Goal: Transaction & Acquisition: Purchase product/service

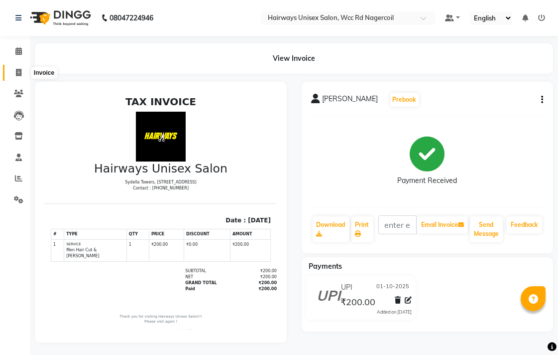
click at [21, 69] on icon at bounding box center [18, 72] width 5 height 7
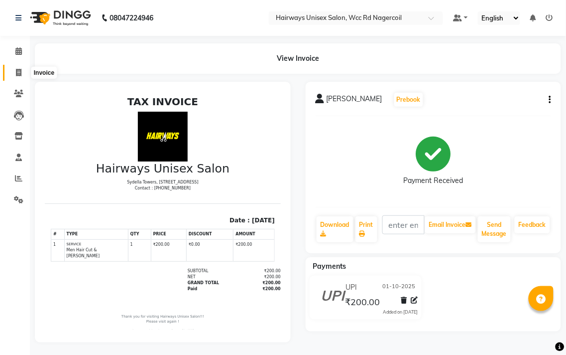
select select "service"
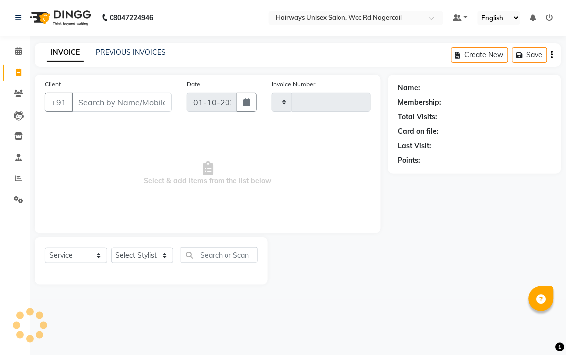
type input "7707"
select select "6523"
click at [147, 254] on select "Select Stylist" at bounding box center [142, 255] width 62 height 15
select select "49914"
click at [111, 248] on select "Select Stylist Admin Chitra divya [PERSON_NAME] [PERSON_NAME] Reception [PERSON…" at bounding box center [142, 255] width 62 height 15
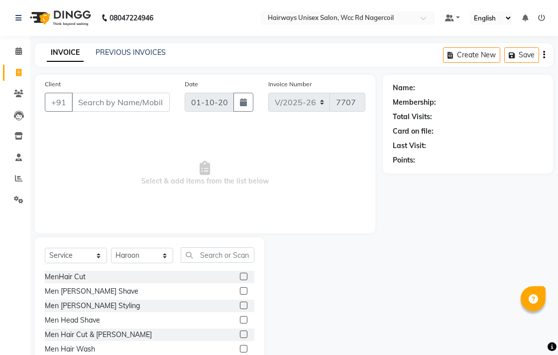
click at [240, 304] on label at bounding box center [243, 304] width 7 height 7
click at [240, 304] on input "checkbox" at bounding box center [243, 305] width 6 height 6
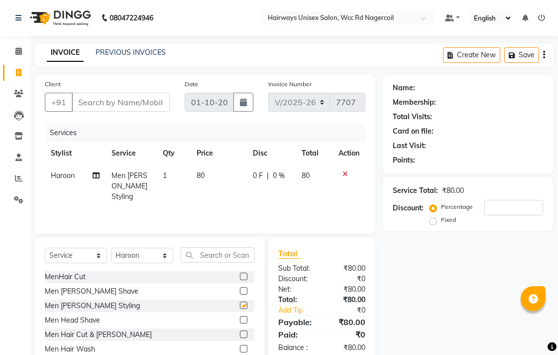
checkbox input "false"
click at [144, 105] on input "Client" at bounding box center [121, 102] width 98 height 19
type input "6"
type input "0"
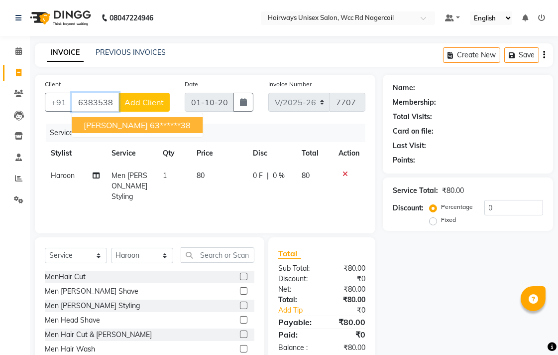
click at [154, 129] on button "[PERSON_NAME] 63******38" at bounding box center [137, 125] width 131 height 16
type input "63******38"
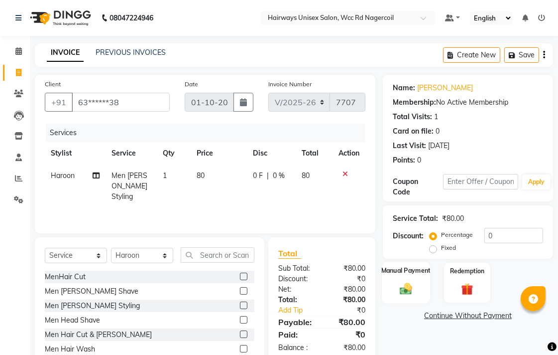
click at [391, 281] on div "Manual Payment" at bounding box center [406, 282] width 48 height 42
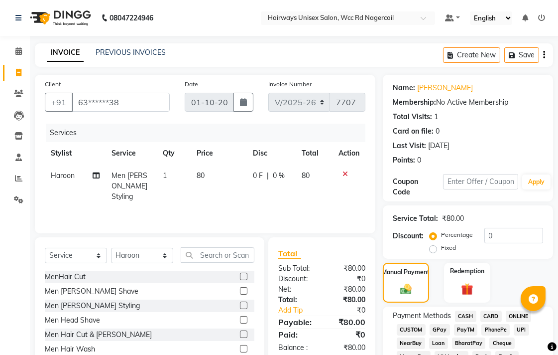
scroll to position [276, 0]
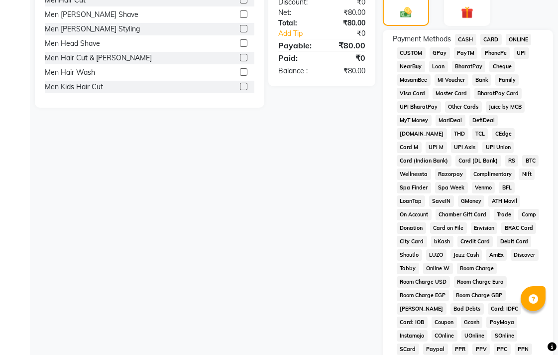
click at [466, 37] on span "CASH" at bounding box center [465, 39] width 21 height 11
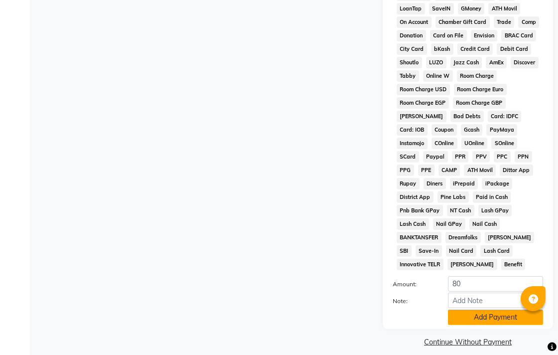
click at [460, 309] on button "Add Payment" at bounding box center [495, 316] width 95 height 15
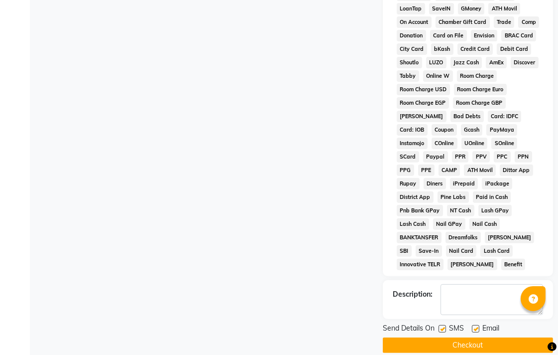
click at [470, 339] on button "Checkout" at bounding box center [468, 344] width 170 height 15
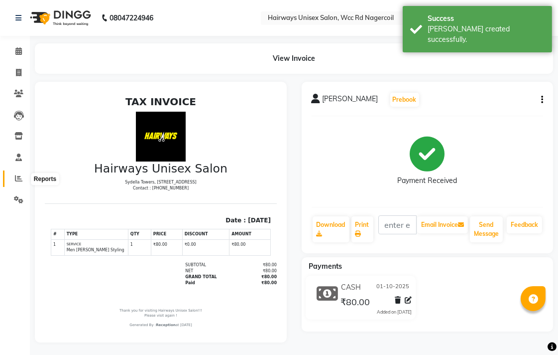
click at [13, 174] on span at bounding box center [18, 178] width 17 height 11
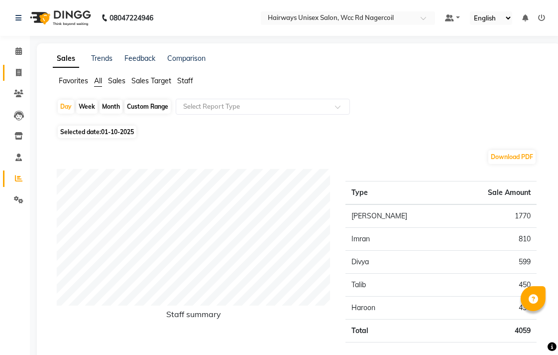
click at [10, 80] on link "Invoice" at bounding box center [15, 73] width 24 height 16
select select "service"
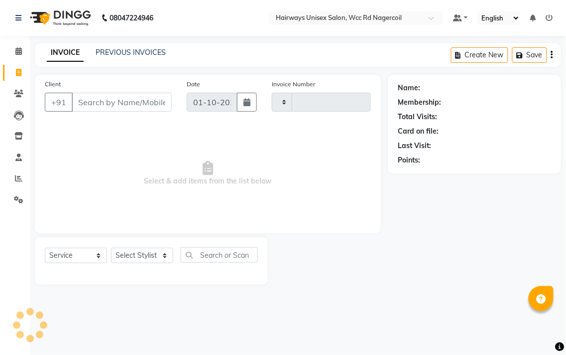
type input "7708"
select select "6523"
click at [143, 252] on select "Select Stylist Admin Chitra divya [PERSON_NAME] [PERSON_NAME] Reception [PERSON…" at bounding box center [142, 255] width 62 height 15
select select "49914"
click at [111, 248] on select "Select Stylist Admin Chitra divya [PERSON_NAME] [PERSON_NAME] Reception [PERSON…" at bounding box center [142, 255] width 62 height 15
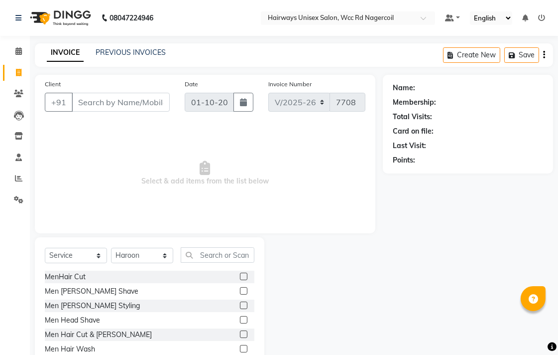
click at [240, 291] on label at bounding box center [243, 290] width 7 height 7
click at [240, 291] on input "checkbox" at bounding box center [243, 291] width 6 height 6
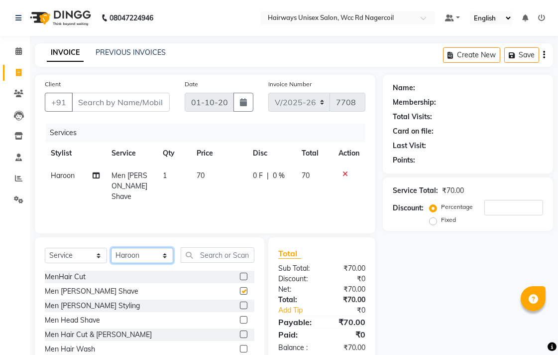
click at [130, 257] on select "Select Stylist Admin Chitra divya [PERSON_NAME] [PERSON_NAME] Reception [PERSON…" at bounding box center [142, 255] width 62 height 15
checkbox input "false"
select select "49916"
click at [111, 248] on select "Select Stylist Admin Chitra divya [PERSON_NAME] [PERSON_NAME] Reception [PERSON…" at bounding box center [142, 255] width 62 height 15
click at [240, 274] on label at bounding box center [243, 275] width 7 height 7
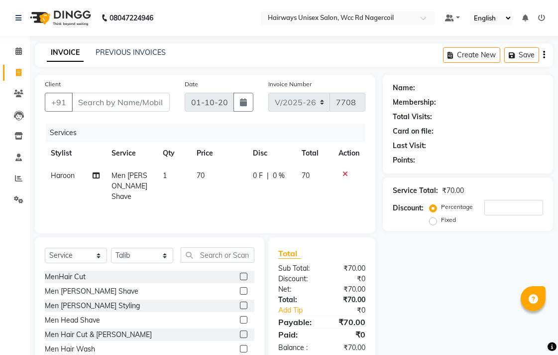
click at [240, 274] on input "checkbox" at bounding box center [243, 276] width 6 height 6
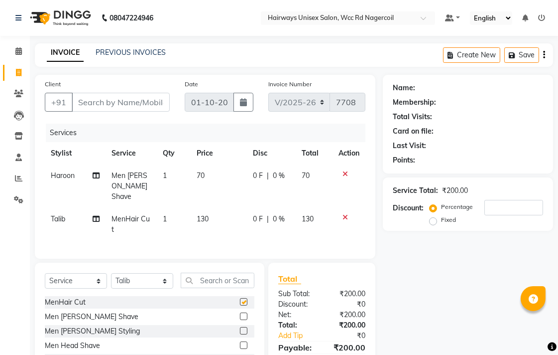
checkbox input "false"
click at [155, 277] on select "Select Stylist Admin Chitra divya [PERSON_NAME] [PERSON_NAME] Reception [PERSON…" at bounding box center [142, 280] width 62 height 15
select select "49917"
click at [111, 273] on select "Select Stylist Admin Chitra divya [PERSON_NAME] [PERSON_NAME] Reception [PERSON…" at bounding box center [142, 280] width 62 height 15
click at [240, 298] on label at bounding box center [243, 301] width 7 height 7
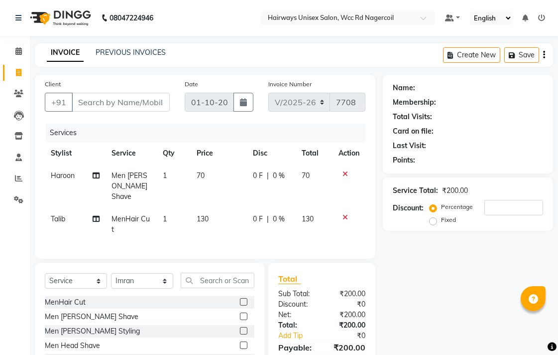
click at [240, 299] on input "checkbox" at bounding box center [243, 302] width 6 height 6
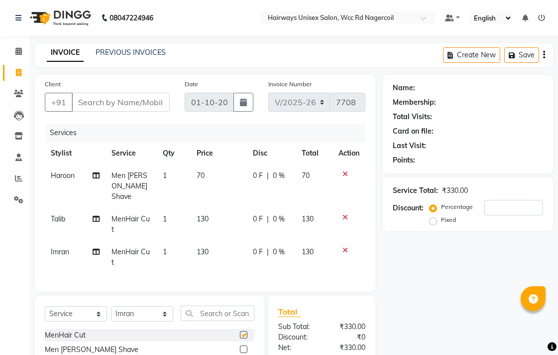
checkbox input "false"
click at [102, 104] on input "Client" at bounding box center [121, 102] width 98 height 19
type input "9"
type input "0"
type input "9445181725"
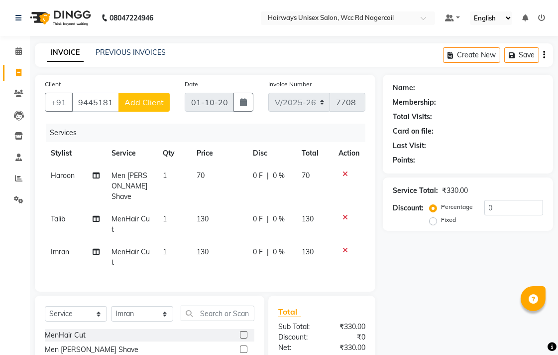
click at [150, 99] on span "Add Client" at bounding box center [144, 102] width 39 height 10
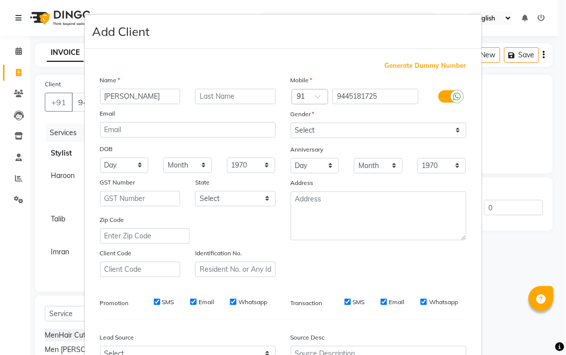
type input "[PERSON_NAME]"
drag, startPoint x: 326, startPoint y: 126, endPoint x: 326, endPoint y: 132, distance: 6.0
click at [326, 126] on select "Select [DEMOGRAPHIC_DATA] [DEMOGRAPHIC_DATA] Other Prefer Not To Say" at bounding box center [379, 130] width 176 height 15
select select "[DEMOGRAPHIC_DATA]"
click at [291, 123] on select "Select [DEMOGRAPHIC_DATA] [DEMOGRAPHIC_DATA] Other Prefer Not To Say" at bounding box center [379, 130] width 176 height 15
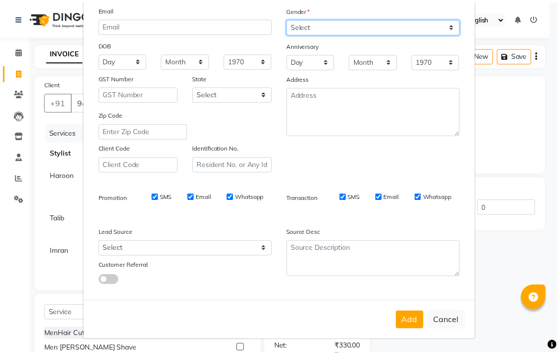
scroll to position [106, 0]
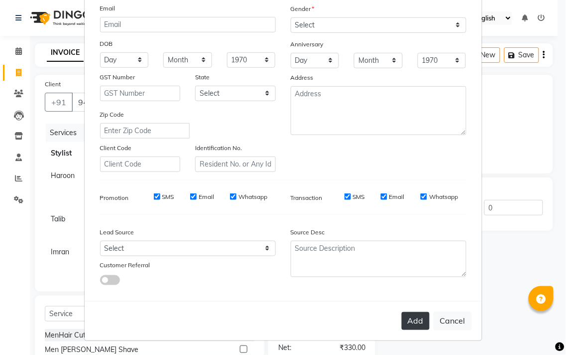
click at [411, 323] on button "Add" at bounding box center [416, 321] width 28 height 18
type input "94******25"
select select
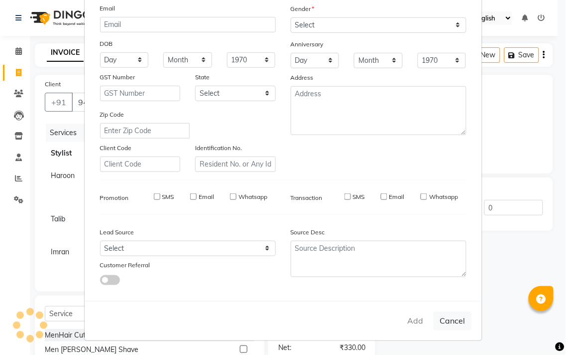
select select
checkbox input "false"
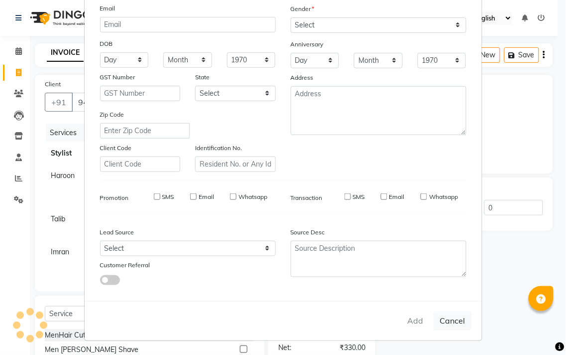
checkbox input "false"
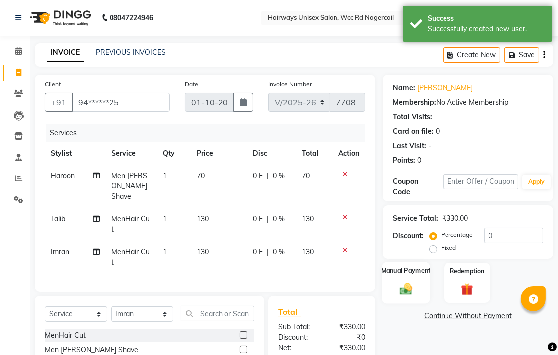
click at [405, 275] on div "Manual Payment" at bounding box center [406, 282] width 48 height 42
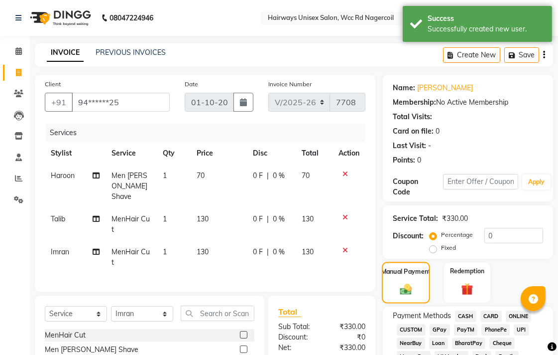
scroll to position [166, 0]
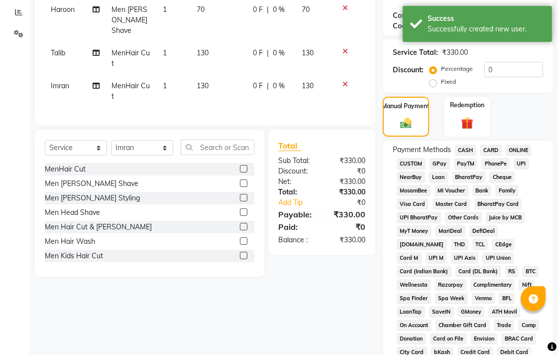
click at [520, 163] on span "UPI" at bounding box center [521, 163] width 15 height 11
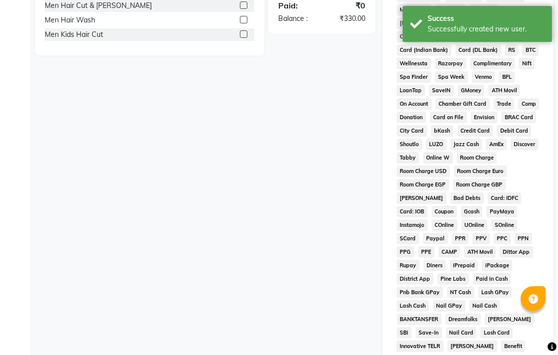
scroll to position [469, 0]
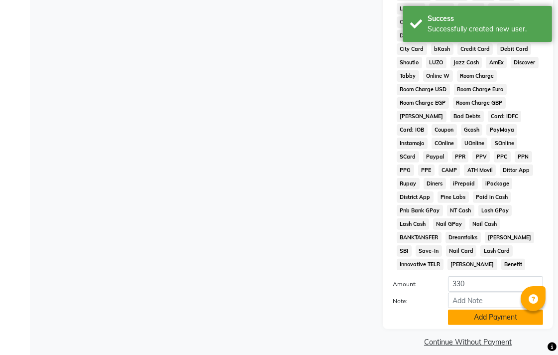
click at [475, 309] on button "Add Payment" at bounding box center [495, 316] width 95 height 15
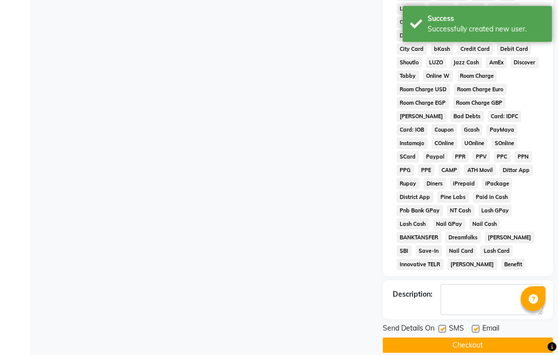
click at [481, 337] on button "Checkout" at bounding box center [468, 344] width 170 height 15
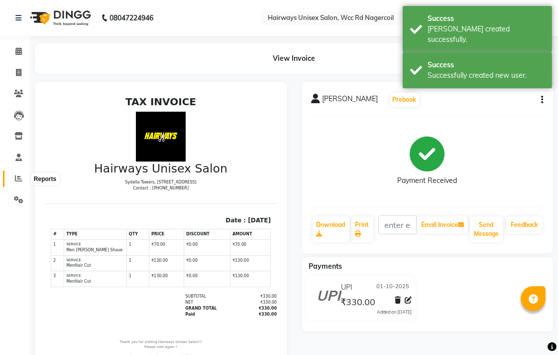
click at [12, 180] on span at bounding box center [18, 178] width 17 height 11
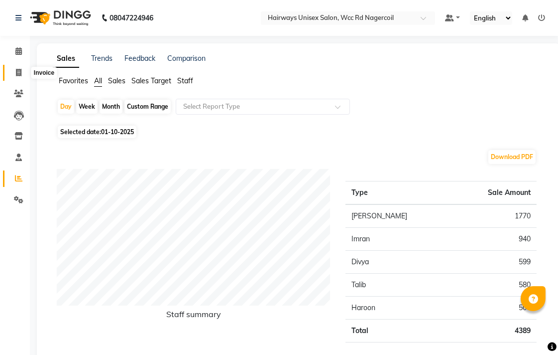
click at [22, 68] on span at bounding box center [18, 72] width 17 height 11
select select "service"
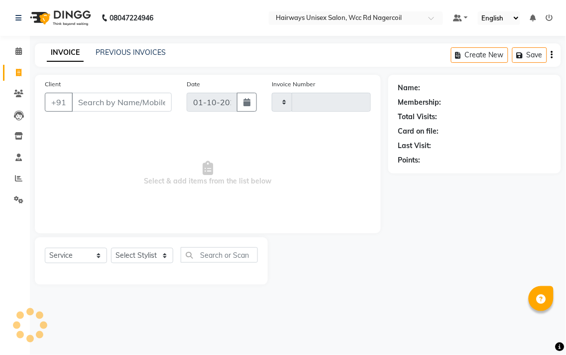
type input "7709"
select select "6523"
click at [131, 261] on select "Select Stylist Admin Chitra divya [PERSON_NAME] [PERSON_NAME] Reception [PERSON…" at bounding box center [142, 255] width 62 height 15
click at [166, 255] on select "Select Stylist Admin Chitra divya [PERSON_NAME] [PERSON_NAME] Reception [PERSON…" at bounding box center [142, 255] width 62 height 15
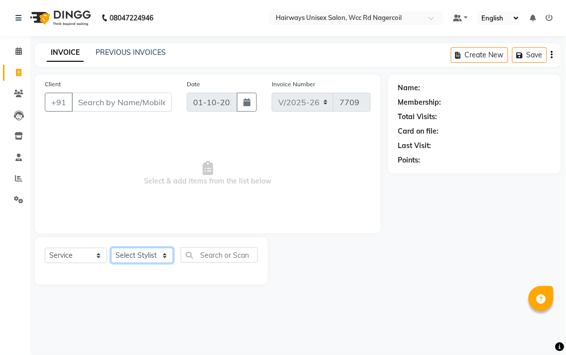
select select "49917"
click at [111, 248] on select "Select Stylist Admin Chitra divya [PERSON_NAME] [PERSON_NAME] Reception [PERSON…" at bounding box center [142, 255] width 62 height 15
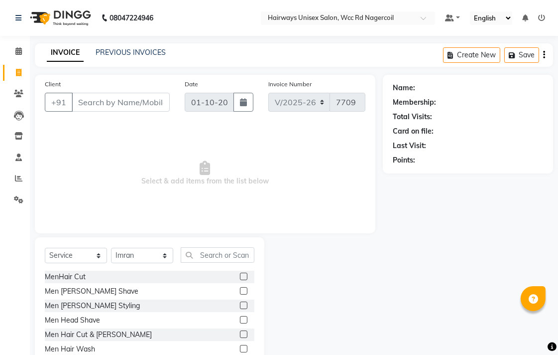
click at [240, 332] on label at bounding box center [243, 333] width 7 height 7
click at [240, 332] on input "checkbox" at bounding box center [243, 334] width 6 height 6
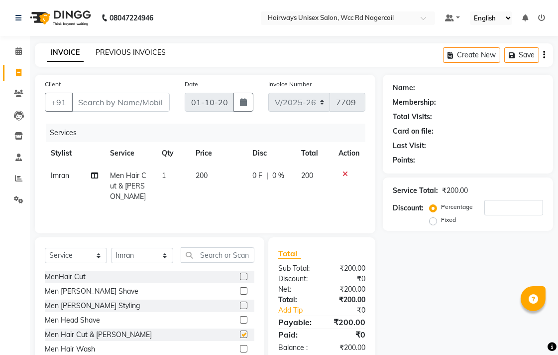
checkbox input "false"
click at [126, 99] on input "Client" at bounding box center [121, 102] width 98 height 19
type input "8"
type input "0"
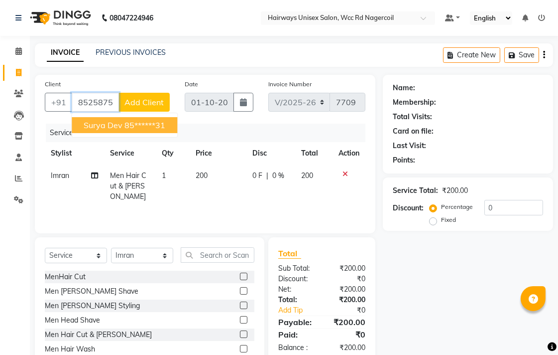
click at [152, 125] on ngb-highlight "85******31" at bounding box center [145, 125] width 41 height 10
type input "85******31"
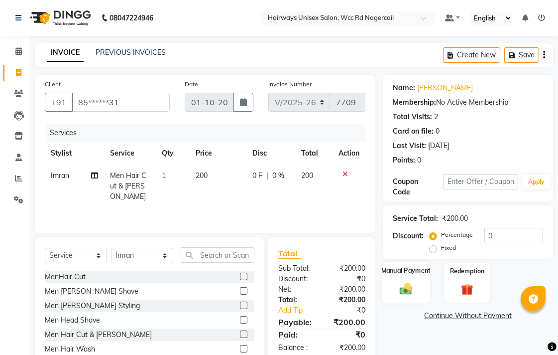
click at [407, 281] on img at bounding box center [406, 288] width 20 height 14
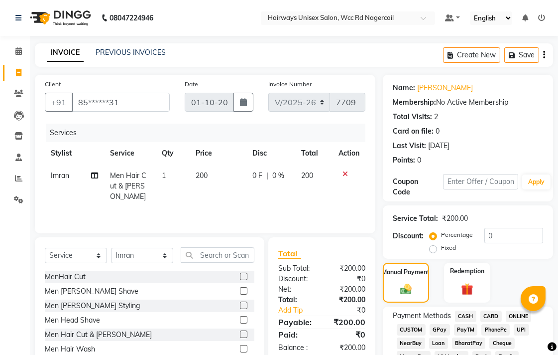
scroll to position [166, 0]
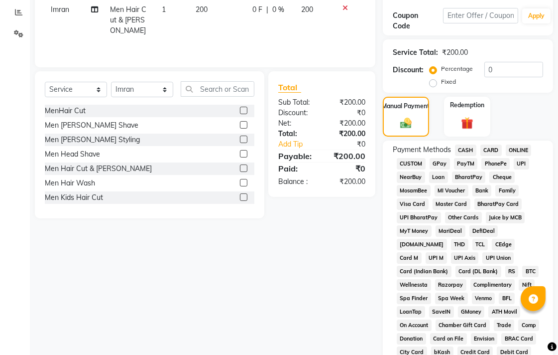
click at [527, 166] on span "UPI" at bounding box center [521, 163] width 15 height 11
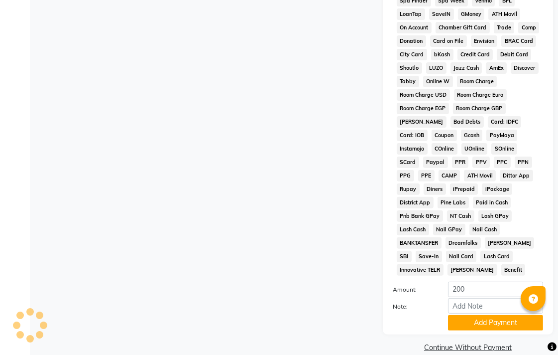
scroll to position [469, 0]
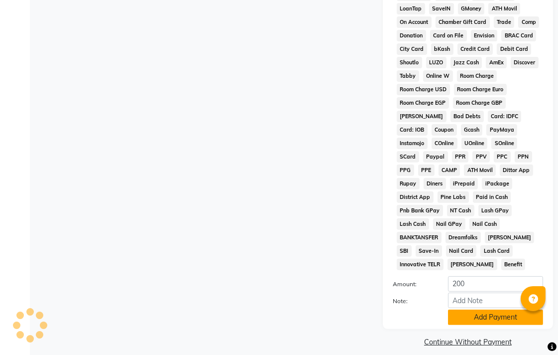
click at [476, 309] on button "Add Payment" at bounding box center [495, 316] width 95 height 15
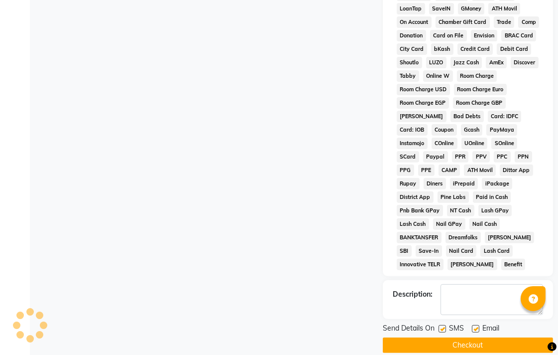
click at [478, 337] on button "Checkout" at bounding box center [468, 344] width 170 height 15
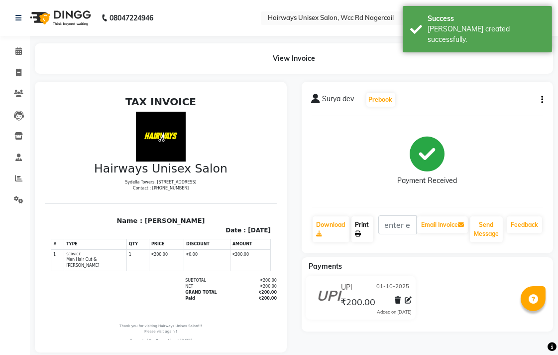
click at [356, 231] on icon at bounding box center [359, 234] width 6 height 6
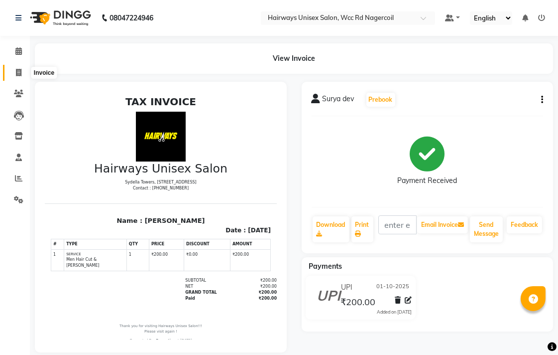
click at [10, 67] on span at bounding box center [18, 72] width 17 height 11
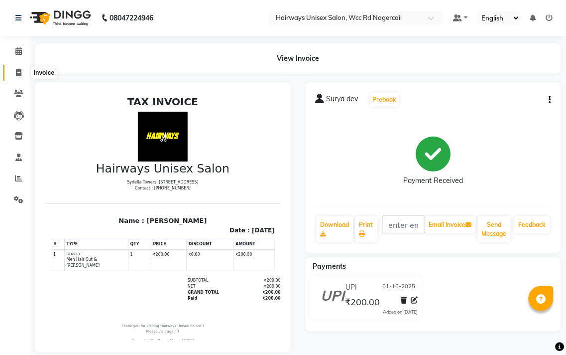
select select "service"
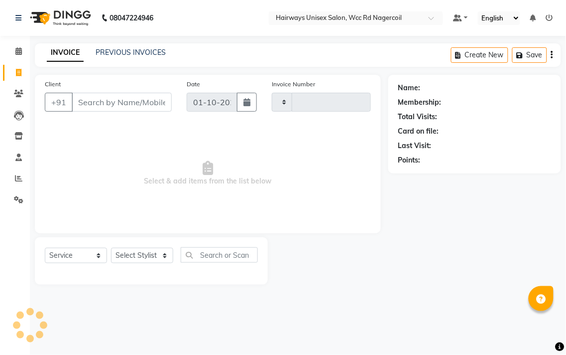
type input "7710"
select select "6523"
click at [27, 175] on div "Client +91 Date [DATE] Invoice Number V/2025 V/[PHONE_NUMBER] Select & add item…" at bounding box center [207, 180] width 361 height 210
click at [16, 180] on icon at bounding box center [18, 177] width 7 height 7
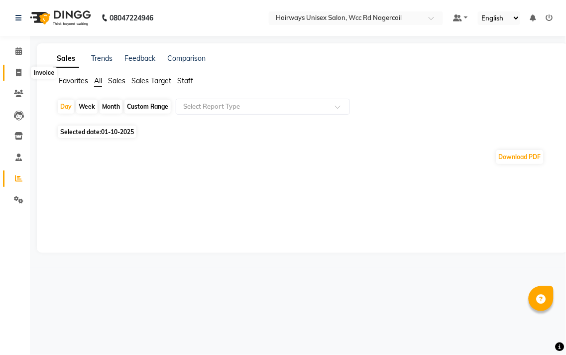
click at [16, 70] on icon at bounding box center [18, 72] width 5 height 7
select select "service"
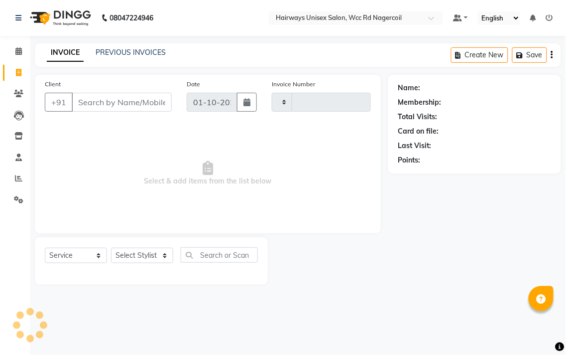
type input "7710"
select select "6523"
click at [141, 257] on select "Select Stylist Admin Chitra divya [PERSON_NAME] [PERSON_NAME] Reception [PERSON…" at bounding box center [142, 255] width 62 height 15
select select "49920"
click at [111, 248] on select "Select Stylist Admin Chitra divya [PERSON_NAME] [PERSON_NAME] Reception [PERSON…" at bounding box center [142, 255] width 62 height 15
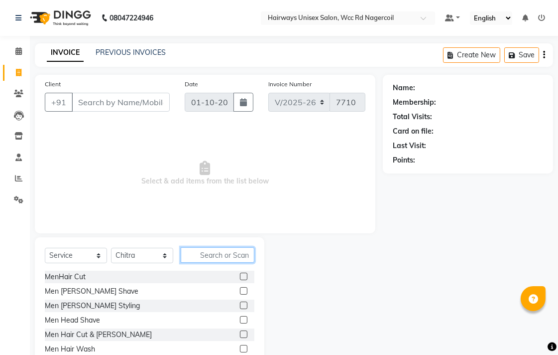
click at [227, 257] on input "text" at bounding box center [218, 254] width 74 height 15
type input "L"
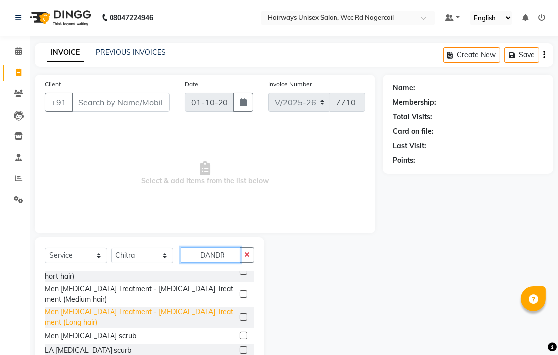
scroll to position [12, 0]
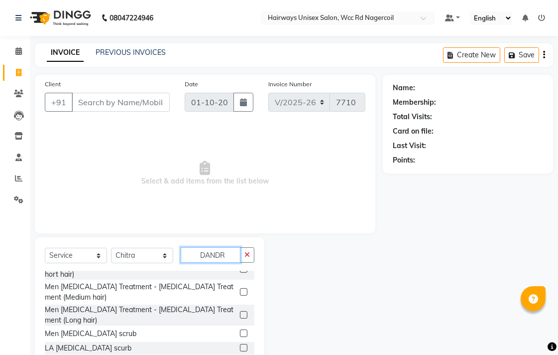
type input "DANDR"
click at [240, 347] on label at bounding box center [243, 347] width 7 height 7
click at [240, 347] on input "checkbox" at bounding box center [243, 348] width 6 height 6
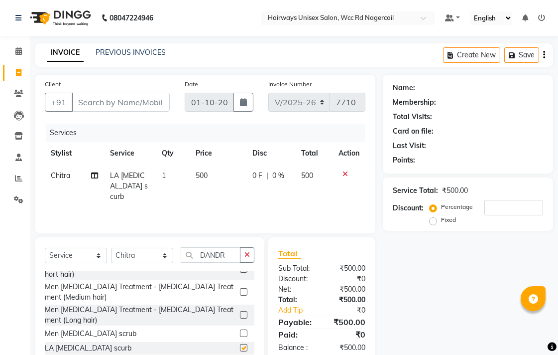
checkbox input "false"
click at [203, 175] on span "500" at bounding box center [202, 175] width 12 height 9
select select "49920"
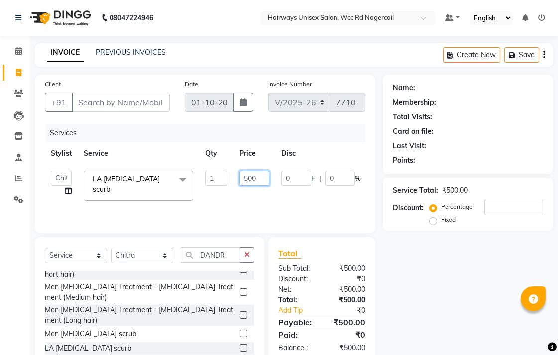
click at [250, 182] on input "500" at bounding box center [255, 177] width 30 height 15
type input "2800"
click at [276, 201] on div "Services Stylist Service Qty Price Disc Total Action Admin Chitra divya [PERSON…" at bounding box center [205, 174] width 321 height 100
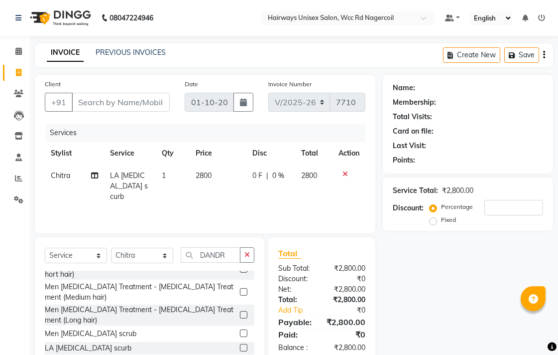
click at [155, 90] on div "Client +91" at bounding box center [107, 99] width 140 height 41
click at [155, 107] on input "Client" at bounding box center [121, 102] width 98 height 19
click at [248, 257] on icon "button" at bounding box center [247, 254] width 5 height 7
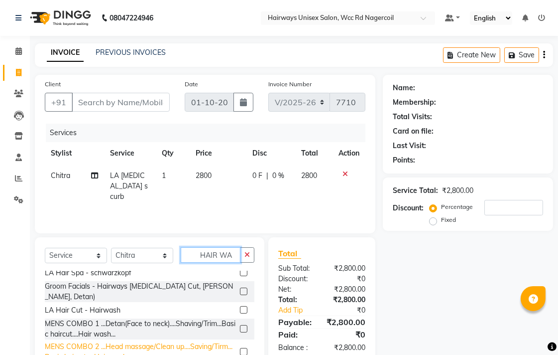
scroll to position [0, 0]
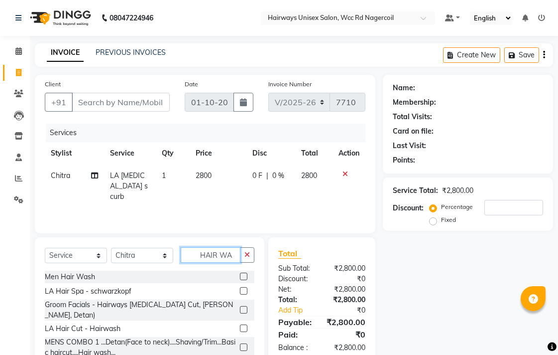
type input "HAIR WA"
click at [240, 329] on label at bounding box center [243, 327] width 7 height 7
click at [240, 329] on input "checkbox" at bounding box center [243, 328] width 6 height 6
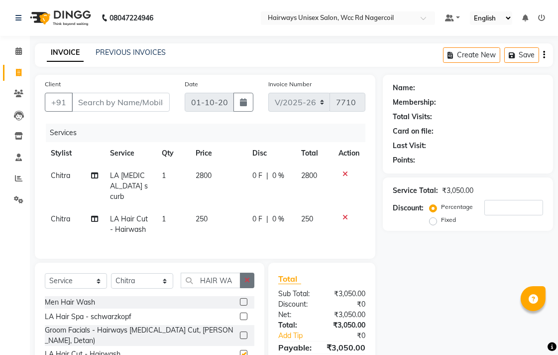
checkbox input "false"
click at [246, 283] on button "button" at bounding box center [247, 279] width 14 height 15
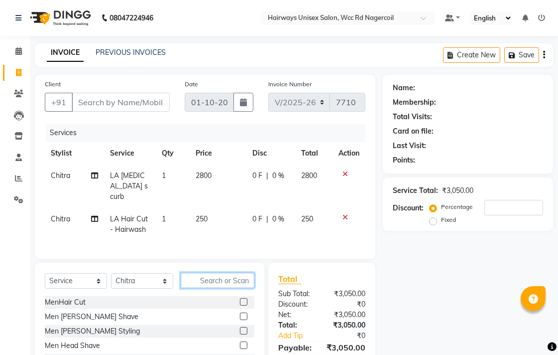
click at [233, 285] on input "text" at bounding box center [218, 279] width 74 height 15
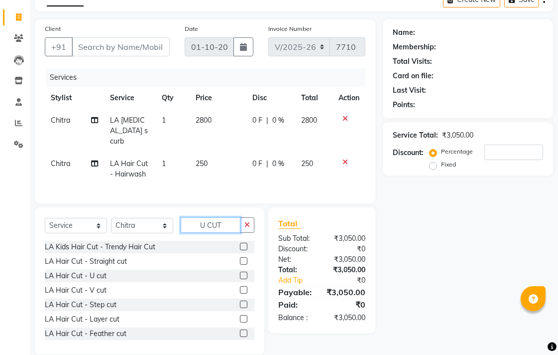
type input "U CUT"
click at [240, 273] on label at bounding box center [243, 274] width 7 height 7
click at [240, 273] on input "checkbox" at bounding box center [243, 275] width 6 height 6
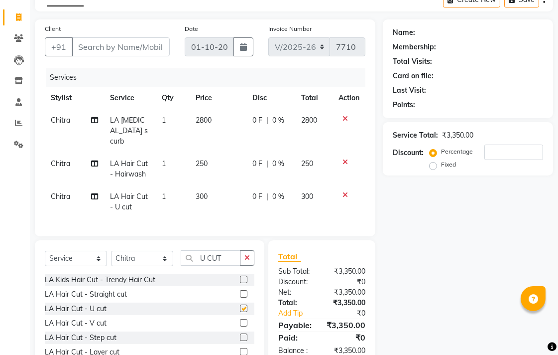
checkbox input "false"
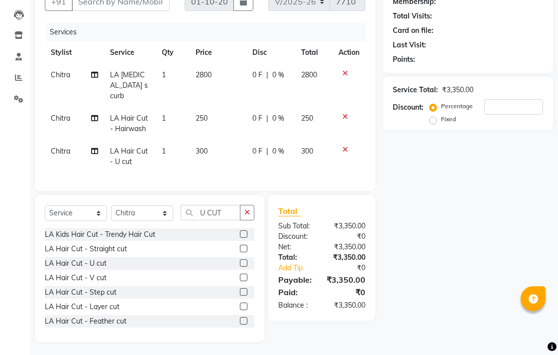
scroll to position [45, 0]
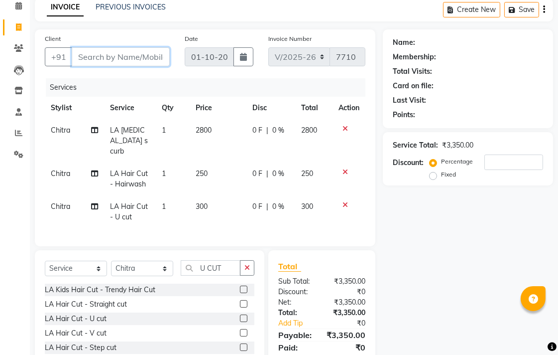
click at [142, 53] on input "Client" at bounding box center [121, 56] width 98 height 19
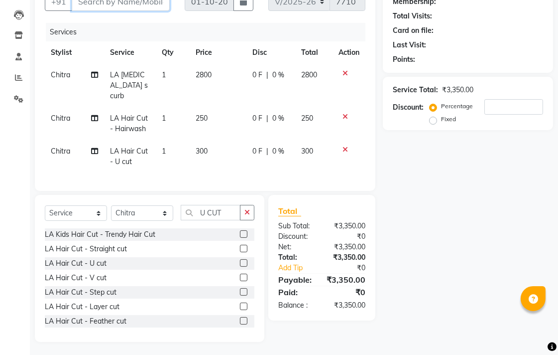
scroll to position [0, 0]
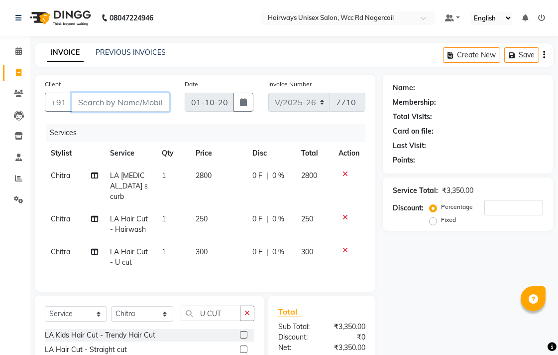
click at [150, 96] on input "Client" at bounding box center [121, 102] width 98 height 19
click at [199, 169] on td "2800" at bounding box center [218, 185] width 57 height 43
select select "49920"
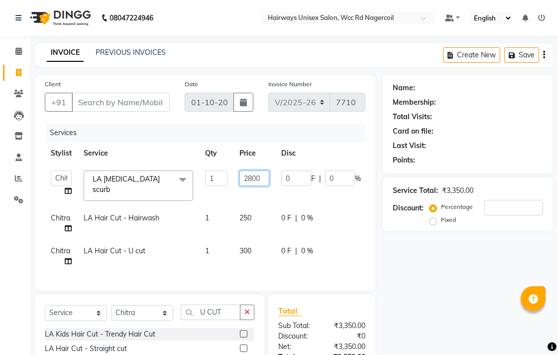
click at [255, 179] on input "2800" at bounding box center [255, 177] width 30 height 15
type input "2700"
click at [346, 240] on tr "Chitra LA Hair Cut - U cut 1 300 0 F | 0 % 300" at bounding box center [237, 256] width 384 height 33
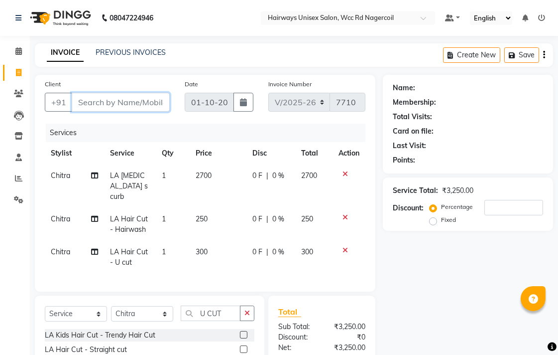
click at [142, 101] on input "Client" at bounding box center [121, 102] width 98 height 19
type input "8"
type input "0"
type input "8220853270"
click at [141, 101] on span "Add Client" at bounding box center [144, 102] width 39 height 10
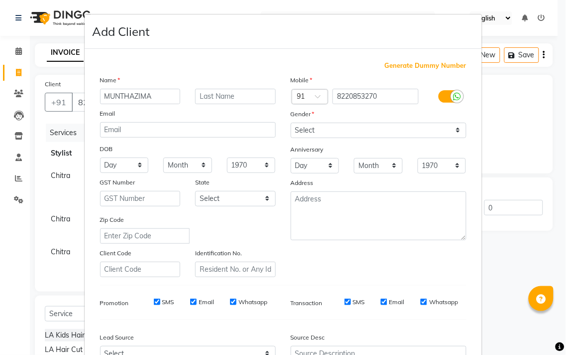
type input "MUNTHAZIMA"
click at [375, 124] on select "Select [DEMOGRAPHIC_DATA] [DEMOGRAPHIC_DATA] Other Prefer Not To Say" at bounding box center [379, 130] width 176 height 15
select select "[DEMOGRAPHIC_DATA]"
click at [291, 123] on select "Select [DEMOGRAPHIC_DATA] [DEMOGRAPHIC_DATA] Other Prefer Not To Say" at bounding box center [379, 130] width 176 height 15
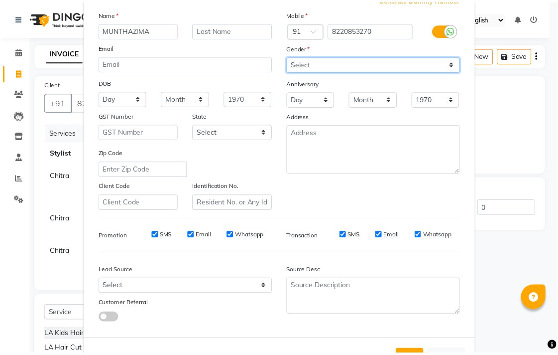
scroll to position [106, 0]
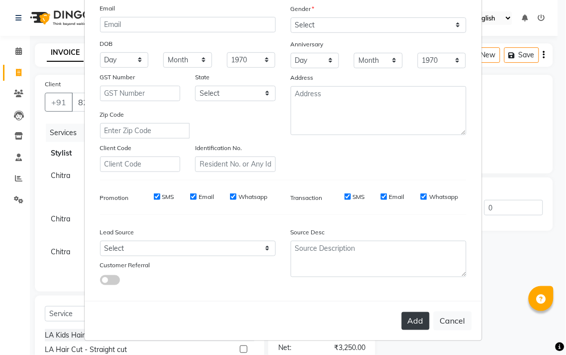
click at [413, 321] on button "Add" at bounding box center [416, 321] width 28 height 18
type input "82******70"
select select
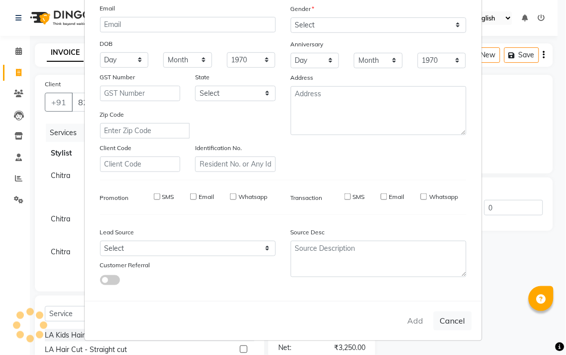
select select
checkbox input "false"
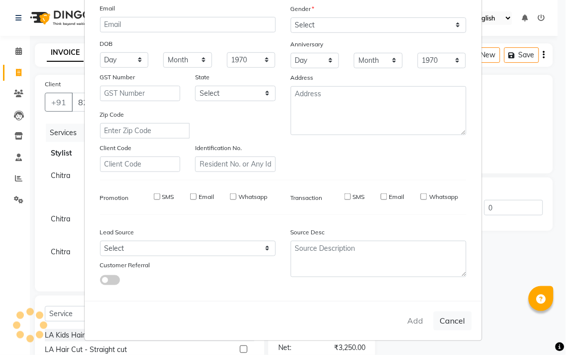
checkbox input "false"
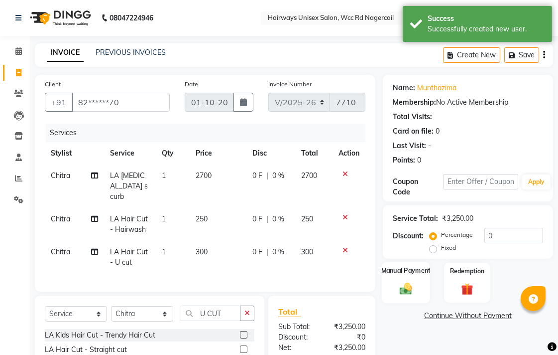
click at [396, 275] on div "Manual Payment" at bounding box center [406, 282] width 48 height 42
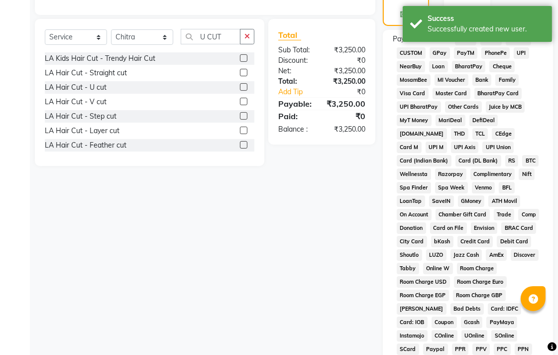
scroll to position [111, 0]
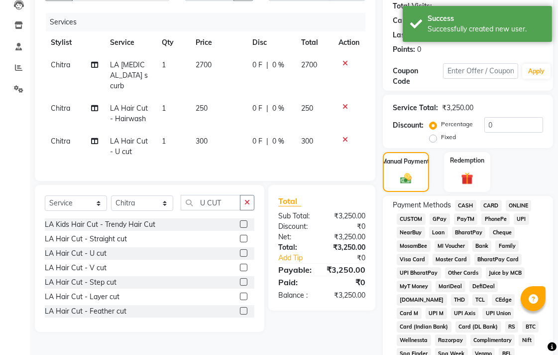
click at [466, 204] on span "CASH" at bounding box center [465, 205] width 21 height 11
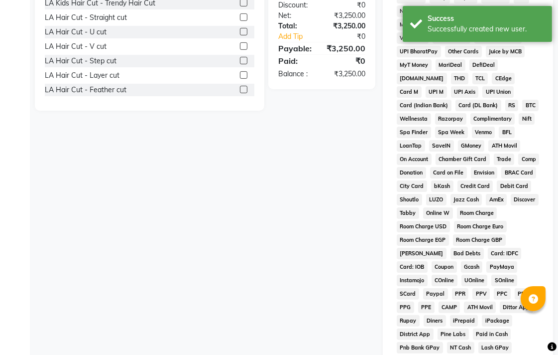
scroll to position [469, 0]
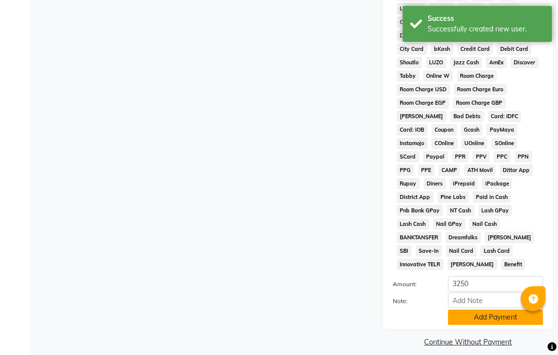
click at [492, 309] on button "Add Payment" at bounding box center [495, 316] width 95 height 15
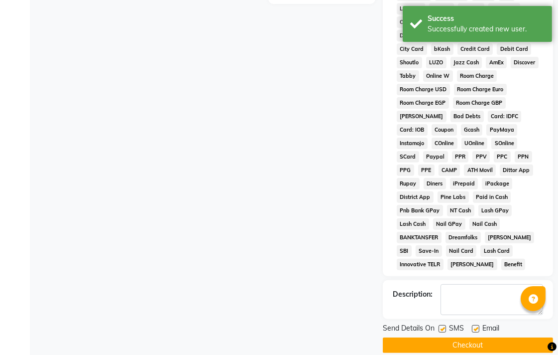
click at [492, 337] on button "Checkout" at bounding box center [468, 344] width 170 height 15
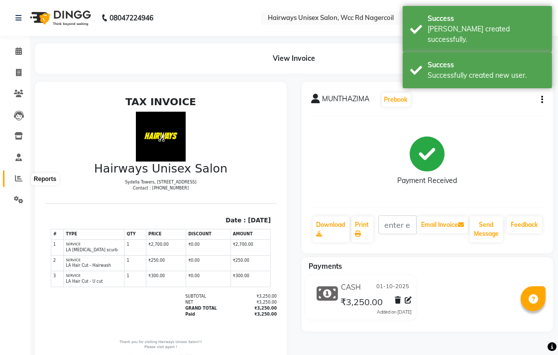
click at [19, 182] on icon at bounding box center [18, 177] width 7 height 7
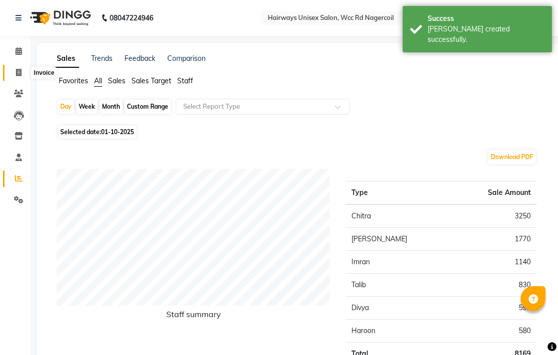
click at [18, 75] on icon at bounding box center [18, 72] width 5 height 7
select select "service"
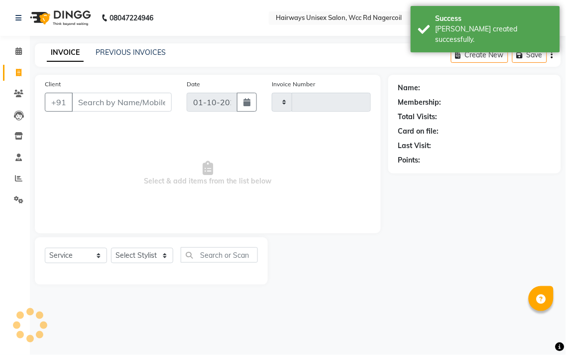
type input "7712"
select select "6523"
click at [13, 185] on link "Reports" at bounding box center [15, 178] width 24 height 16
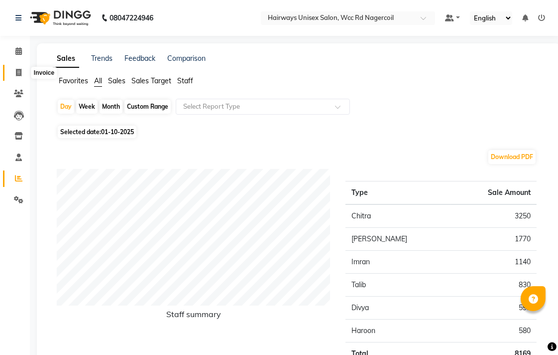
click at [20, 72] on icon at bounding box center [18, 72] width 5 height 7
select select "service"
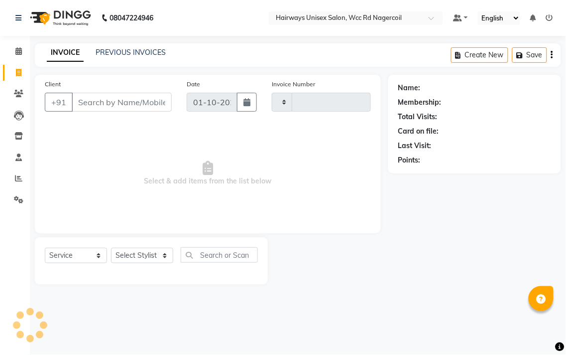
type input "7712"
select select "6523"
click at [153, 259] on select "Select Stylist Admin Chitra divya [PERSON_NAME] [PERSON_NAME] Reception [PERSON…" at bounding box center [142, 255] width 62 height 15
select select "49914"
click at [111, 248] on select "Select Stylist Admin Chitra divya [PERSON_NAME] [PERSON_NAME] Reception [PERSON…" at bounding box center [142, 255] width 62 height 15
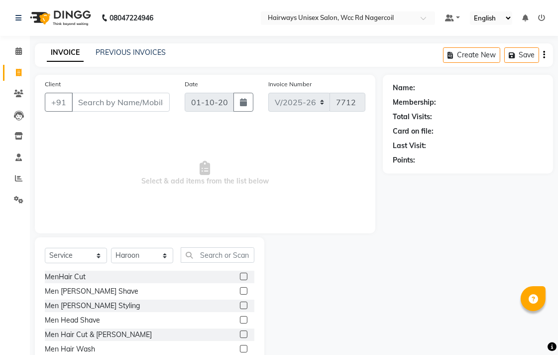
click at [240, 303] on label at bounding box center [243, 304] width 7 height 7
click at [240, 303] on input "checkbox" at bounding box center [243, 305] width 6 height 6
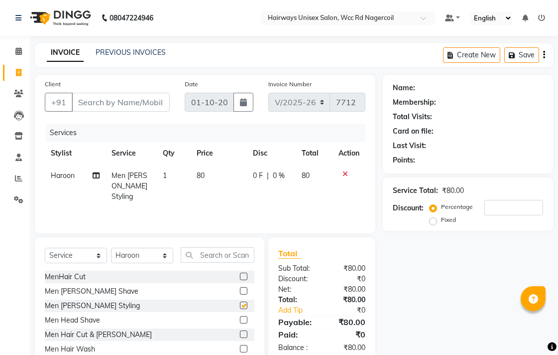
checkbox input "false"
click at [161, 106] on input "Client" at bounding box center [121, 102] width 98 height 19
type input "9"
type input "0"
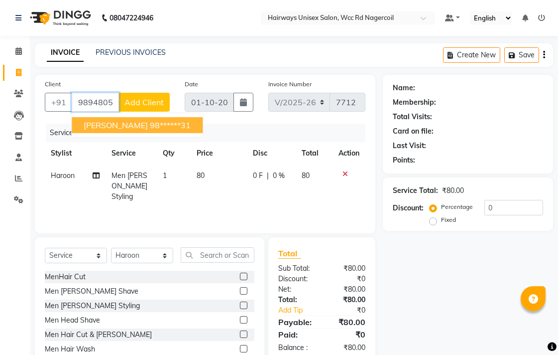
click at [150, 129] on ngb-highlight "98******31" at bounding box center [170, 125] width 41 height 10
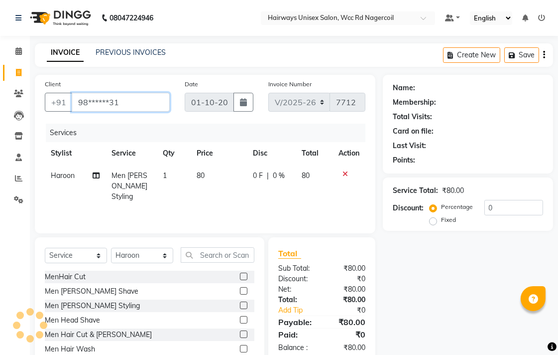
type input "98******31"
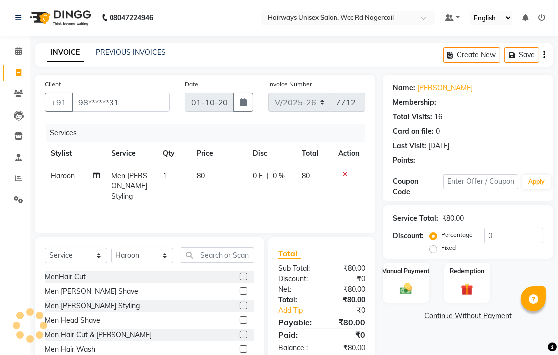
select select "1: Object"
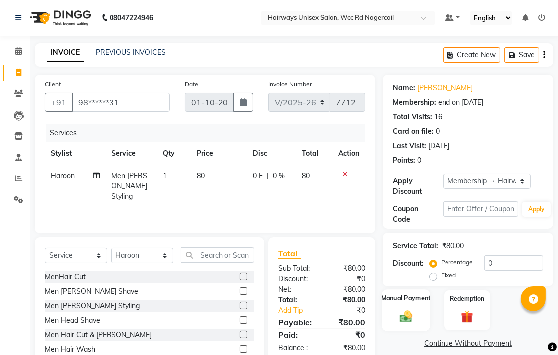
click at [416, 314] on img at bounding box center [406, 315] width 20 height 14
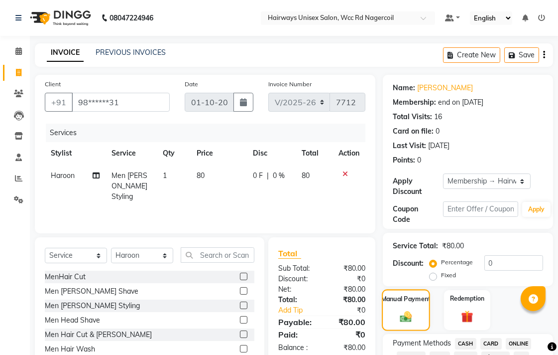
scroll to position [276, 0]
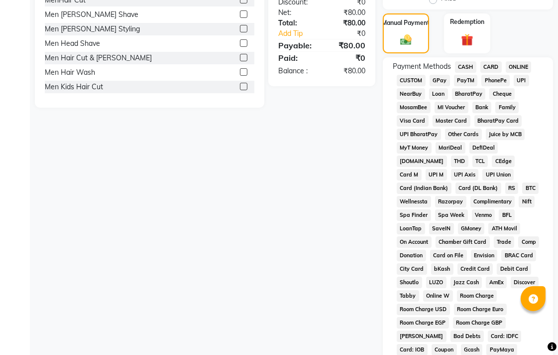
click at [466, 64] on span "CASH" at bounding box center [465, 66] width 21 height 11
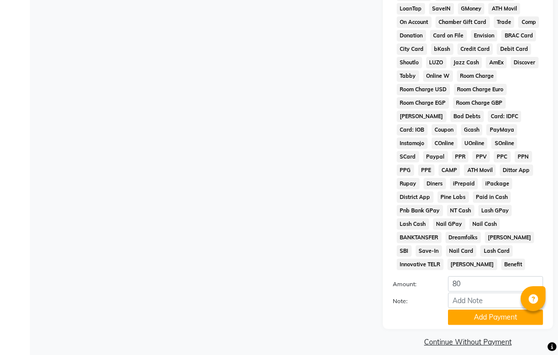
scroll to position [220, 0]
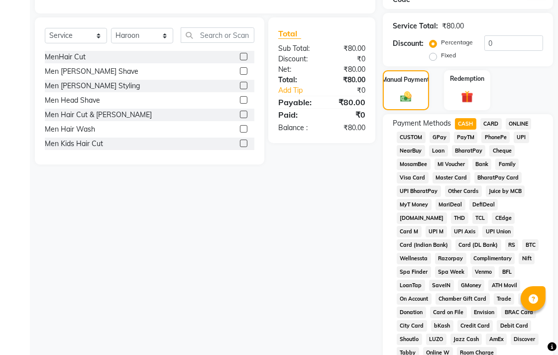
click at [521, 133] on span "UPI" at bounding box center [521, 136] width 15 height 11
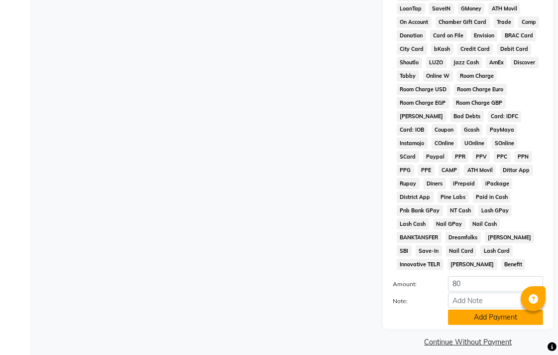
click at [491, 309] on button "Add Payment" at bounding box center [495, 316] width 95 height 15
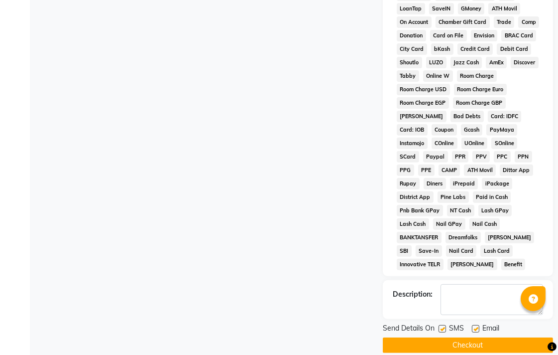
click at [499, 337] on button "Checkout" at bounding box center [468, 344] width 170 height 15
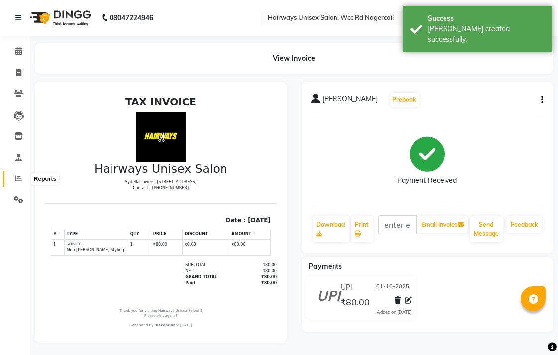
click at [22, 173] on span at bounding box center [18, 178] width 17 height 11
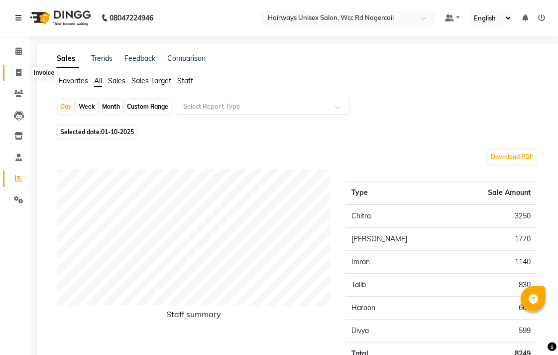
click at [20, 74] on icon at bounding box center [18, 72] width 5 height 7
select select "service"
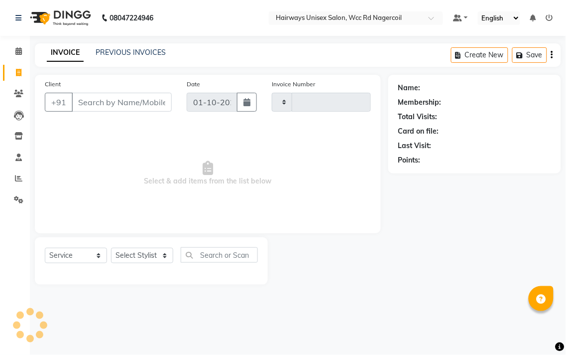
type input "7713"
select select "6523"
click at [137, 264] on div "Select Service Product Membership Package Voucher Prepaid Gift Card Select Styl…" at bounding box center [151, 258] width 213 height 23
click at [135, 247] on div "Select Service Product Membership Package Voucher Prepaid Gift Card Select Styl…" at bounding box center [151, 258] width 213 height 23
click at [135, 250] on select "Select Stylist Admin Chitra divya [PERSON_NAME] [PERSON_NAME] Reception [PERSON…" at bounding box center [142, 255] width 62 height 15
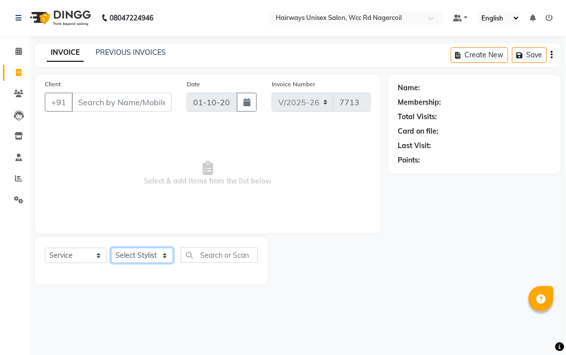
select select "49917"
click at [111, 248] on select "Select Stylist Admin Chitra divya [PERSON_NAME] [PERSON_NAME] Reception [PERSON…" at bounding box center [142, 255] width 62 height 15
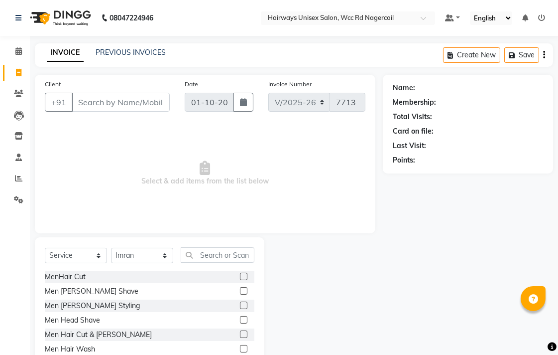
click at [240, 290] on label at bounding box center [243, 290] width 7 height 7
click at [240, 290] on input "checkbox" at bounding box center [243, 291] width 6 height 6
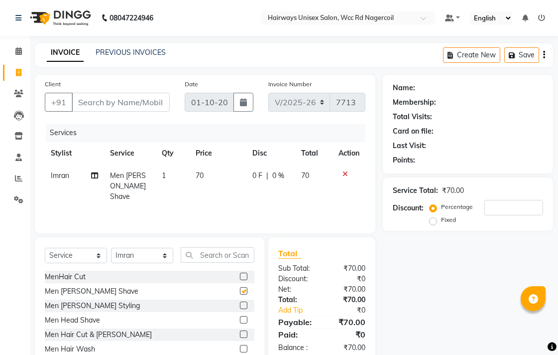
checkbox input "false"
click at [241, 256] on input "text" at bounding box center [218, 254] width 74 height 15
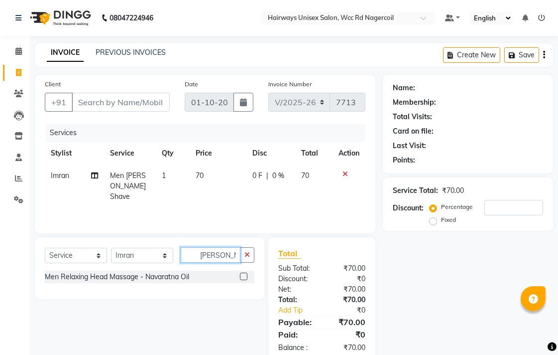
type input "[PERSON_NAME]"
click at [241, 278] on label at bounding box center [243, 275] width 7 height 7
click at [241, 278] on input "checkbox" at bounding box center [243, 276] width 6 height 6
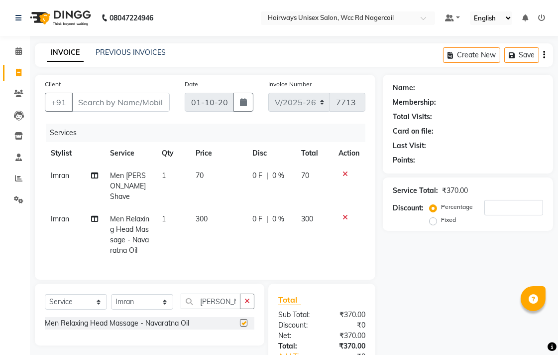
checkbox input "false"
click at [136, 107] on input "Client" at bounding box center [121, 102] width 98 height 19
type input "9"
type input "0"
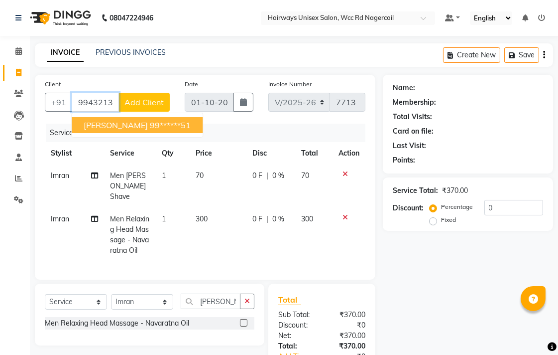
click at [156, 120] on ngb-highlight "99******51" at bounding box center [170, 125] width 41 height 10
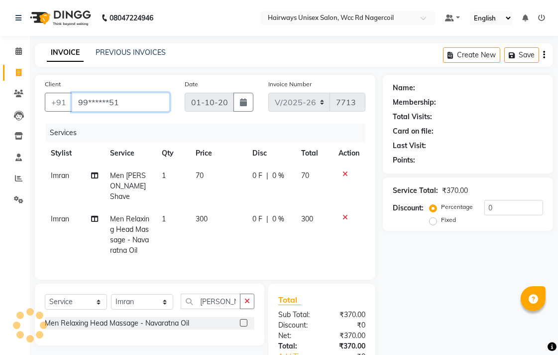
type input "99******51"
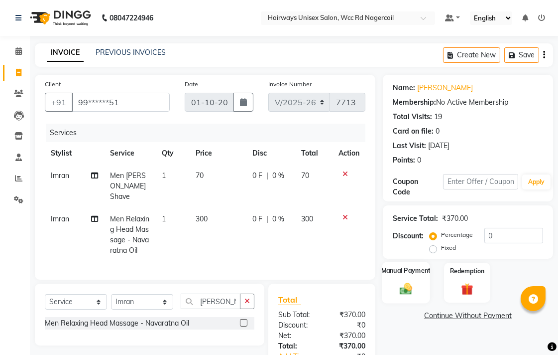
scroll to position [67, 0]
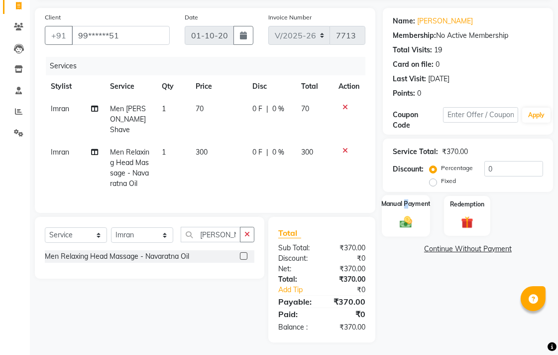
click at [410, 203] on label "Manual Payment" at bounding box center [406, 203] width 50 height 9
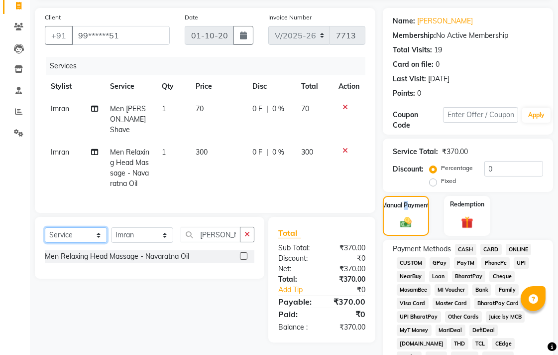
click at [82, 234] on select "Select Service Product Membership Package Voucher Prepaid Gift Card" at bounding box center [76, 234] width 62 height 15
click at [45, 227] on select "Select Service Product Membership Package Voucher Prepaid Gift Card" at bounding box center [76, 234] width 62 height 15
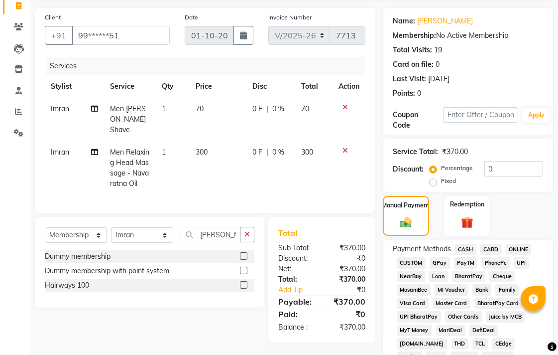
click at [245, 281] on label at bounding box center [243, 284] width 7 height 7
click at [245, 282] on input "checkbox" at bounding box center [243, 285] width 6 height 6
select select "select"
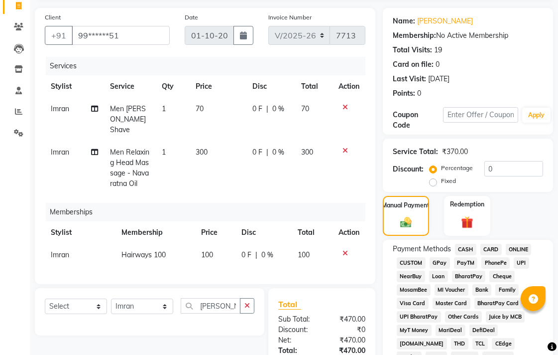
click at [462, 251] on span "CASH" at bounding box center [465, 249] width 21 height 11
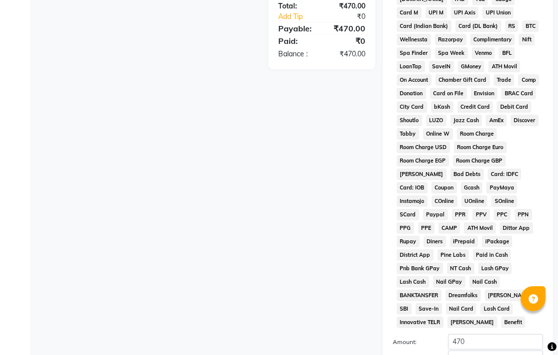
scroll to position [469, 0]
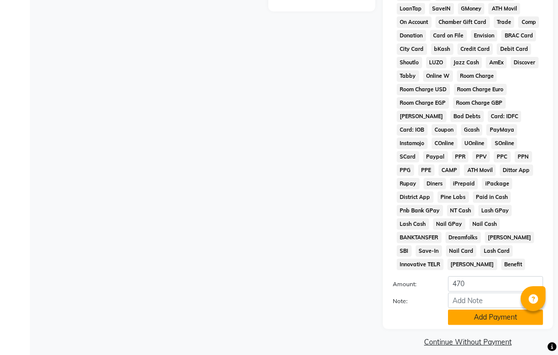
click at [491, 309] on button "Add Payment" at bounding box center [495, 316] width 95 height 15
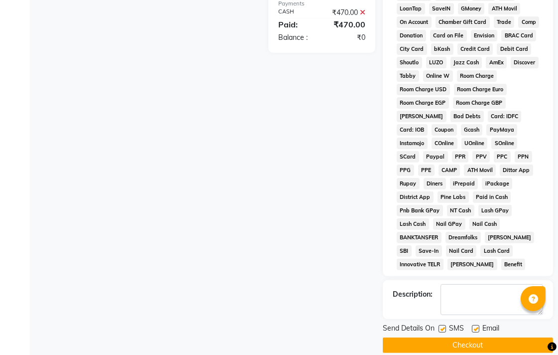
click at [493, 339] on button "Checkout" at bounding box center [468, 344] width 170 height 15
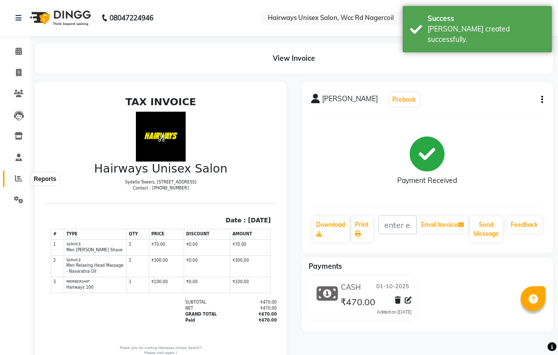
click at [18, 179] on icon at bounding box center [18, 177] width 7 height 7
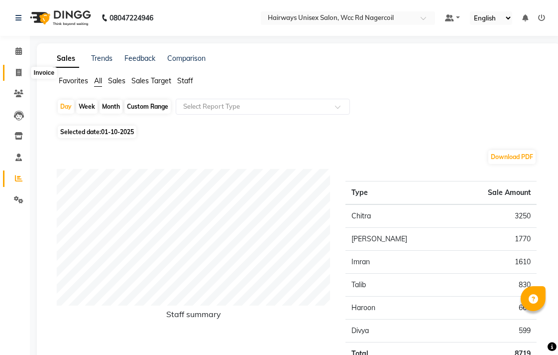
click at [16, 73] on icon at bounding box center [18, 72] width 5 height 7
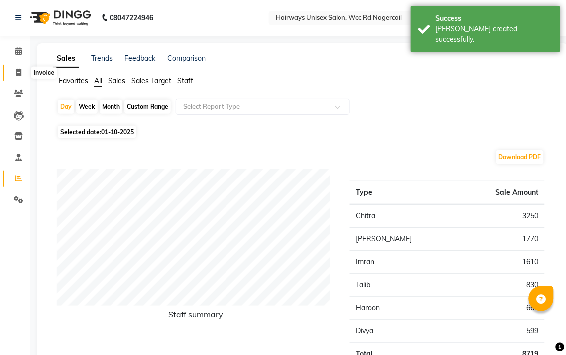
select select "service"
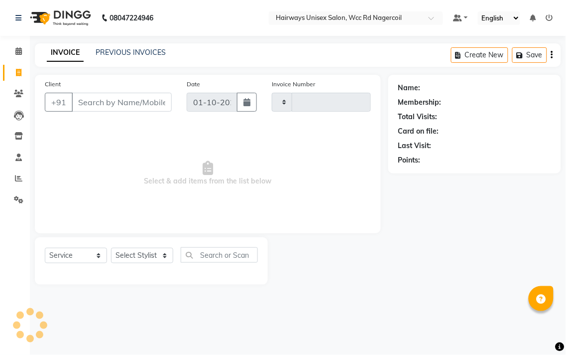
type input "7714"
select select "6523"
click at [145, 263] on select "Select Stylist Admin Chitra divya [PERSON_NAME] [PERSON_NAME] Reception [PERSON…" at bounding box center [142, 255] width 62 height 15
select select "49916"
click at [111, 248] on select "Select Stylist Admin Chitra divya [PERSON_NAME] [PERSON_NAME] Reception [PERSON…" at bounding box center [142, 255] width 62 height 15
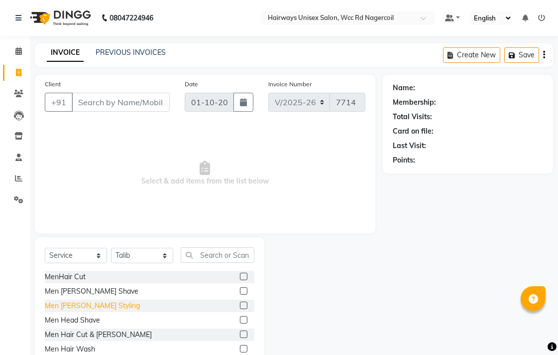
click at [80, 306] on div "Men [PERSON_NAME] Styling" at bounding box center [92, 305] width 95 height 10
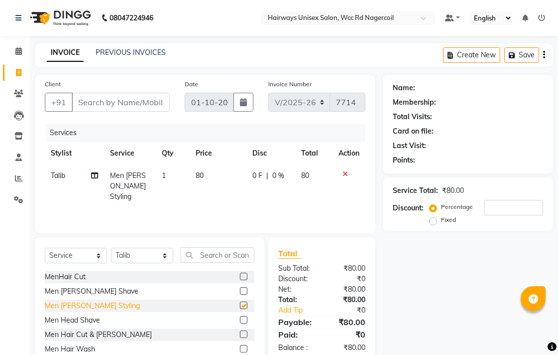
checkbox input "false"
click at [115, 108] on input "Client" at bounding box center [121, 102] width 98 height 19
type input "9"
type input "0"
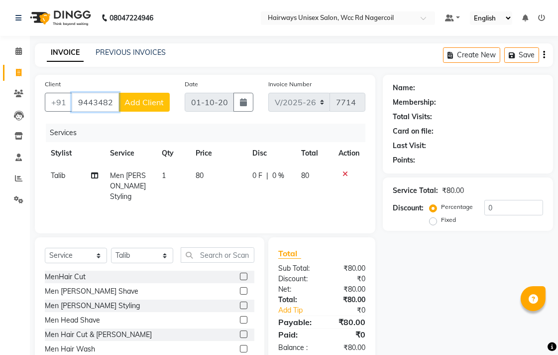
type input "9443482949"
click at [135, 101] on span "Add Client" at bounding box center [144, 102] width 39 height 10
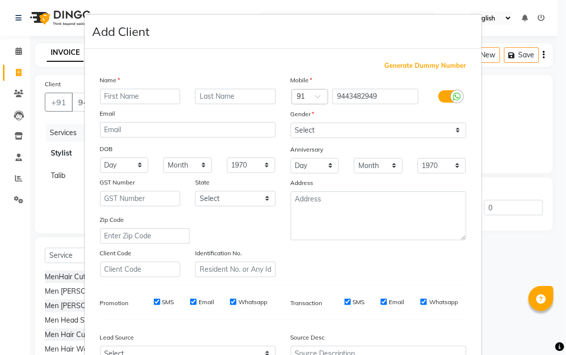
click at [138, 91] on input "text" at bounding box center [140, 96] width 81 height 15
type input "UQOJU"
click at [364, 126] on select "Select [DEMOGRAPHIC_DATA] [DEMOGRAPHIC_DATA] Other Prefer Not To Say" at bounding box center [379, 130] width 176 height 15
select select "[DEMOGRAPHIC_DATA]"
click at [291, 123] on select "Select [DEMOGRAPHIC_DATA] [DEMOGRAPHIC_DATA] Other Prefer Not To Say" at bounding box center [379, 130] width 176 height 15
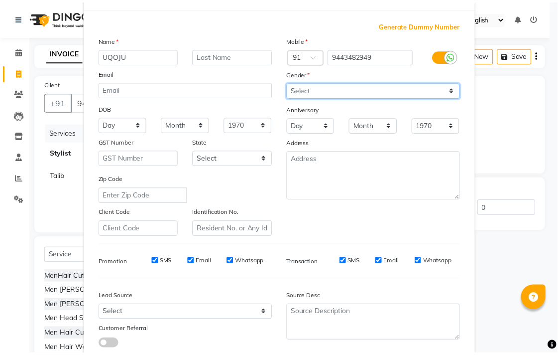
scroll to position [106, 0]
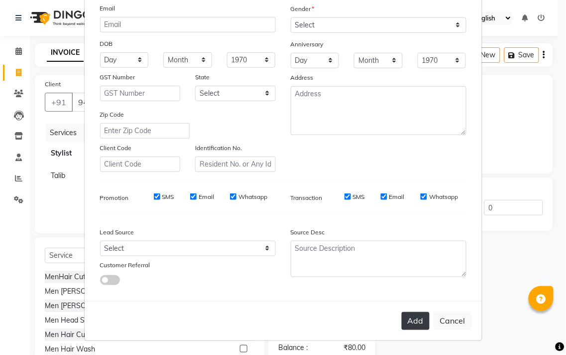
click at [402, 326] on button "Add" at bounding box center [416, 321] width 28 height 18
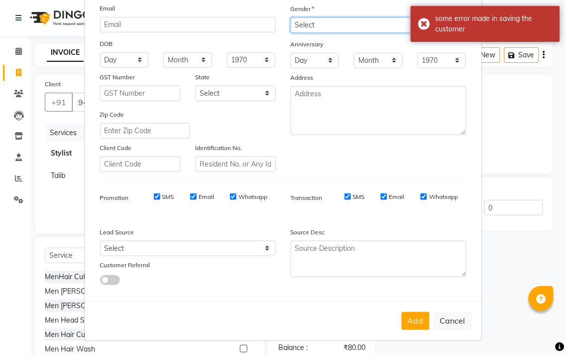
click at [335, 25] on select "Select [DEMOGRAPHIC_DATA] [DEMOGRAPHIC_DATA] Other Prefer Not To Say" at bounding box center [379, 24] width 176 height 15
click at [291, 17] on select "Select [DEMOGRAPHIC_DATA] [DEMOGRAPHIC_DATA] Other Prefer Not To Say" at bounding box center [379, 24] width 176 height 15
click at [406, 317] on button "Add" at bounding box center [416, 321] width 28 height 18
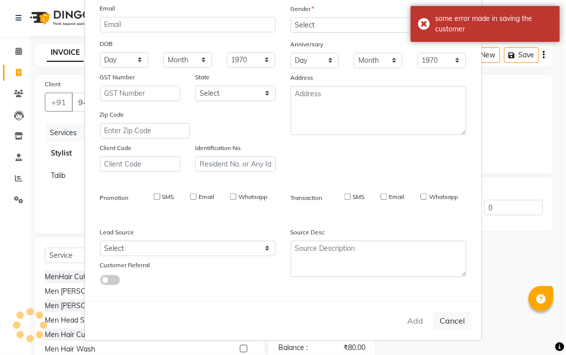
type input "94******49"
select select
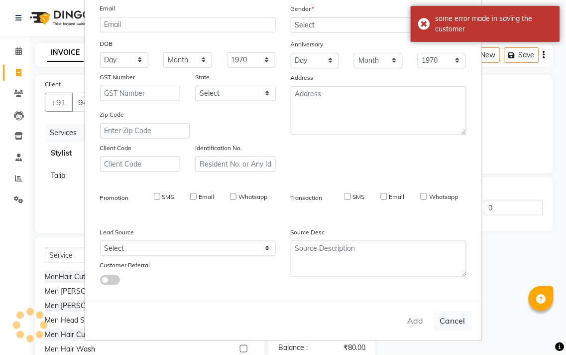
select select
checkbox input "false"
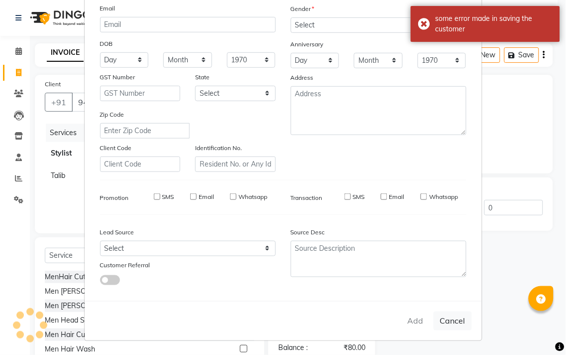
checkbox input "false"
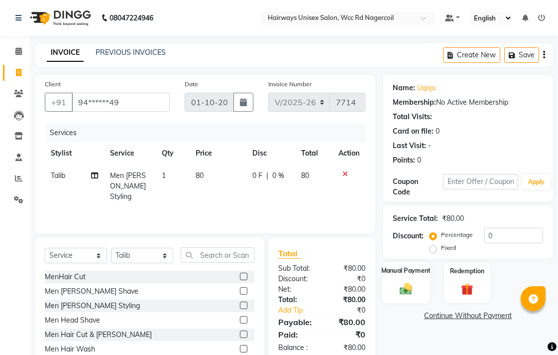
click at [401, 271] on label "Manual Payment" at bounding box center [406, 269] width 50 height 9
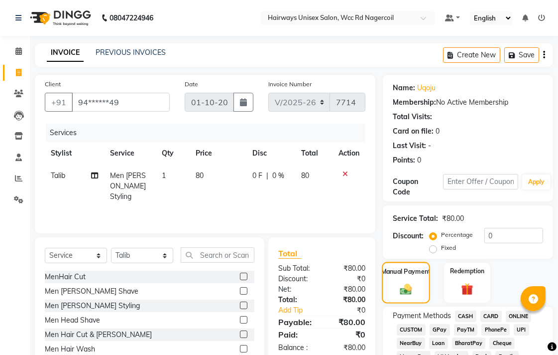
scroll to position [221, 0]
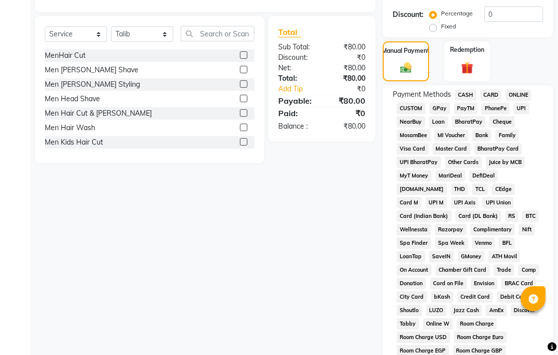
click at [467, 98] on span "CASH" at bounding box center [465, 94] width 21 height 11
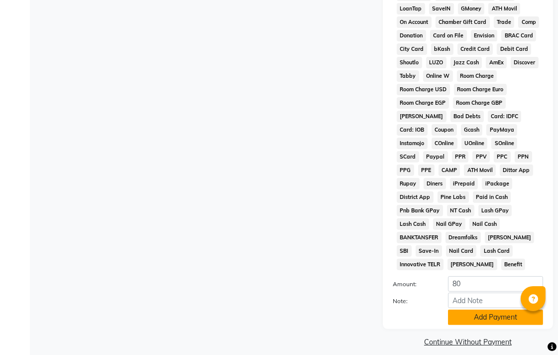
click at [501, 310] on button "Add Payment" at bounding box center [495, 316] width 95 height 15
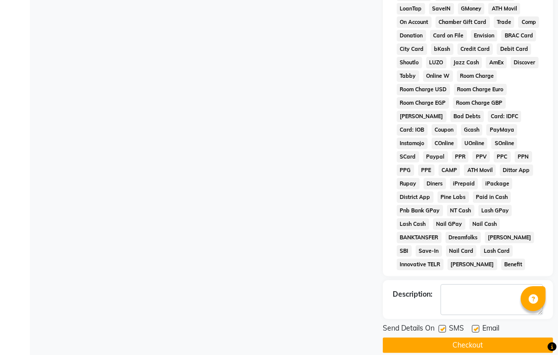
scroll to position [472, 0]
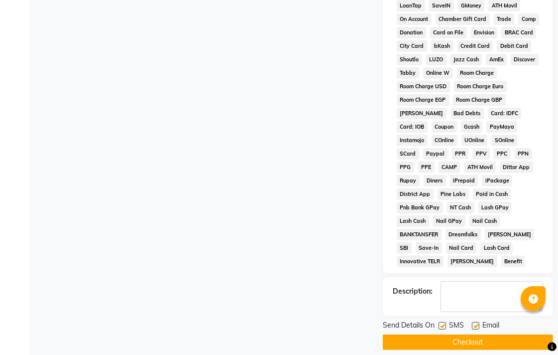
click at [436, 339] on button "Checkout" at bounding box center [468, 341] width 170 height 15
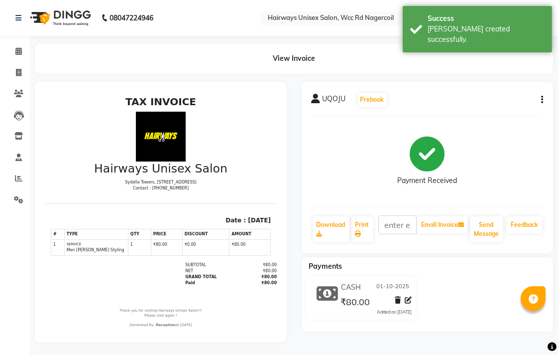
click at [20, 169] on li "Reports" at bounding box center [15, 178] width 30 height 21
click at [21, 180] on icon at bounding box center [18, 177] width 7 height 7
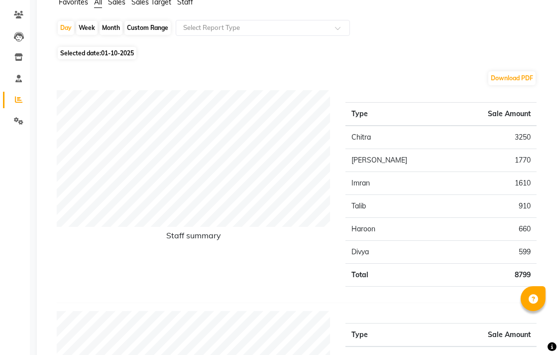
scroll to position [55, 0]
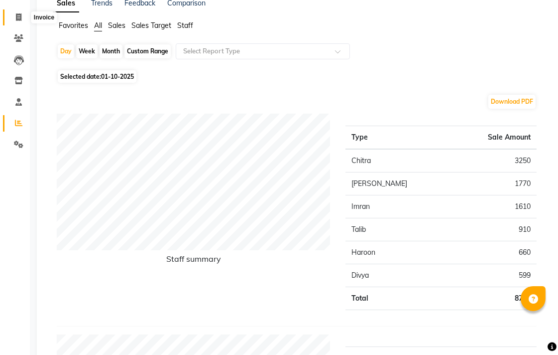
click at [13, 12] on span at bounding box center [18, 17] width 17 height 11
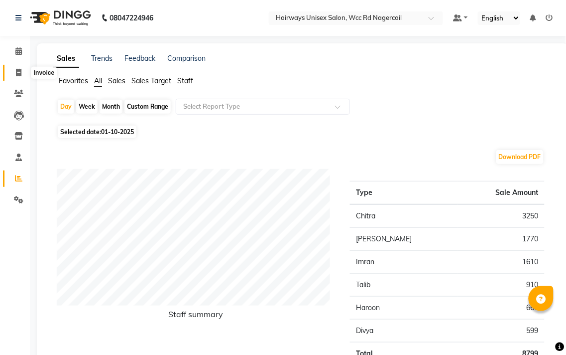
select select "service"
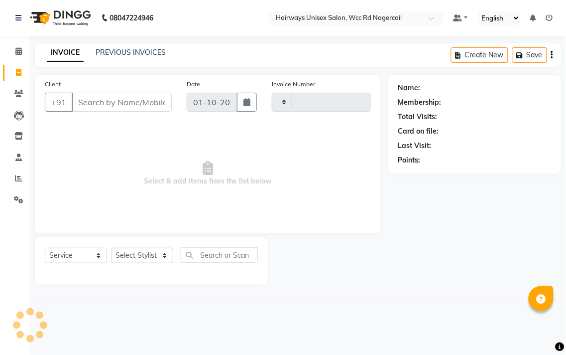
type input "7715"
select select "6523"
click at [139, 258] on select "Select Stylist" at bounding box center [142, 255] width 62 height 15
select select "49914"
click at [111, 248] on select "Select Stylist Admin Chitra divya [PERSON_NAME] [PERSON_NAME] Reception [PERSON…" at bounding box center [142, 255] width 62 height 15
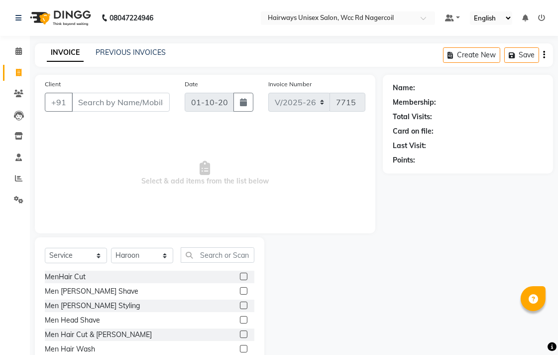
click at [240, 333] on label at bounding box center [243, 333] width 7 height 7
click at [240, 333] on input "checkbox" at bounding box center [243, 334] width 6 height 6
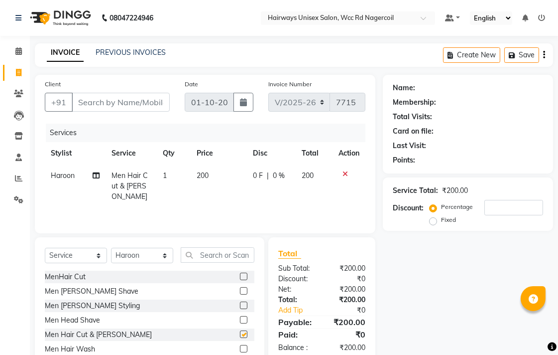
checkbox input "false"
click at [142, 107] on input "Client" at bounding box center [121, 102] width 98 height 19
type input "8"
type input "0"
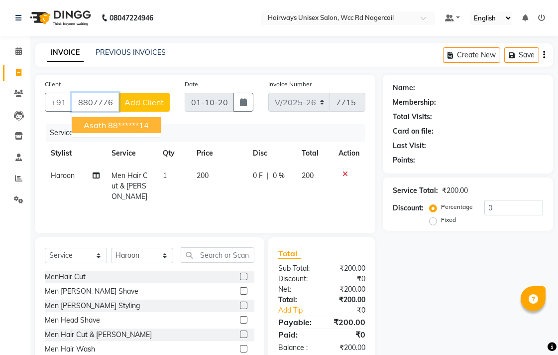
click at [144, 125] on ngb-highlight "88******14" at bounding box center [128, 125] width 41 height 10
type input "88******14"
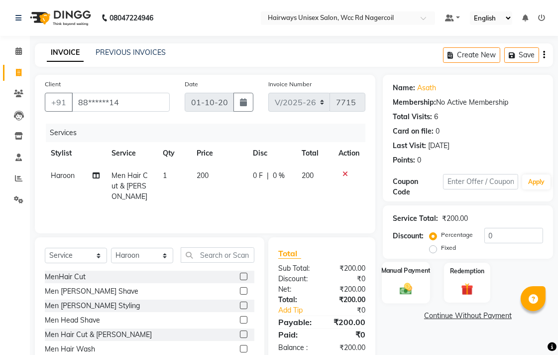
click at [414, 279] on div "Manual Payment" at bounding box center [406, 282] width 48 height 42
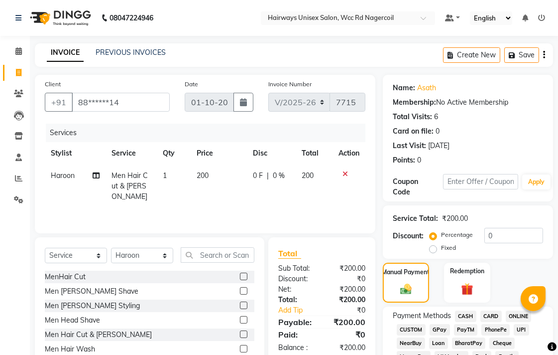
scroll to position [55, 0]
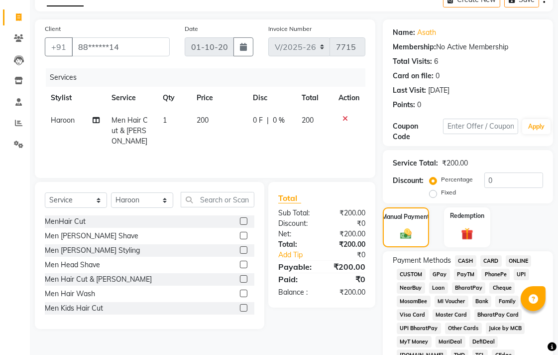
click at [526, 274] on span "UPI" at bounding box center [521, 273] width 15 height 11
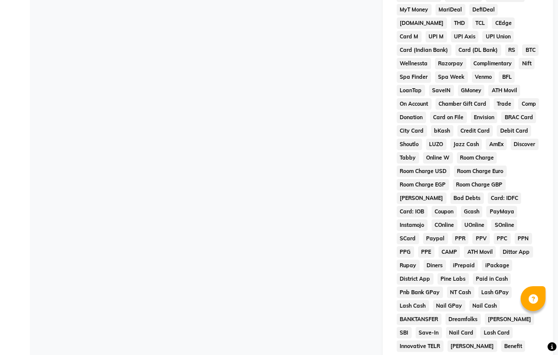
scroll to position [469, 0]
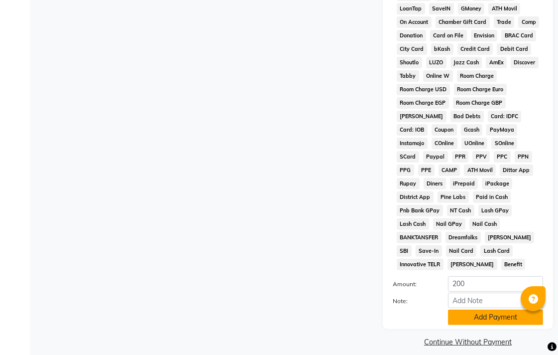
click at [470, 311] on button "Add Payment" at bounding box center [495, 316] width 95 height 15
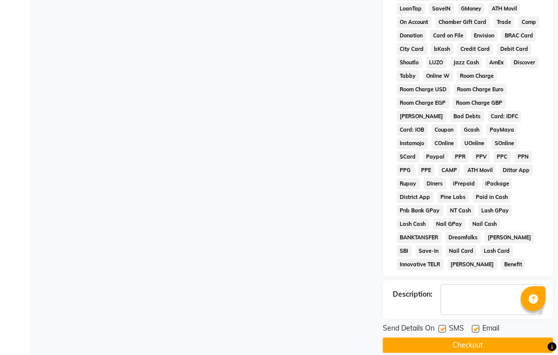
click at [475, 337] on button "Checkout" at bounding box center [468, 344] width 170 height 15
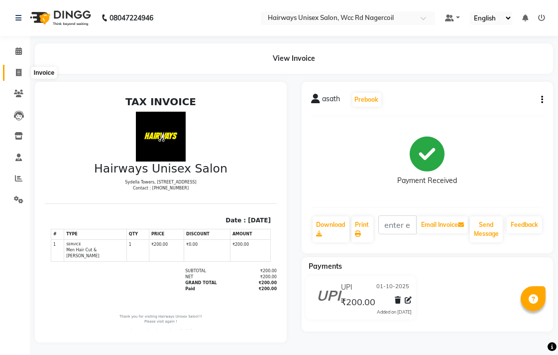
click at [22, 69] on span at bounding box center [18, 72] width 17 height 11
select select "service"
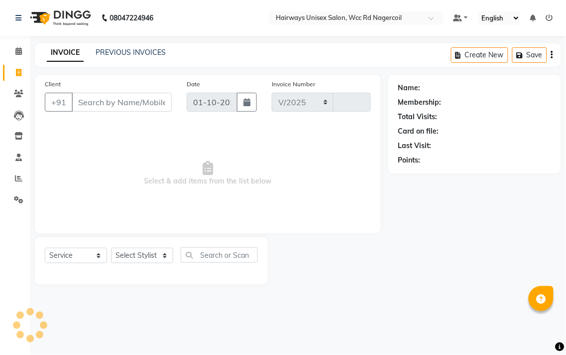
select select "6523"
type input "7716"
click at [153, 261] on select "Select Stylist" at bounding box center [142, 255] width 62 height 15
select select "49917"
click at [111, 248] on select "Select Stylist Admin Chitra divya [PERSON_NAME] [PERSON_NAME] Reception [PERSON…" at bounding box center [142, 255] width 62 height 15
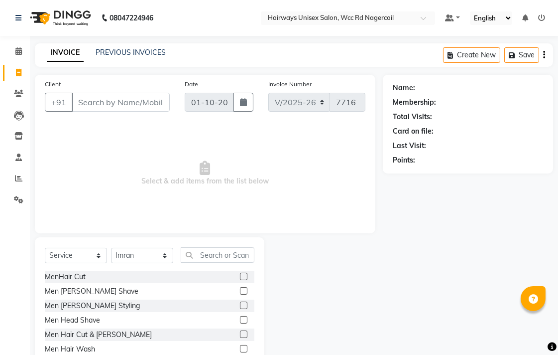
click at [240, 306] on label at bounding box center [243, 304] width 7 height 7
click at [240, 306] on input "checkbox" at bounding box center [243, 305] width 6 height 6
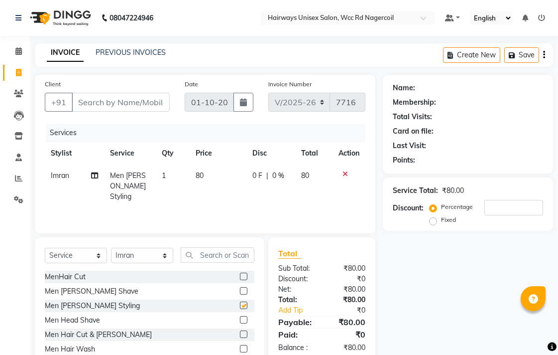
checkbox input "false"
click at [146, 102] on input "Client" at bounding box center [121, 102] width 98 height 19
type input "A"
type input "0"
type input "A"
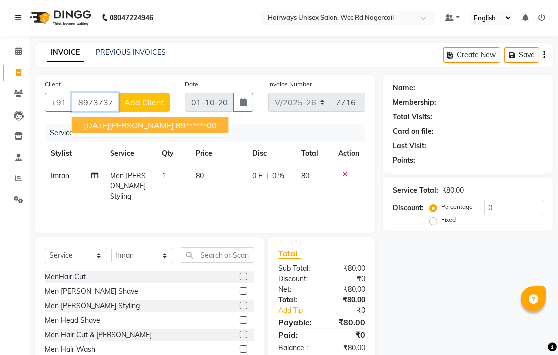
click at [176, 128] on ngb-highlight "89******00" at bounding box center [196, 125] width 41 height 10
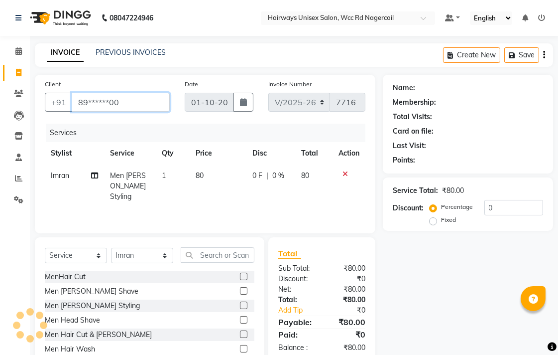
type input "89******00"
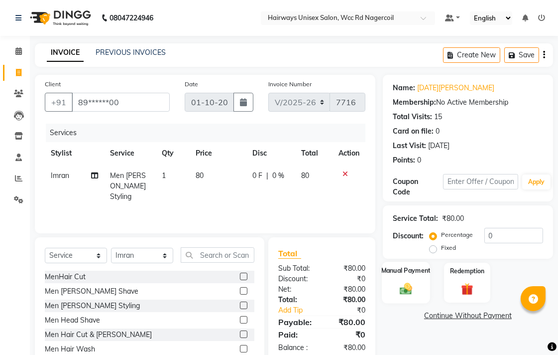
click at [391, 284] on div "Manual Payment" at bounding box center [406, 282] width 48 height 42
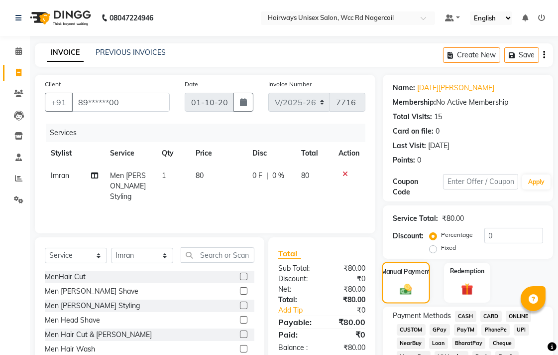
scroll to position [166, 0]
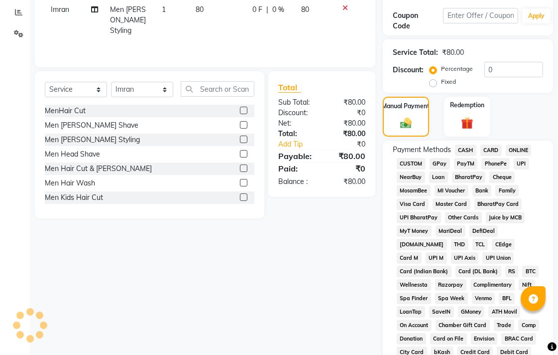
click at [466, 149] on span "CASH" at bounding box center [465, 149] width 21 height 11
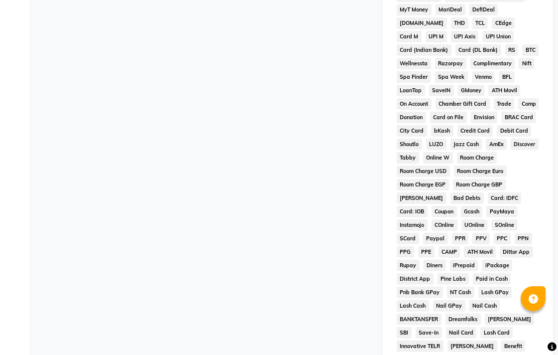
scroll to position [442, 0]
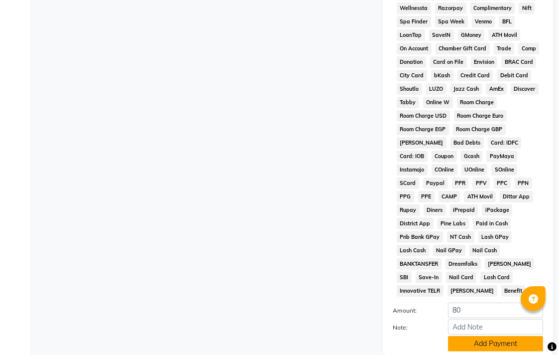
click at [494, 336] on button "Add Payment" at bounding box center [495, 343] width 95 height 15
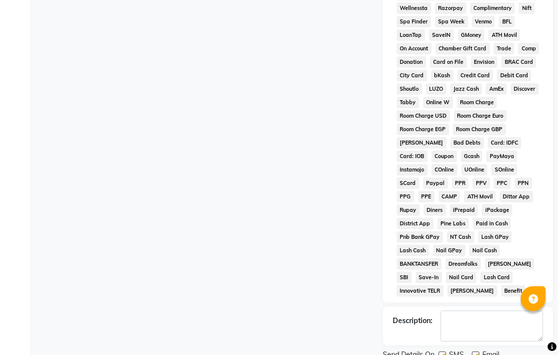
scroll to position [472, 0]
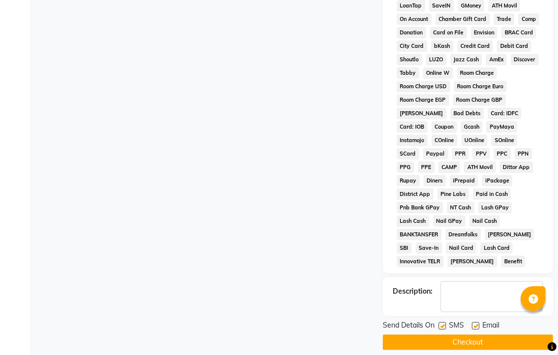
click at [506, 334] on button "Checkout" at bounding box center [468, 341] width 170 height 15
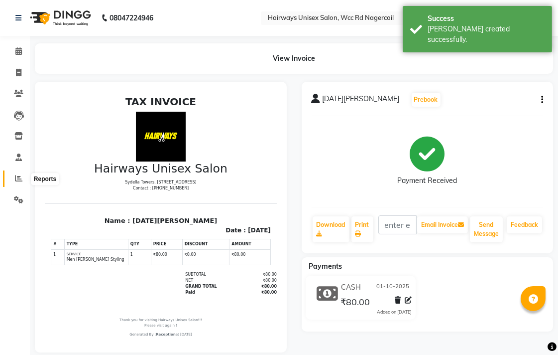
click at [15, 177] on icon at bounding box center [18, 177] width 7 height 7
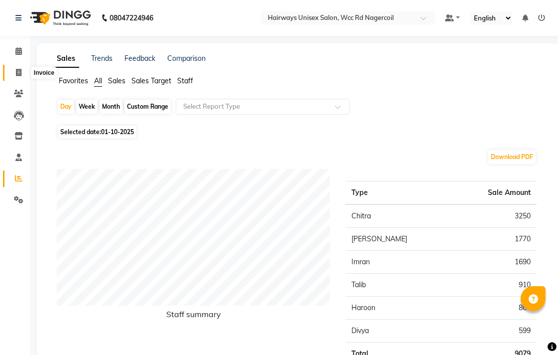
click at [18, 73] on icon at bounding box center [18, 72] width 5 height 7
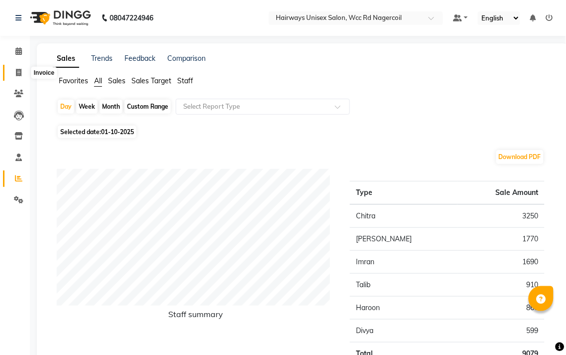
select select "service"
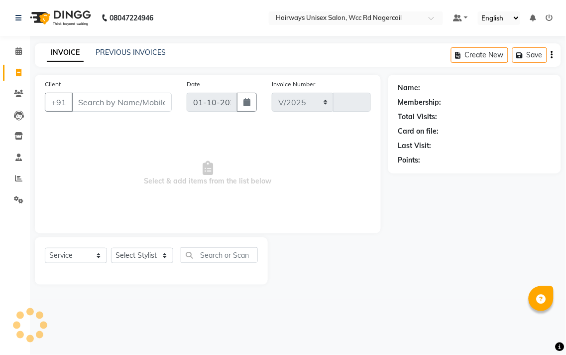
select select "6523"
type input "7717"
click at [16, 177] on icon at bounding box center [18, 177] width 7 height 7
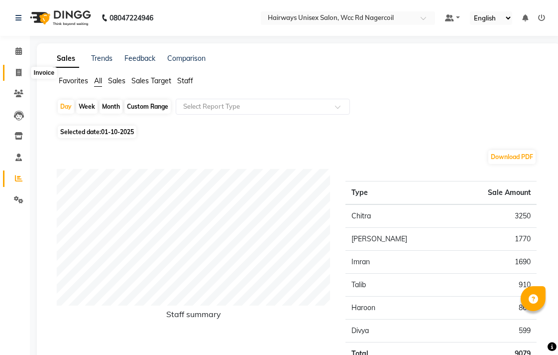
click at [17, 69] on icon at bounding box center [18, 72] width 5 height 7
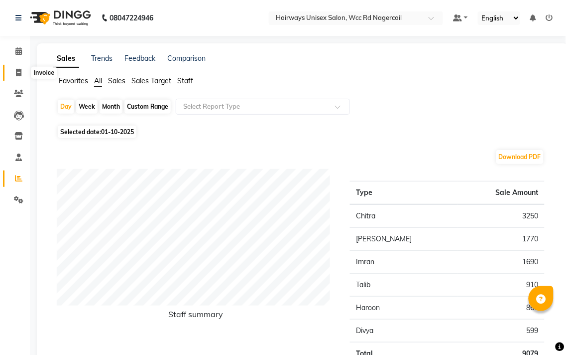
select select "service"
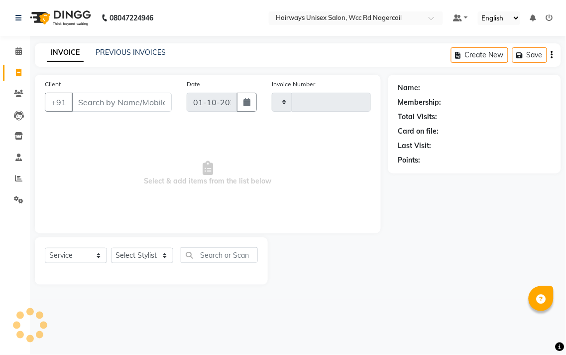
type input "7717"
select select "6523"
click at [127, 257] on select "Select Stylist Admin Chitra divya [PERSON_NAME] [PERSON_NAME] Reception [PERSON…" at bounding box center [142, 255] width 62 height 15
select select "49914"
click at [111, 248] on select "Select Stylist Admin Chitra divya [PERSON_NAME] [PERSON_NAME] Reception [PERSON…" at bounding box center [142, 255] width 62 height 15
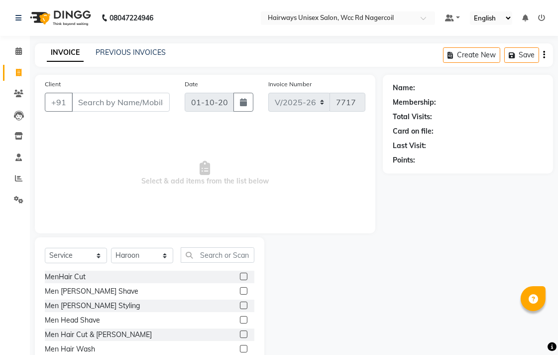
click at [240, 290] on label at bounding box center [243, 290] width 7 height 7
click at [240, 290] on input "checkbox" at bounding box center [243, 291] width 6 height 6
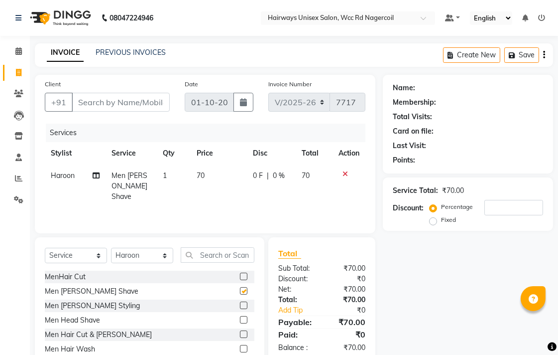
checkbox input "false"
click at [168, 104] on input "Client" at bounding box center [121, 102] width 98 height 19
type input "9"
type input "0"
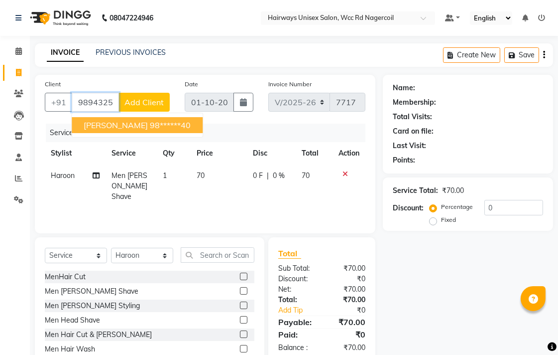
click at [153, 117] on button "[PERSON_NAME] 98******40" at bounding box center [137, 125] width 131 height 16
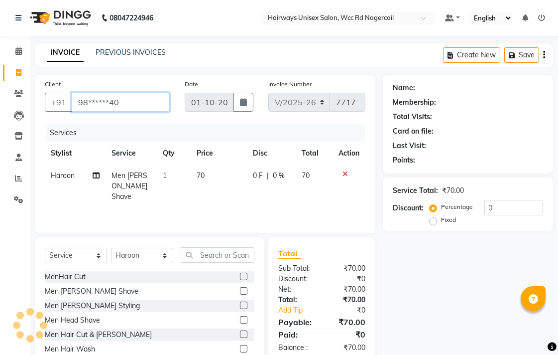
type input "98******40"
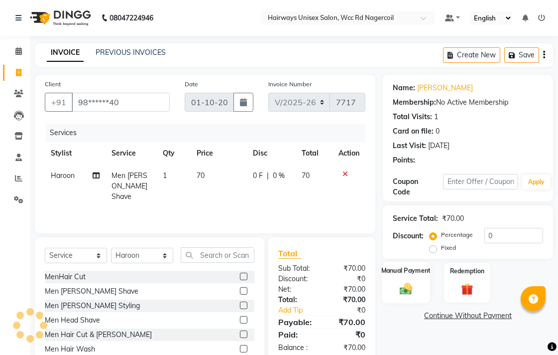
click at [406, 276] on div "Manual Payment" at bounding box center [406, 282] width 48 height 42
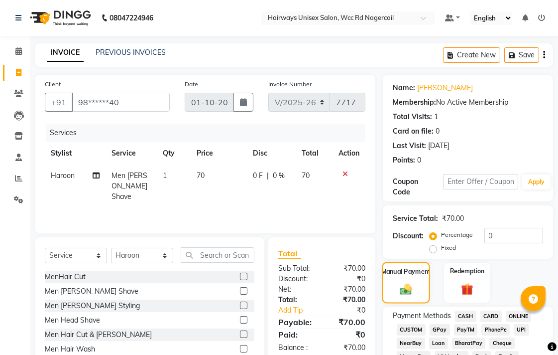
scroll to position [111, 0]
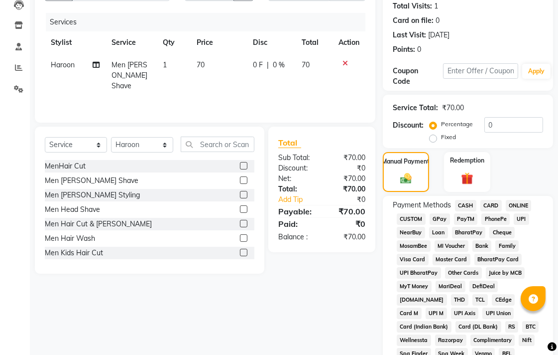
click at [470, 210] on span "CASH" at bounding box center [465, 205] width 21 height 11
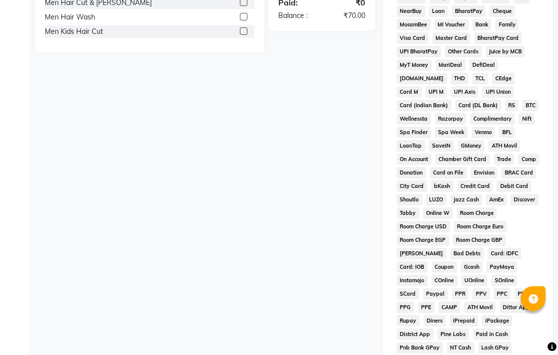
scroll to position [469, 0]
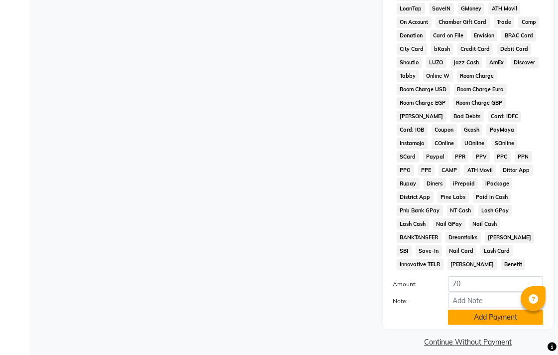
click at [483, 311] on button "Add Payment" at bounding box center [495, 316] width 95 height 15
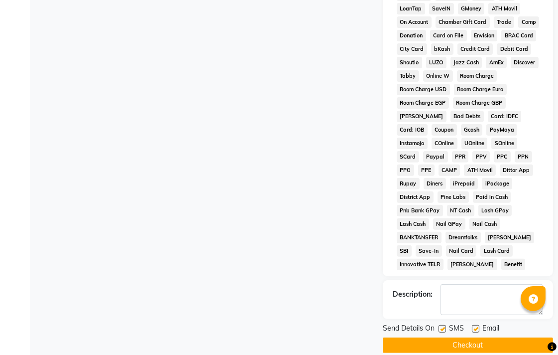
click at [492, 337] on button "Checkout" at bounding box center [468, 344] width 170 height 15
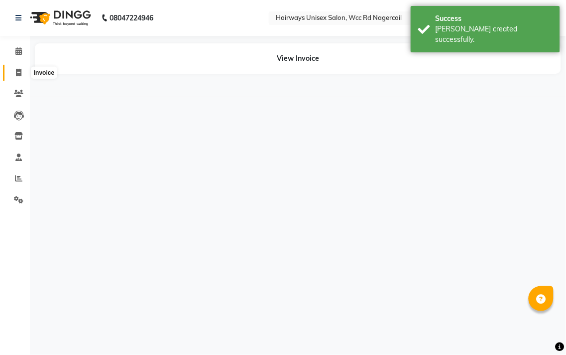
click at [20, 78] on span at bounding box center [18, 72] width 17 height 11
select select "service"
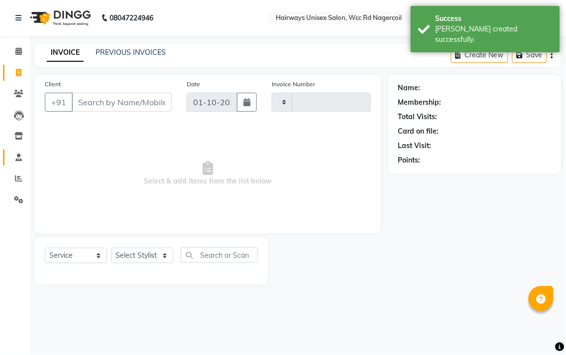
type input "7718"
select select "6523"
click at [18, 175] on icon at bounding box center [18, 177] width 7 height 7
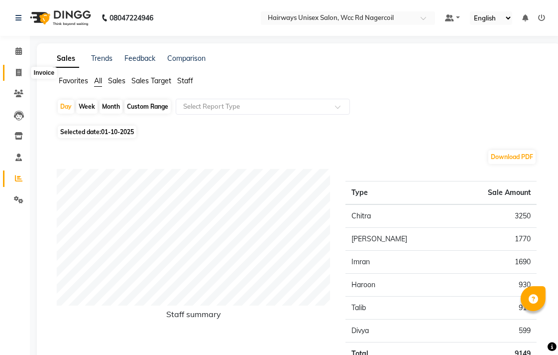
click at [21, 72] on span at bounding box center [18, 72] width 17 height 11
select select "service"
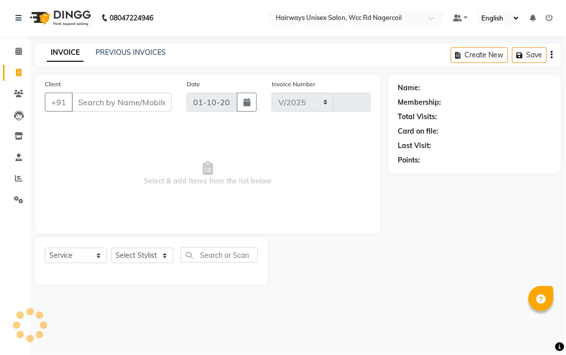
select select "6523"
type input "7718"
click at [141, 248] on div "Select Service Product Membership Package Voucher Prepaid Gift Card Select Styl…" at bounding box center [151, 258] width 213 height 23
drag, startPoint x: 152, startPoint y: 265, endPoint x: 153, endPoint y: 257, distance: 7.5
click at [153, 257] on div "Select Service Product Membership Package Voucher Prepaid Gift Card Select Styl…" at bounding box center [151, 258] width 213 height 23
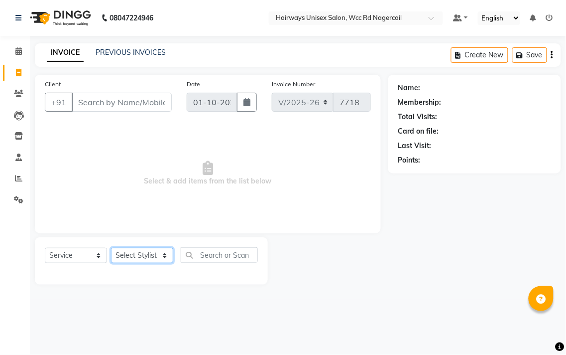
click at [153, 255] on select "Select Stylist Admin Chitra divya [PERSON_NAME] [PERSON_NAME] Reception [PERSON…" at bounding box center [142, 255] width 62 height 15
select select "49916"
click at [111, 248] on select "Select Stylist Admin Chitra divya [PERSON_NAME] [PERSON_NAME] Reception [PERSON…" at bounding box center [142, 255] width 62 height 15
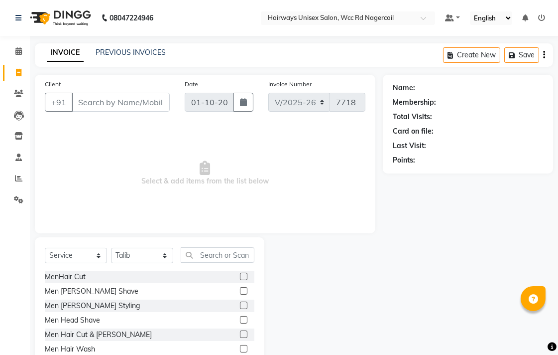
click at [240, 333] on label at bounding box center [243, 333] width 7 height 7
click at [240, 333] on input "checkbox" at bounding box center [243, 334] width 6 height 6
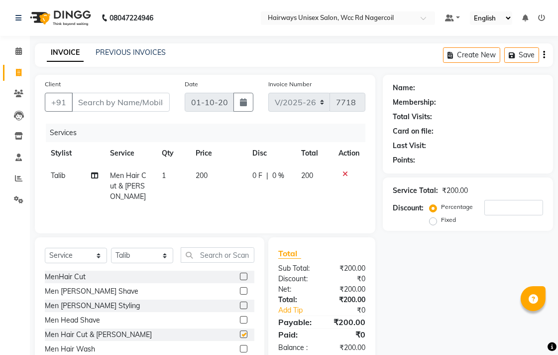
checkbox input "false"
click at [136, 106] on input "Client" at bounding box center [121, 102] width 98 height 19
type input "8"
type input "0"
type input "8291363622"
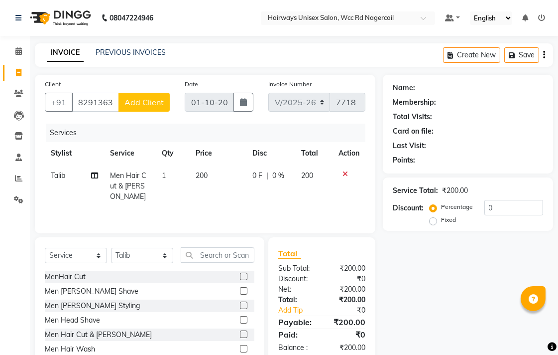
click at [135, 106] on span "Add Client" at bounding box center [144, 102] width 39 height 10
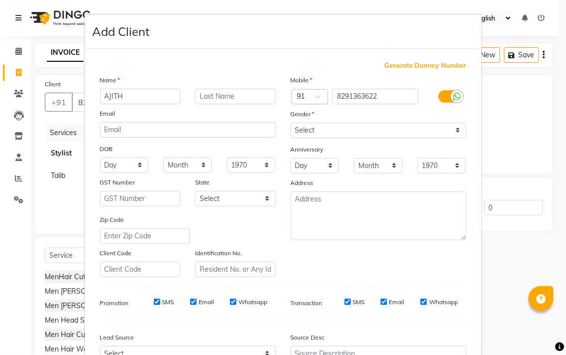
type input "AJITH"
click at [321, 126] on select "Select [DEMOGRAPHIC_DATA] [DEMOGRAPHIC_DATA] Other Prefer Not To Say" at bounding box center [379, 130] width 176 height 15
select select "[DEMOGRAPHIC_DATA]"
click at [291, 123] on select "Select [DEMOGRAPHIC_DATA] [DEMOGRAPHIC_DATA] Other Prefer Not To Say" at bounding box center [379, 130] width 176 height 15
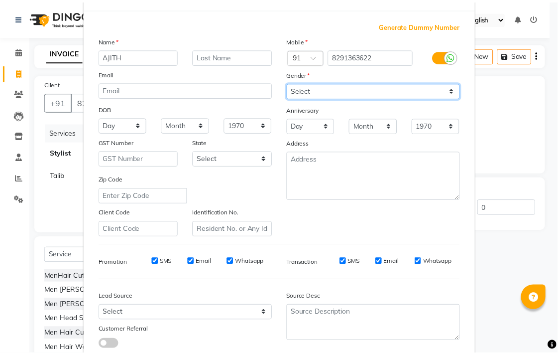
scroll to position [106, 0]
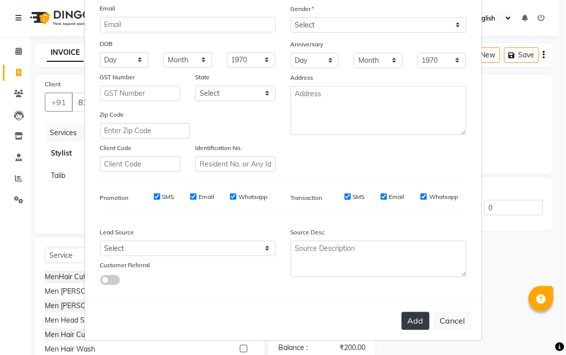
click at [422, 322] on button "Add" at bounding box center [416, 321] width 28 height 18
type input "82******22"
select select
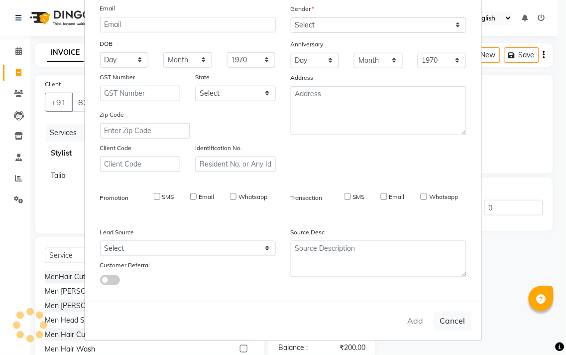
select select
checkbox input "false"
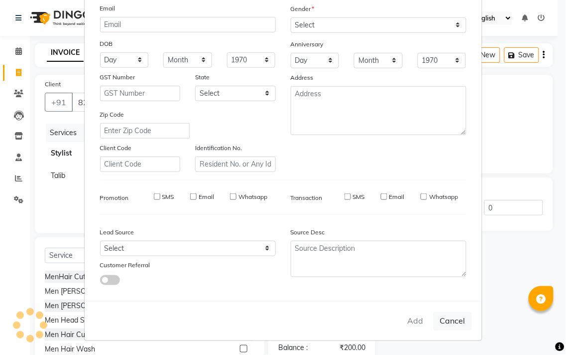
checkbox input "false"
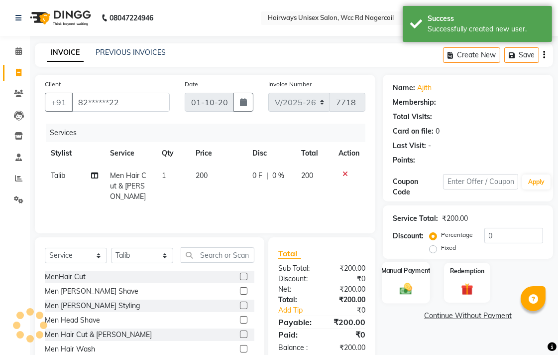
click at [414, 290] on img at bounding box center [406, 288] width 20 height 14
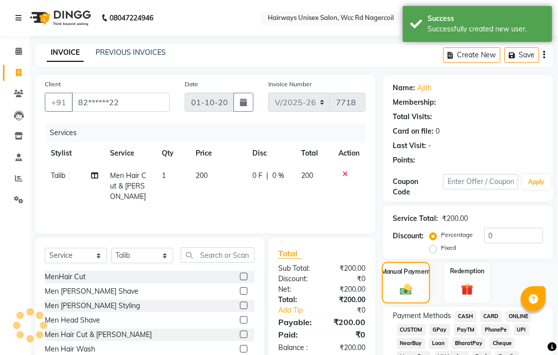
scroll to position [166, 0]
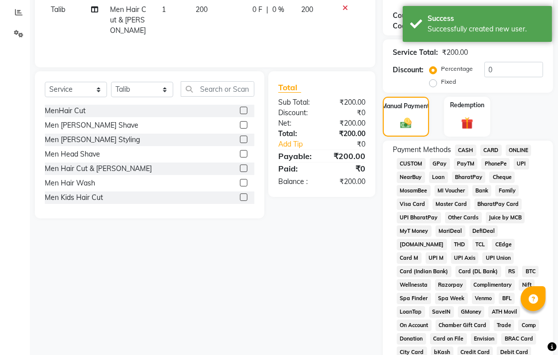
click at [465, 150] on span "CASH" at bounding box center [465, 149] width 21 height 11
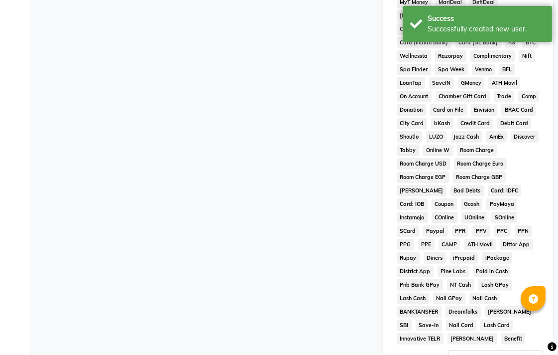
scroll to position [469, 0]
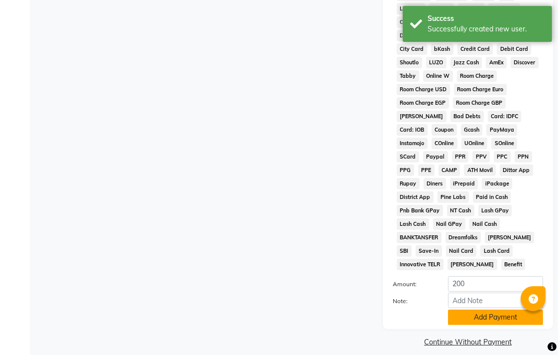
click at [455, 309] on button "Add Payment" at bounding box center [495, 316] width 95 height 15
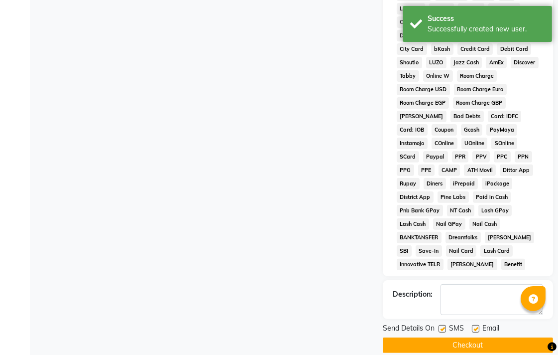
click at [475, 340] on button "Checkout" at bounding box center [468, 344] width 170 height 15
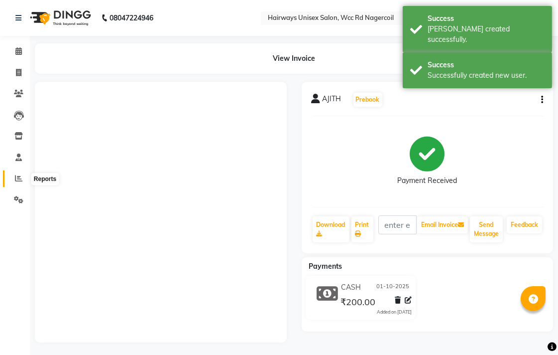
click at [15, 176] on icon at bounding box center [18, 177] width 7 height 7
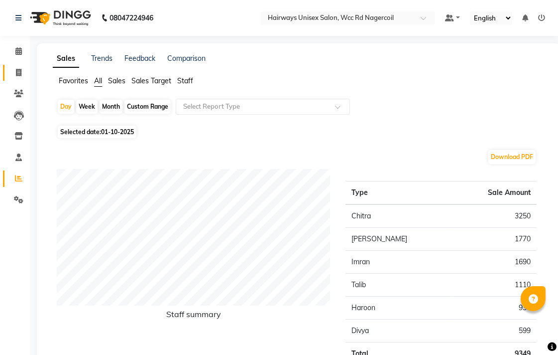
click at [6, 73] on link "Invoice" at bounding box center [15, 73] width 24 height 16
select select "service"
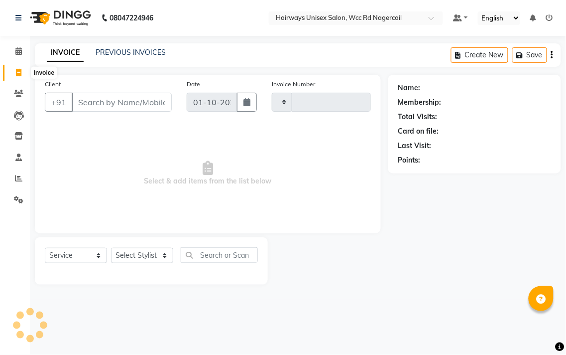
click at [10, 73] on span at bounding box center [18, 72] width 17 height 11
select select "service"
type input "7719"
select select "6523"
click at [160, 256] on select "Select Stylist Admin Chitra divya [PERSON_NAME] [PERSON_NAME] Reception [PERSON…" at bounding box center [142, 255] width 62 height 15
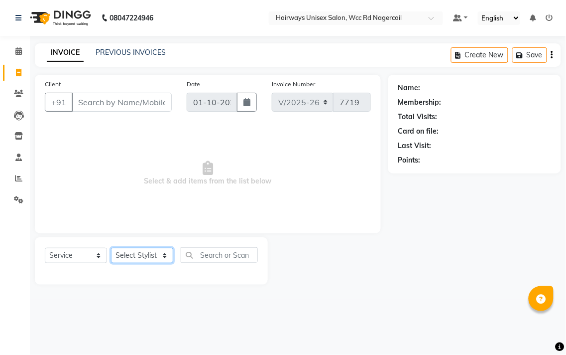
select select "49920"
click at [111, 248] on select "Select Stylist Admin Chitra divya [PERSON_NAME] [PERSON_NAME] Reception [PERSON…" at bounding box center [142, 255] width 62 height 15
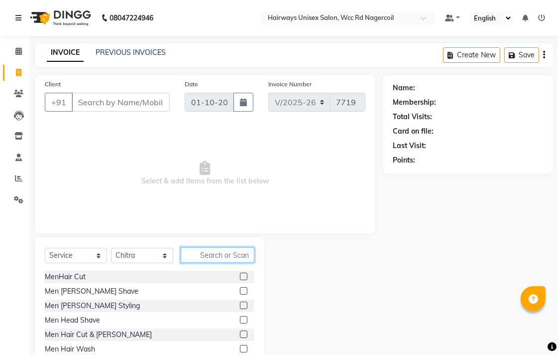
click at [238, 260] on input "text" at bounding box center [218, 254] width 74 height 15
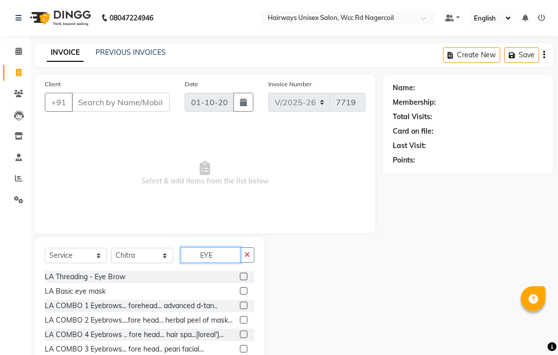
type input "EYE"
click at [240, 276] on label at bounding box center [243, 275] width 7 height 7
click at [240, 276] on input "checkbox" at bounding box center [243, 276] width 6 height 6
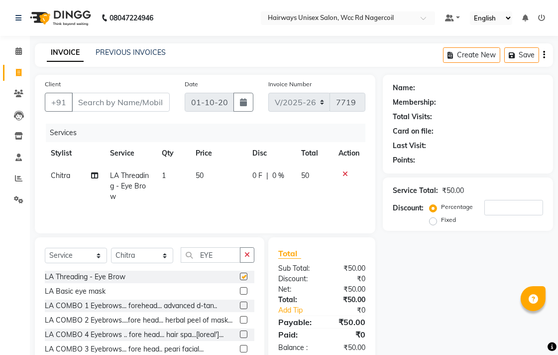
checkbox input "false"
click at [161, 102] on input "Client" at bounding box center [121, 102] width 98 height 19
type input "9"
type input "0"
type input "9363880290"
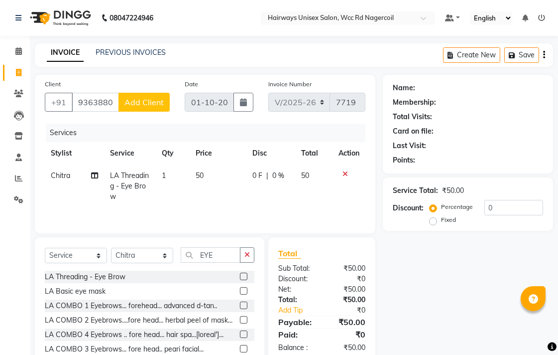
click at [147, 108] on button "Add Client" at bounding box center [144, 102] width 51 height 19
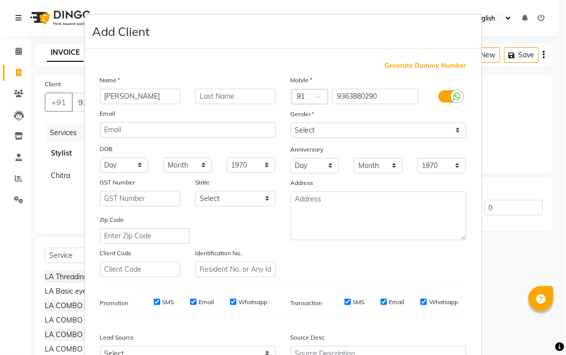
type input "[PERSON_NAME]"
drag, startPoint x: 384, startPoint y: 131, endPoint x: 381, endPoint y: 137, distance: 6.7
click at [384, 131] on select "Select [DEMOGRAPHIC_DATA] [DEMOGRAPHIC_DATA] Other Prefer Not To Say" at bounding box center [379, 130] width 176 height 15
click at [291, 123] on select "Select [DEMOGRAPHIC_DATA] [DEMOGRAPHIC_DATA] Other Prefer Not To Say" at bounding box center [379, 130] width 176 height 15
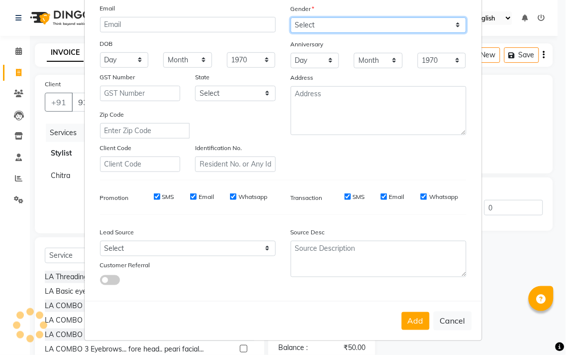
drag, startPoint x: 425, startPoint y: 24, endPoint x: 420, endPoint y: 30, distance: 7.8
click at [425, 24] on select "Select [DEMOGRAPHIC_DATA] [DEMOGRAPHIC_DATA] Other Prefer Not To Say" at bounding box center [379, 24] width 176 height 15
select select "other"
click at [291, 17] on select "Select [DEMOGRAPHIC_DATA] [DEMOGRAPHIC_DATA] Other Prefer Not To Say" at bounding box center [379, 24] width 176 height 15
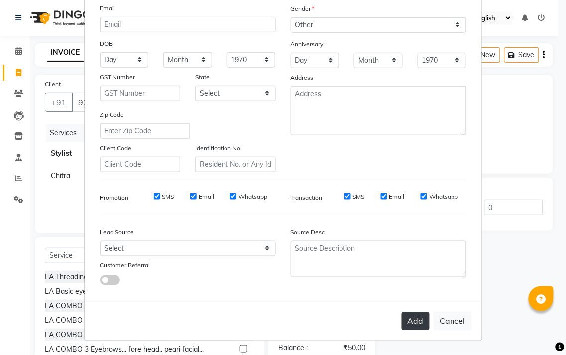
click at [411, 316] on button "Add" at bounding box center [416, 321] width 28 height 18
type input "93******90"
select select
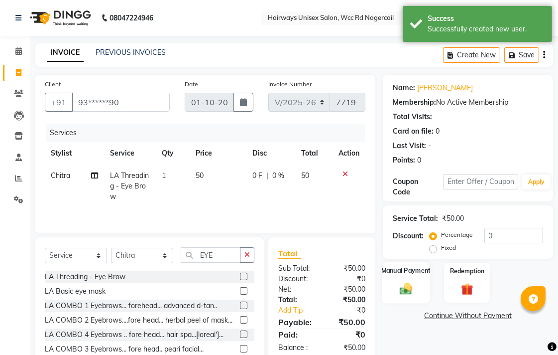
click at [414, 275] on div "Manual Payment" at bounding box center [406, 282] width 48 height 42
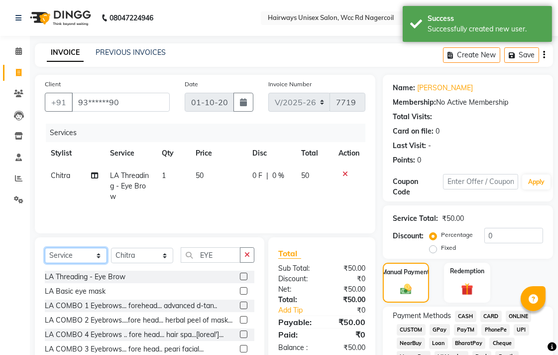
click at [81, 255] on select "Select Service Product Membership Package Voucher Prepaid Gift Card" at bounding box center [76, 255] width 62 height 15
click at [45, 249] on select "Select Service Product Membership Package Voucher Prepaid Gift Card" at bounding box center [76, 255] width 62 height 15
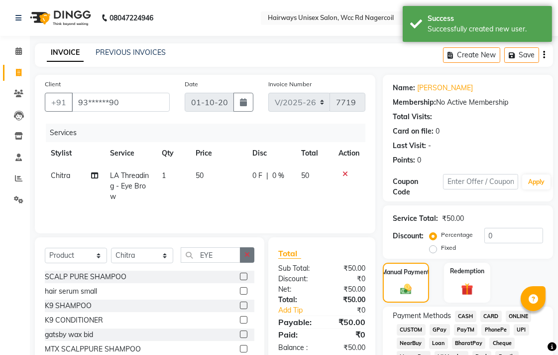
click at [243, 258] on button "button" at bounding box center [247, 254] width 14 height 15
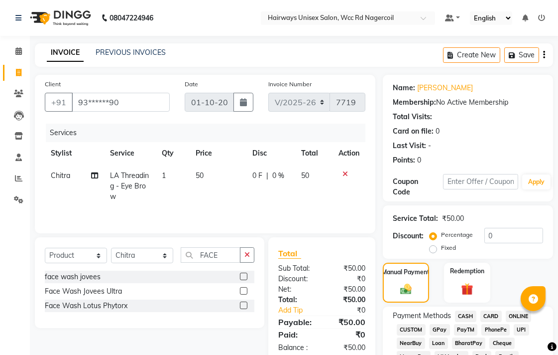
click at [246, 277] on label at bounding box center [243, 275] width 7 height 7
click at [246, 277] on input "checkbox" at bounding box center [243, 276] width 6 height 6
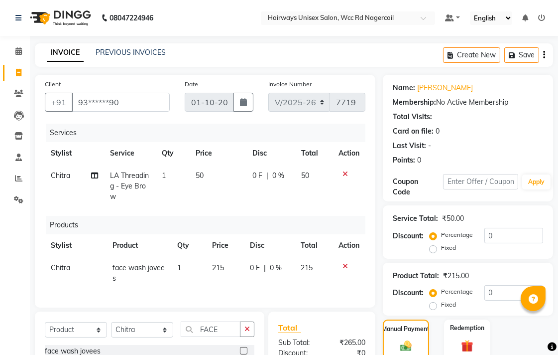
scroll to position [166, 0]
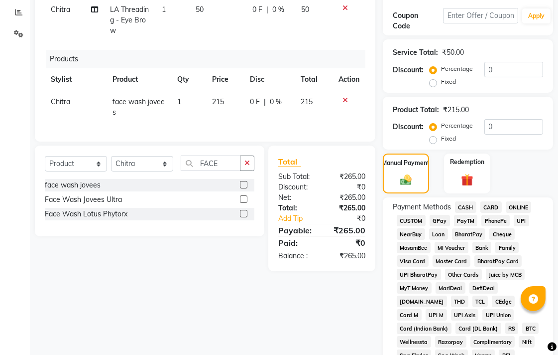
click at [466, 206] on span "CASH" at bounding box center [465, 206] width 21 height 11
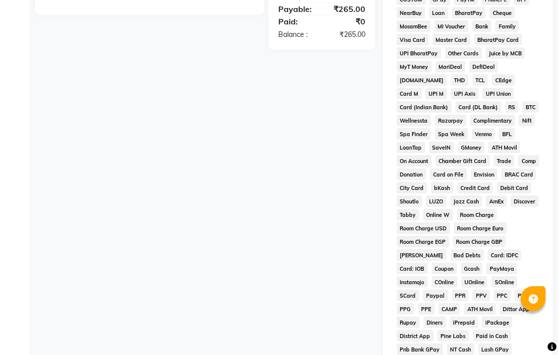
scroll to position [525, 0]
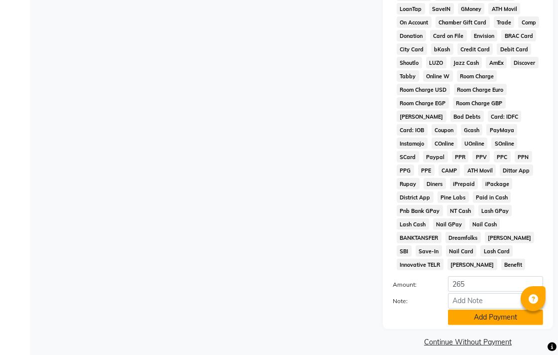
click at [472, 309] on button "Add Payment" at bounding box center [495, 316] width 95 height 15
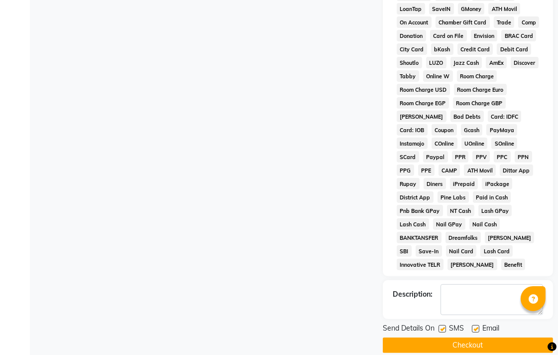
click at [474, 337] on button "Checkout" at bounding box center [468, 344] width 170 height 15
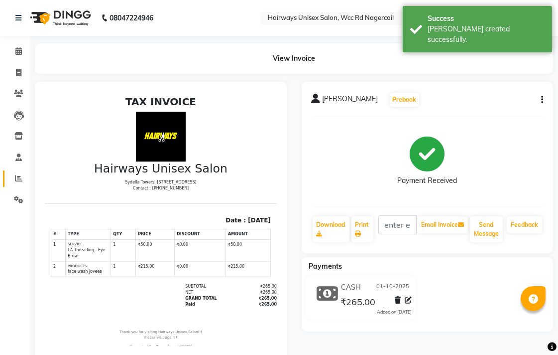
click at [18, 186] on link "Reports" at bounding box center [15, 178] width 24 height 16
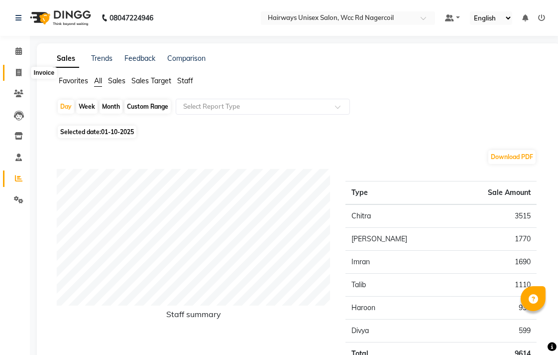
click at [19, 75] on icon at bounding box center [18, 72] width 5 height 7
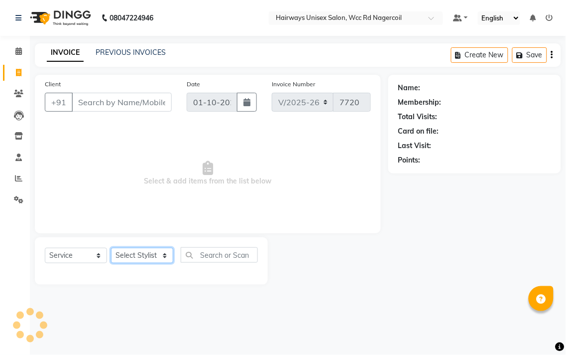
click at [167, 251] on select "Select Stylist" at bounding box center [142, 255] width 62 height 15
click at [161, 257] on select "Select Stylist Admin Chitra divya [PERSON_NAME] [PERSON_NAME] Reception [PERSON…" at bounding box center [142, 255] width 62 height 15
click at [111, 248] on select "Select Stylist Admin Chitra divya [PERSON_NAME] [PERSON_NAME] Reception [PERSON…" at bounding box center [142, 255] width 62 height 15
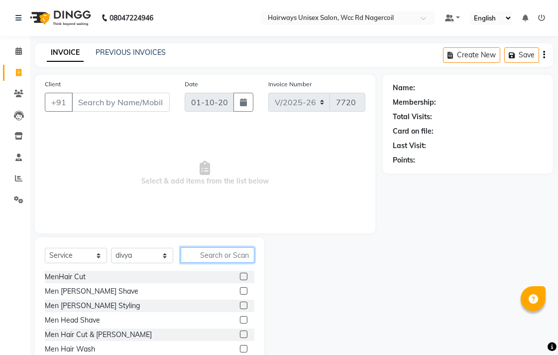
click at [200, 257] on input "text" at bounding box center [218, 254] width 74 height 15
click at [201, 257] on input "text" at bounding box center [218, 254] width 74 height 15
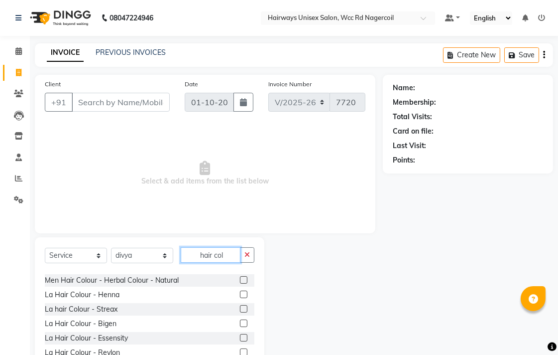
scroll to position [125, 0]
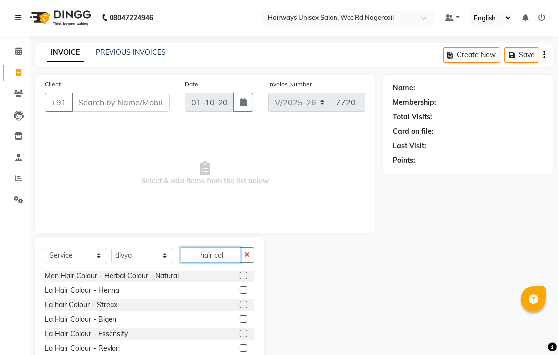
click at [221, 256] on input "hair col" at bounding box center [211, 254] width 60 height 15
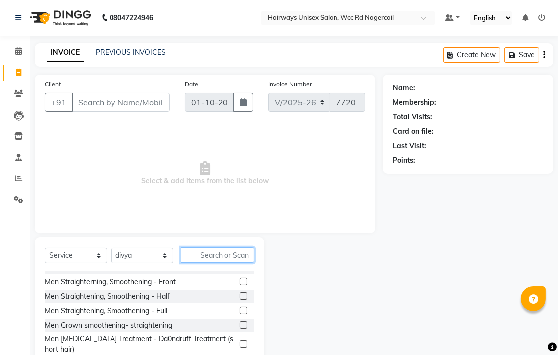
scroll to position [468, 0]
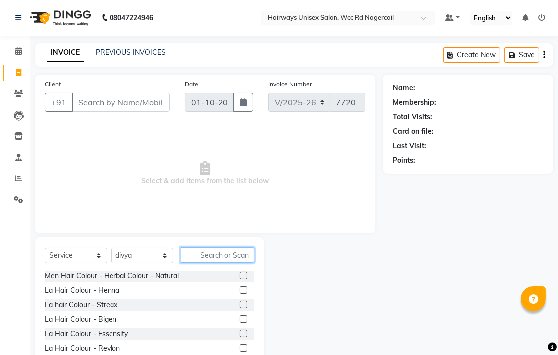
click at [199, 257] on input "text" at bounding box center [218, 254] width 74 height 15
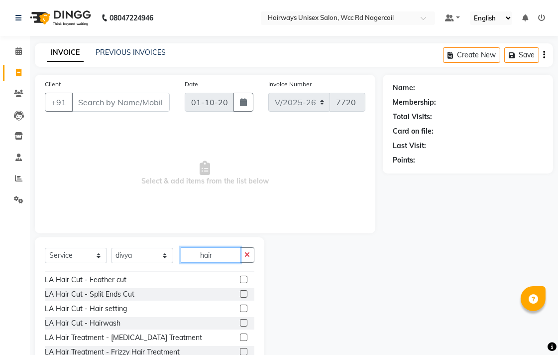
scroll to position [664, 0]
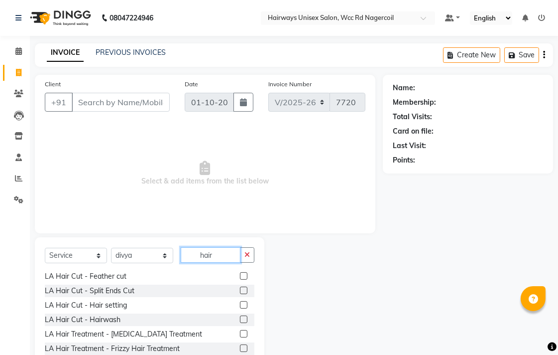
click at [221, 257] on input "hair" at bounding box center [211, 254] width 60 height 15
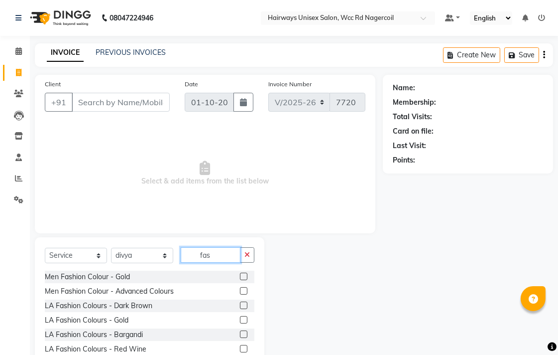
scroll to position [0, 0]
click at [115, 350] on div "LA Fashion Colours - Red Wine" at bounding box center [96, 349] width 102 height 10
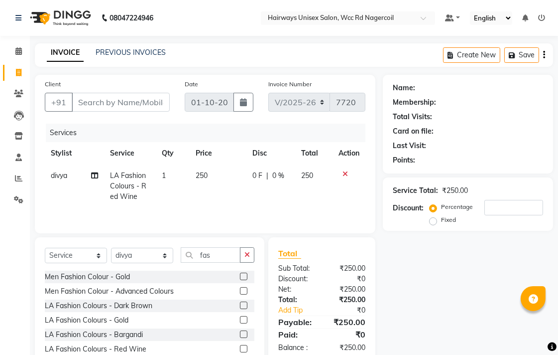
click at [165, 176] on span "1" at bounding box center [164, 175] width 4 height 9
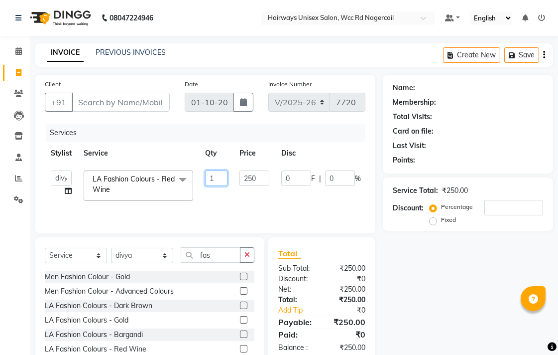
click at [219, 176] on input "1" at bounding box center [216, 177] width 22 height 15
click at [211, 177] on input "1" at bounding box center [216, 177] width 22 height 15
click at [213, 178] on input "1" at bounding box center [216, 177] width 22 height 15
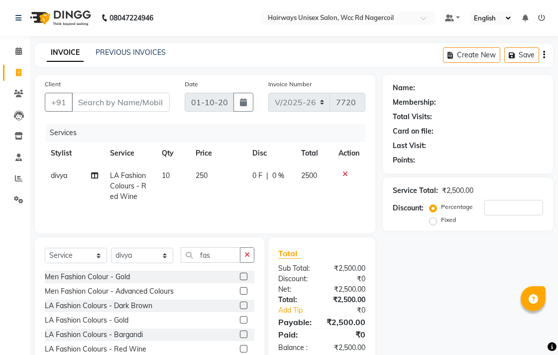
click at [214, 198] on tr "divya LA Fashion Colours - Red Wine 10 250 0 F | 0 % 2500" at bounding box center [205, 185] width 321 height 43
click at [99, 96] on input "Client" at bounding box center [121, 102] width 98 height 19
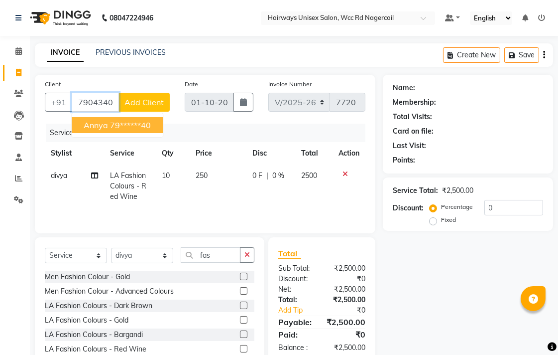
click at [100, 131] on button "annya 79******40" at bounding box center [117, 125] width 91 height 16
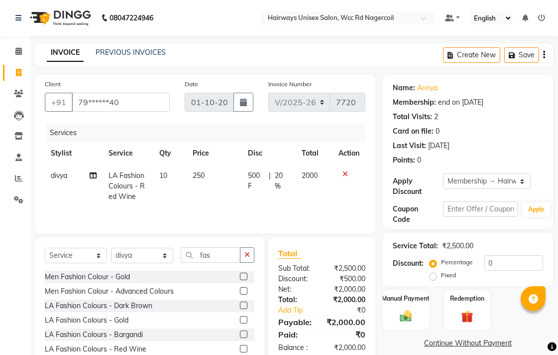
click at [166, 171] on span "10" at bounding box center [163, 175] width 8 height 9
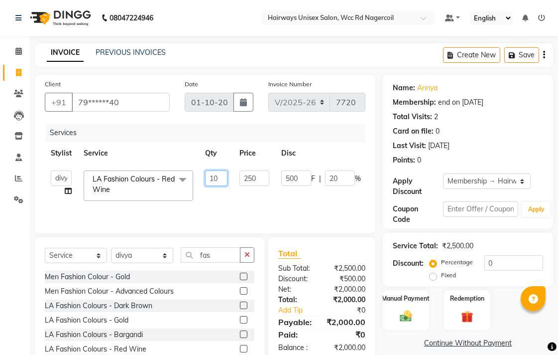
click at [220, 181] on input "10" at bounding box center [216, 177] width 22 height 15
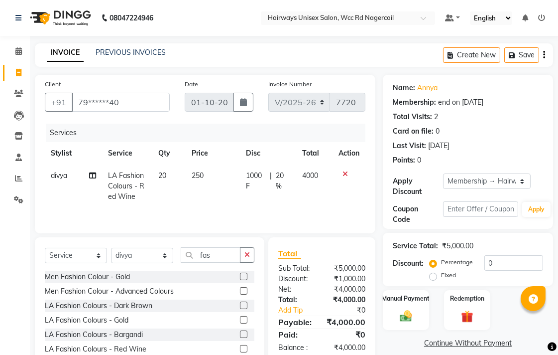
click at [227, 201] on tr "divya LA Fashion Colours - Red Wine 20 250 1000 F | 20 % 4000" at bounding box center [205, 185] width 321 height 43
click at [216, 257] on input "fas" at bounding box center [211, 254] width 60 height 15
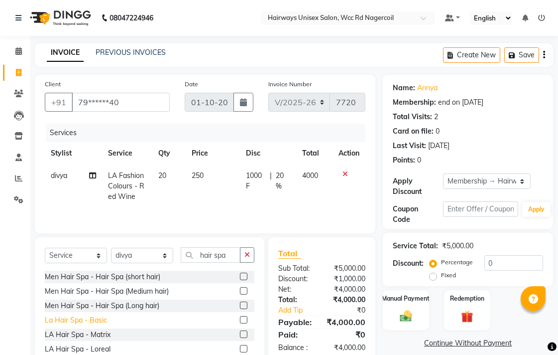
click at [85, 323] on div "La Hair Spa - Basic" at bounding box center [76, 320] width 62 height 10
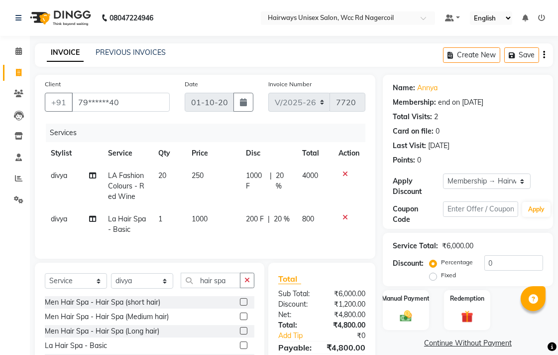
click at [205, 218] on span "1000" at bounding box center [200, 218] width 16 height 9
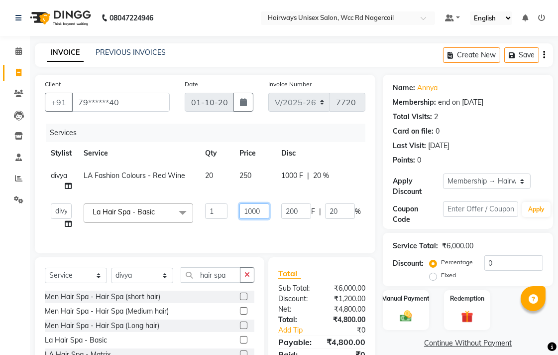
click at [264, 215] on input "1000" at bounding box center [255, 210] width 30 height 15
click at [263, 236] on div "Services Stylist Service Qty Price Disc Total Action divya LA Fashion Colours -…" at bounding box center [205, 184] width 321 height 120
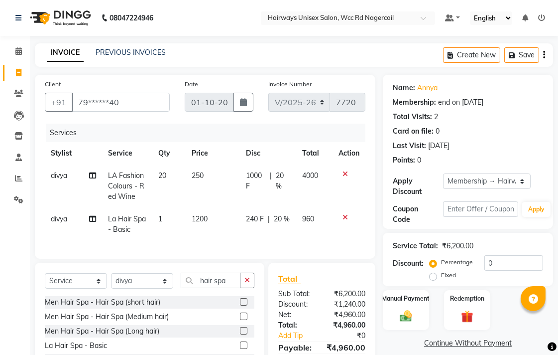
click at [196, 217] on span "1200" at bounding box center [200, 218] width 16 height 9
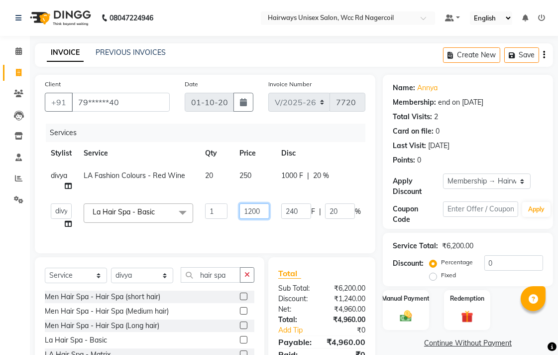
click at [248, 213] on input "1200" at bounding box center [255, 210] width 30 height 15
click at [256, 230] on tr "Admin Chitra divya [PERSON_NAME] [PERSON_NAME] Reception [PERSON_NAME] La Hair …" at bounding box center [237, 216] width 384 height 38
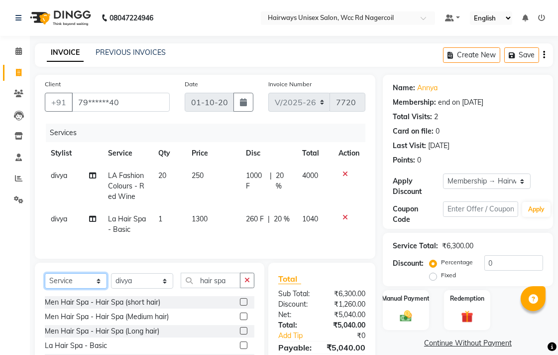
click at [99, 286] on select "Select Service Product Membership Package Voucher Prepaid Gift Card" at bounding box center [76, 280] width 62 height 15
click at [45, 281] on select "Select Service Product Membership Package Voucher Prepaid Gift Card" at bounding box center [76, 280] width 62 height 15
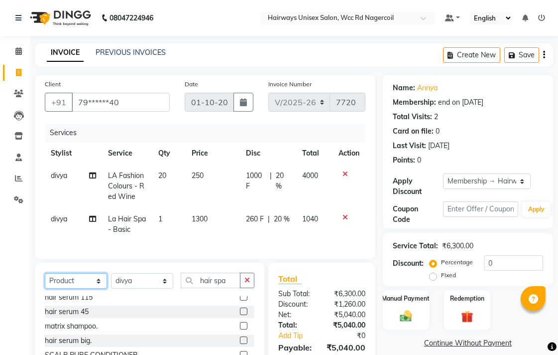
scroll to position [276, 0]
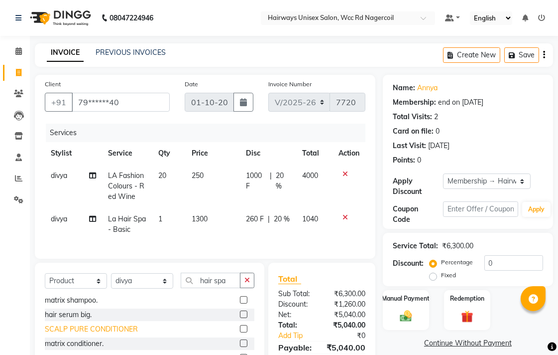
click at [85, 334] on div "SCALP PURE CONDITIONER" at bounding box center [91, 329] width 93 height 10
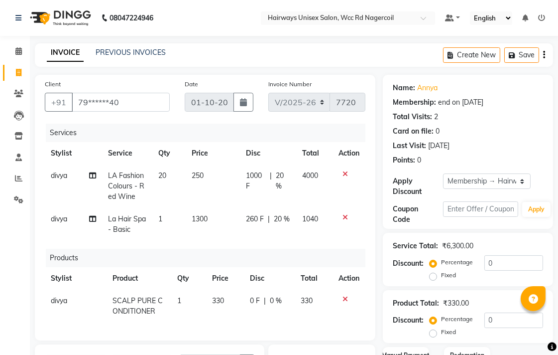
click at [213, 299] on span "330" at bounding box center [218, 300] width 12 height 9
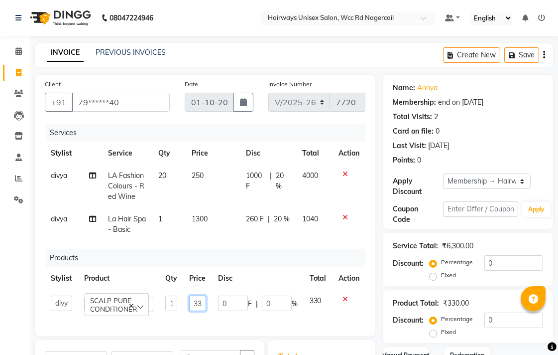
click at [200, 299] on input "330" at bounding box center [197, 302] width 16 height 15
click at [366, 312] on div "Client +91 79******40 Date [DATE] Invoice Number V/2025 V/[PHONE_NUMBER] Servic…" at bounding box center [205, 205] width 341 height 261
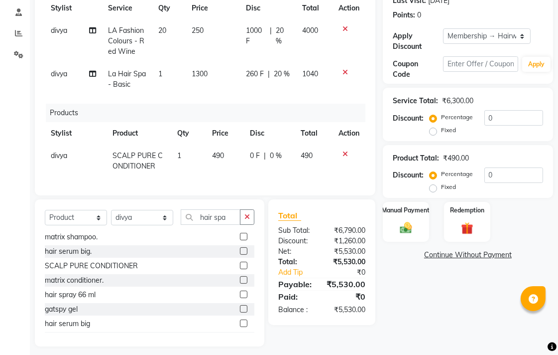
scroll to position [160, 0]
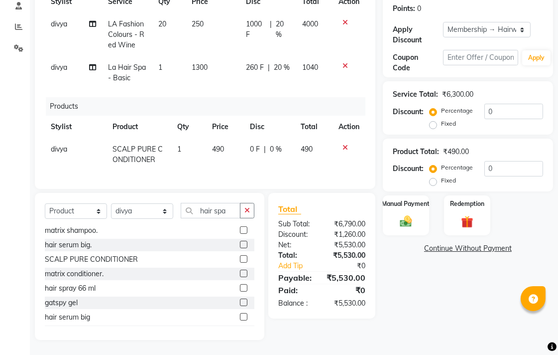
click at [222, 144] on span "490" at bounding box center [218, 148] width 12 height 9
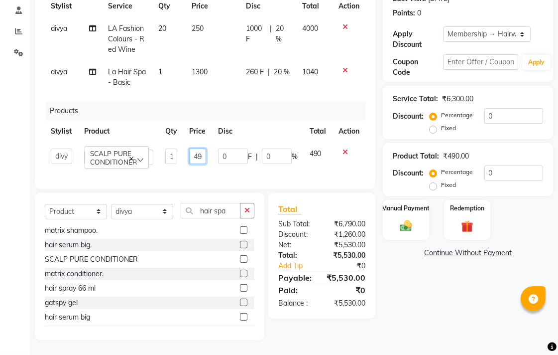
click at [200, 150] on input "490" at bounding box center [197, 155] width 16 height 15
click at [456, 297] on div "Name: Annya Membership: end on [DATE] Total Visits: 2 Card on file: 0 Last Visi…" at bounding box center [472, 134] width 178 height 412
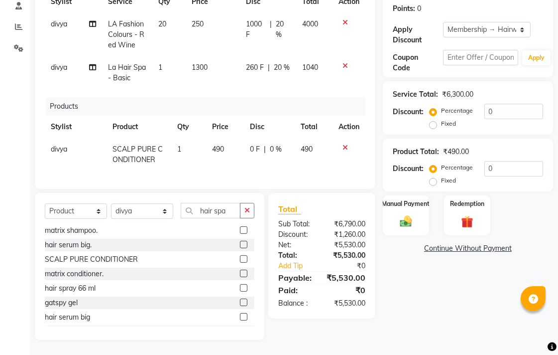
scroll to position [45, 0]
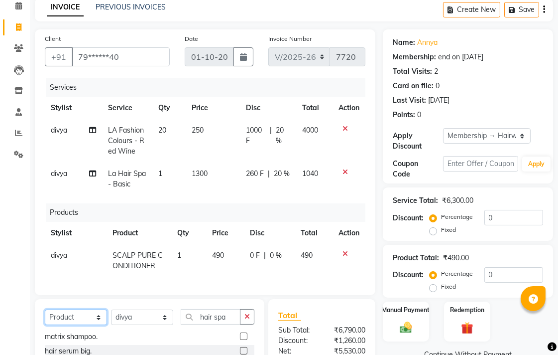
click at [93, 324] on select "Select Service Product Membership Package Voucher Prepaid Gift Card" at bounding box center [76, 316] width 62 height 15
click at [45, 318] on select "Select Service Product Membership Package Voucher Prepaid Gift Card" at bounding box center [76, 316] width 62 height 15
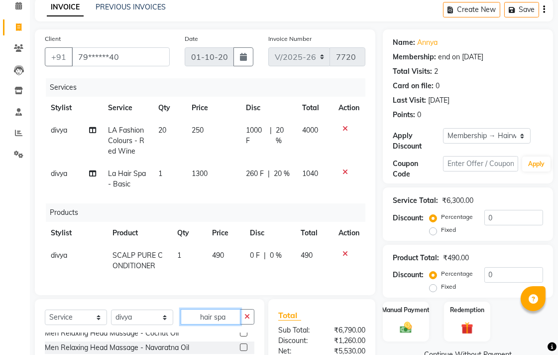
click at [225, 321] on input "hair spa" at bounding box center [211, 316] width 60 height 15
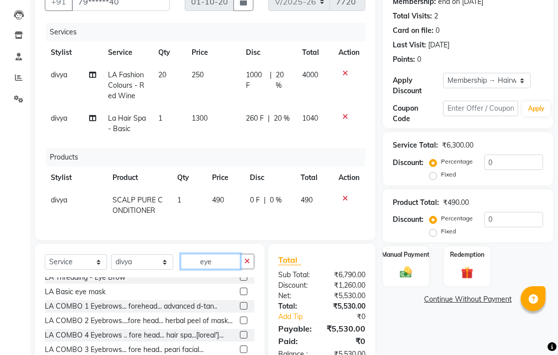
scroll to position [0, 0]
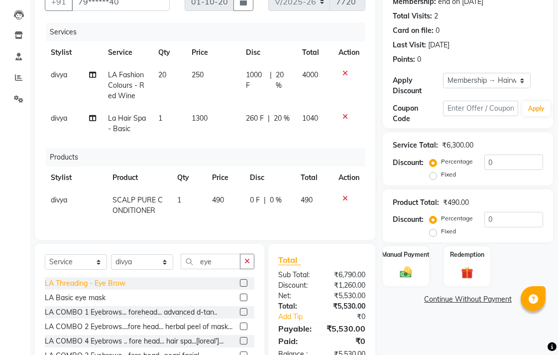
click at [104, 288] on div "LA Threading - Eye Brow" at bounding box center [85, 283] width 81 height 10
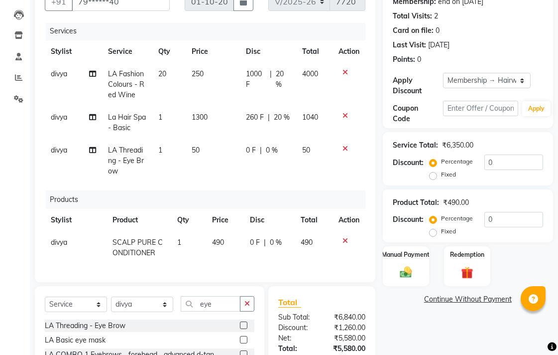
scroll to position [193, 0]
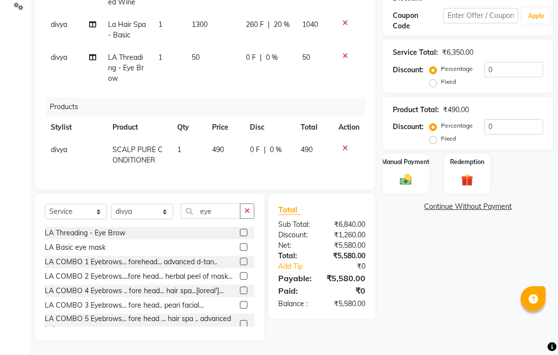
click at [192, 53] on span "50" at bounding box center [196, 57] width 8 height 9
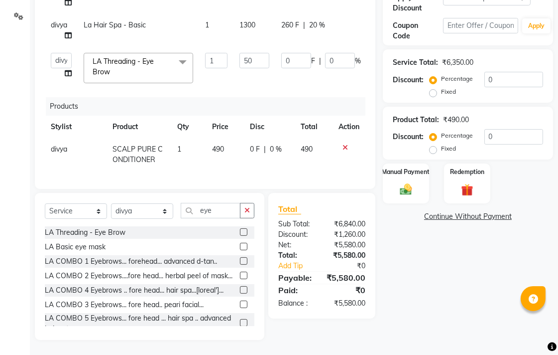
scroll to position [0, 0]
click at [249, 56] on input "50" at bounding box center [255, 60] width 30 height 15
click at [316, 158] on td "490" at bounding box center [314, 154] width 38 height 33
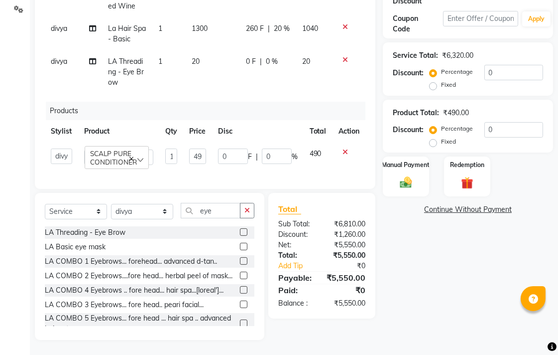
scroll to position [191, 0]
click at [347, 58] on icon at bounding box center [345, 59] width 5 height 7
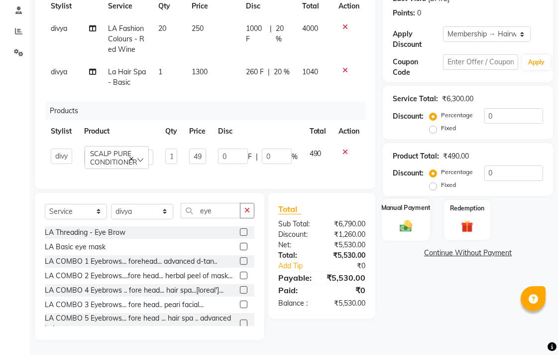
click at [401, 219] on img at bounding box center [406, 226] width 20 height 14
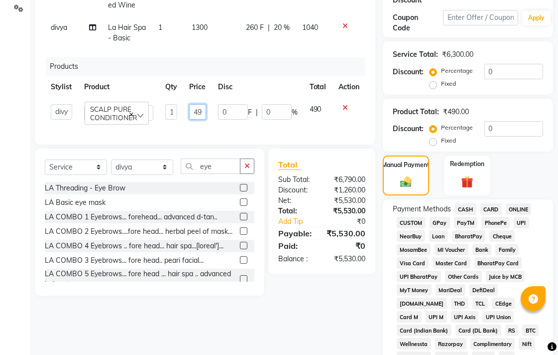
click at [198, 107] on input "490" at bounding box center [197, 111] width 16 height 15
click at [198, 111] on input "490" at bounding box center [197, 111] width 16 height 15
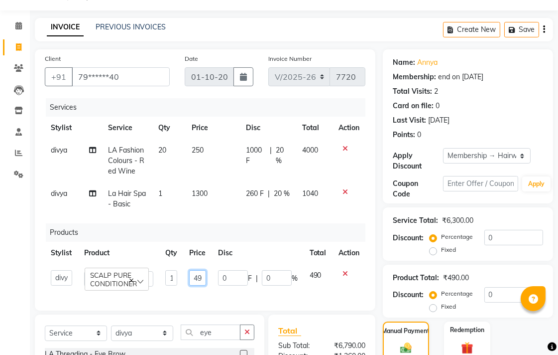
scroll to position [136, 0]
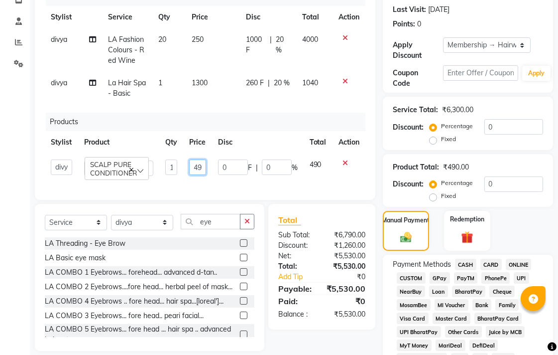
click at [195, 166] on input "490" at bounding box center [197, 166] width 16 height 15
click at [196, 165] on input "450" at bounding box center [197, 166] width 16 height 15
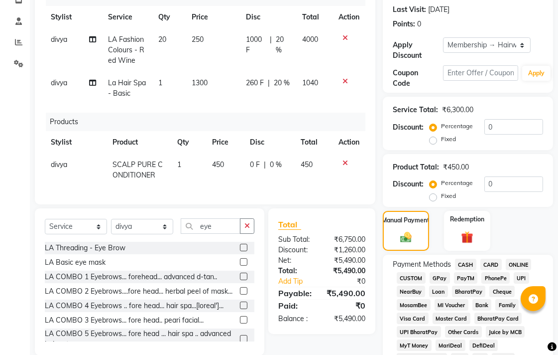
click at [219, 188] on div "Services Stylist Service Qty Price Disc Total Action divya LA Fashion Colours -…" at bounding box center [205, 91] width 321 height 207
click at [215, 160] on span "450" at bounding box center [218, 164] width 12 height 9
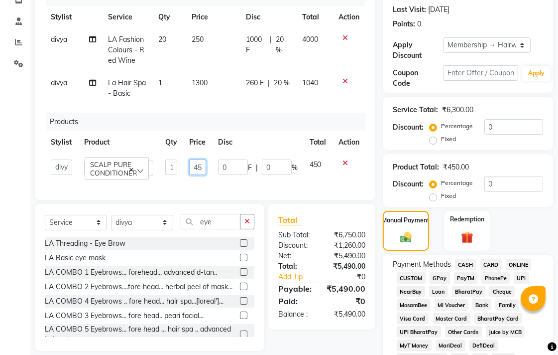
click at [193, 166] on input "450" at bounding box center [197, 166] width 16 height 15
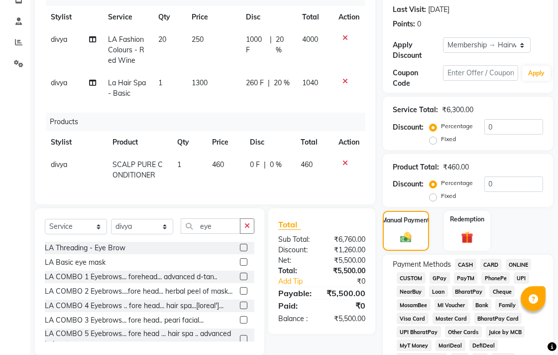
click at [204, 183] on div "Services Stylist Service Qty Price Disc Total Action divya LA Fashion Colours -…" at bounding box center [205, 91] width 321 height 207
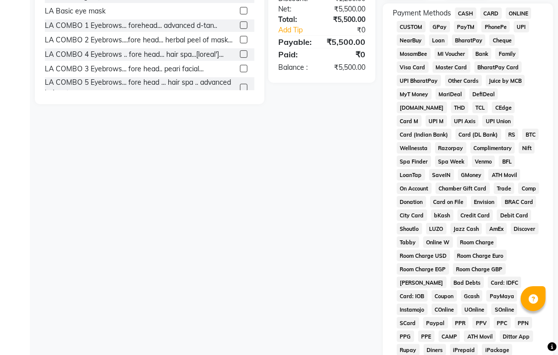
scroll to position [221, 0]
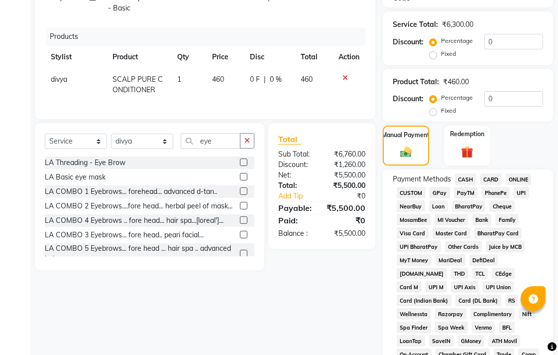
click at [439, 196] on span "GPay" at bounding box center [440, 192] width 20 height 11
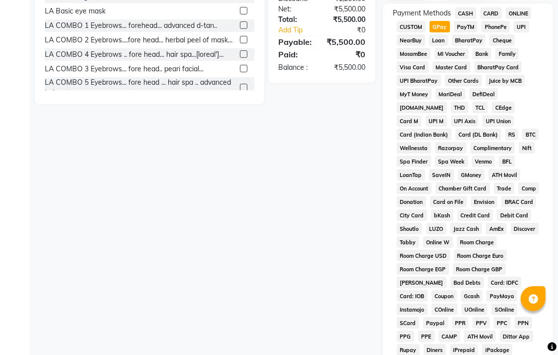
scroll to position [553, 0]
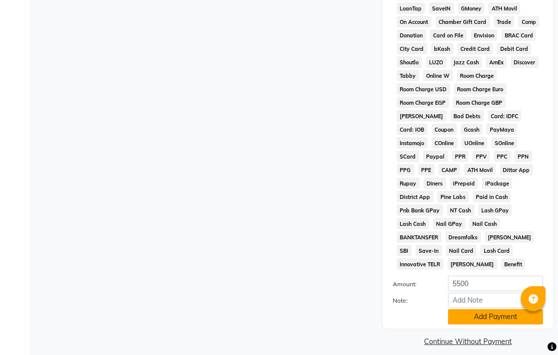
click at [481, 311] on button "Add Payment" at bounding box center [495, 316] width 95 height 15
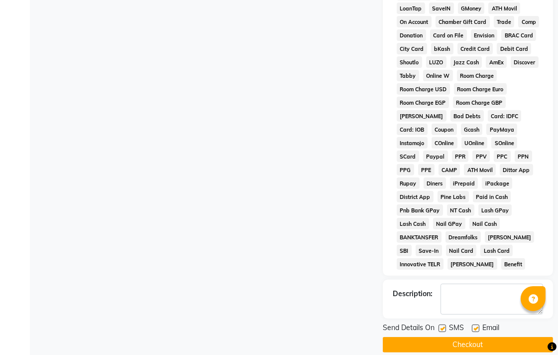
click at [460, 337] on button "Checkout" at bounding box center [468, 344] width 170 height 15
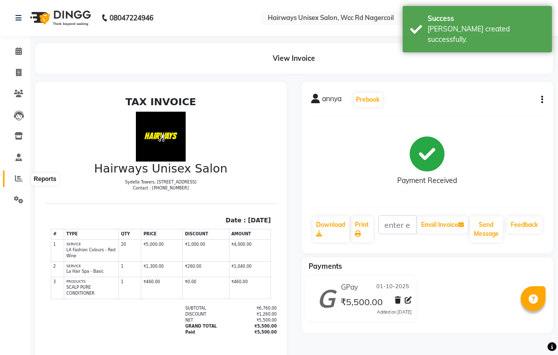
click at [17, 175] on icon at bounding box center [18, 177] width 7 height 7
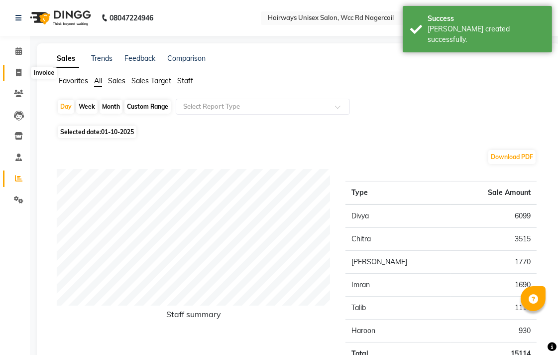
click at [18, 74] on icon at bounding box center [18, 72] width 5 height 7
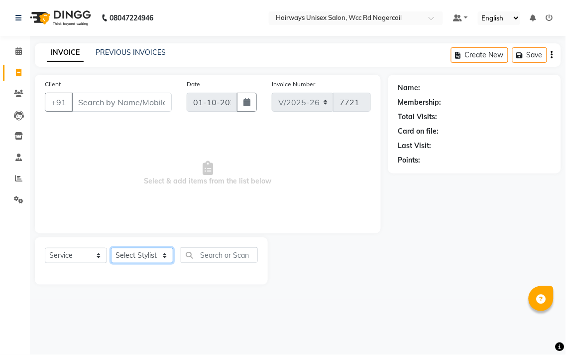
click at [138, 255] on select "Select Stylist Admin Chitra divya [PERSON_NAME] [PERSON_NAME] Reception [PERSON…" at bounding box center [142, 255] width 62 height 15
click at [111, 248] on select "Select Stylist Admin Chitra divya [PERSON_NAME] [PERSON_NAME] Reception [PERSON…" at bounding box center [142, 255] width 62 height 15
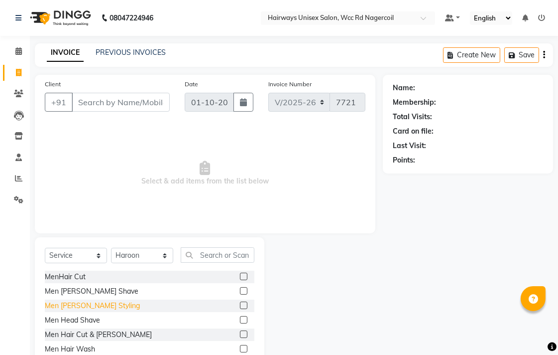
click at [92, 301] on div "Men [PERSON_NAME] Styling" at bounding box center [92, 305] width 95 height 10
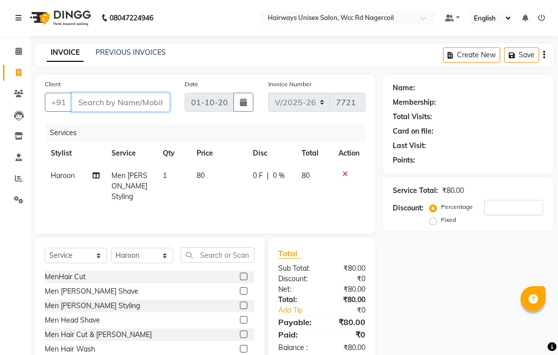
click at [102, 101] on input "Client" at bounding box center [121, 102] width 98 height 19
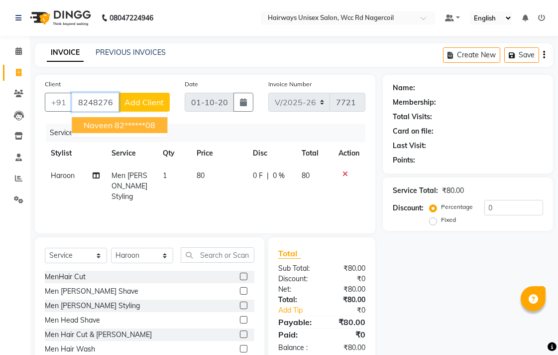
click at [103, 125] on span "naveen" at bounding box center [98, 125] width 29 height 10
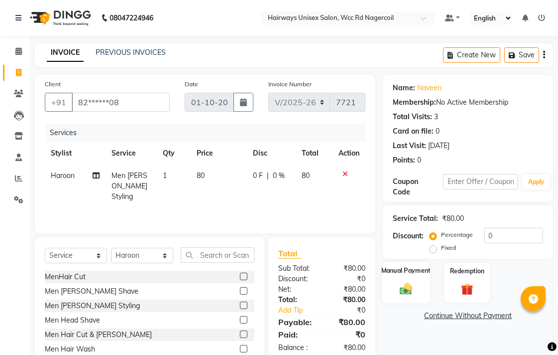
click at [405, 274] on label "Manual Payment" at bounding box center [406, 269] width 50 height 9
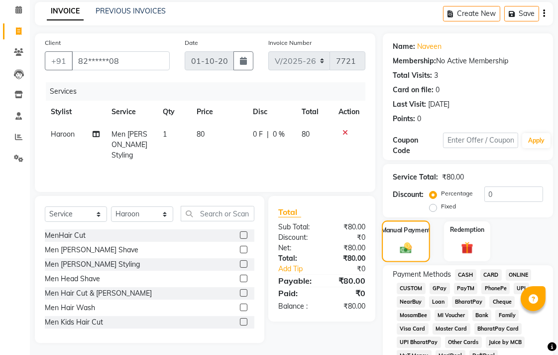
scroll to position [111, 0]
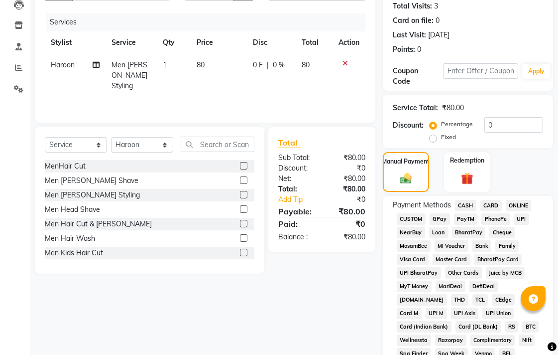
click at [523, 220] on span "UPI" at bounding box center [521, 218] width 15 height 11
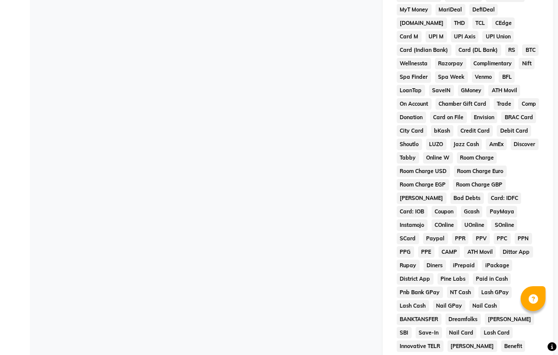
scroll to position [469, 0]
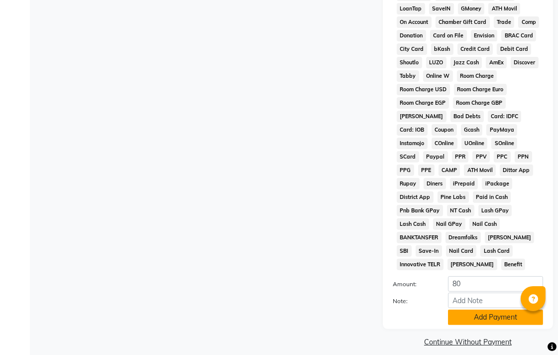
click at [497, 309] on button "Add Payment" at bounding box center [495, 316] width 95 height 15
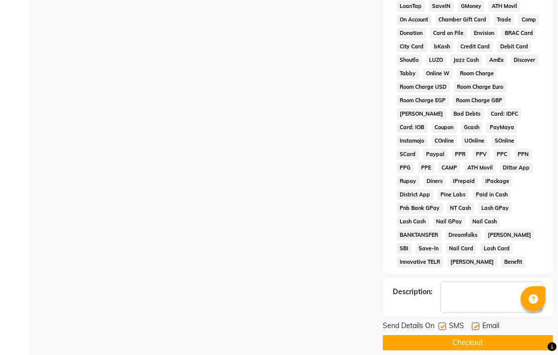
scroll to position [472, 0]
click at [492, 334] on button "Checkout" at bounding box center [468, 341] width 170 height 15
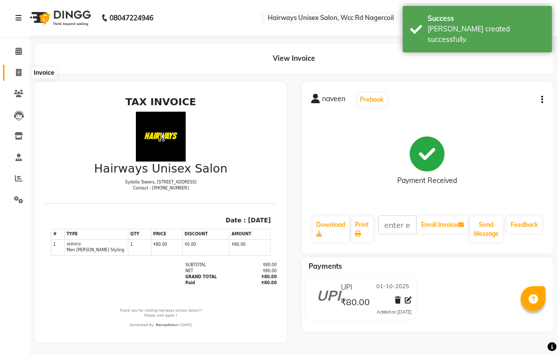
click at [21, 74] on icon at bounding box center [18, 72] width 5 height 7
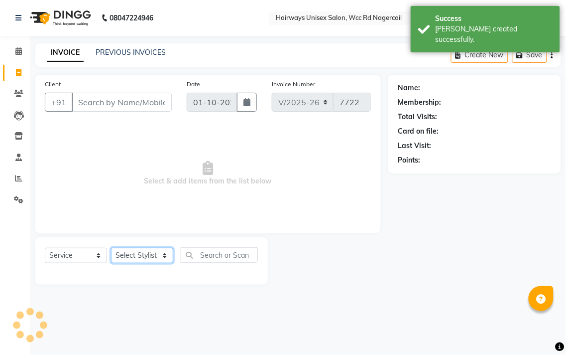
click at [146, 257] on select "Select Stylist Admin Chitra divya [PERSON_NAME] [PERSON_NAME] Reception [PERSON…" at bounding box center [142, 255] width 62 height 15
click at [111, 248] on select "Select Stylist Admin Chitra divya [PERSON_NAME] [PERSON_NAME] Reception [PERSON…" at bounding box center [142, 255] width 62 height 15
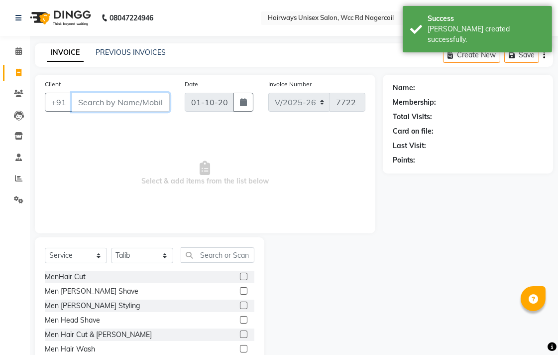
click at [121, 108] on input "Client" at bounding box center [121, 102] width 98 height 19
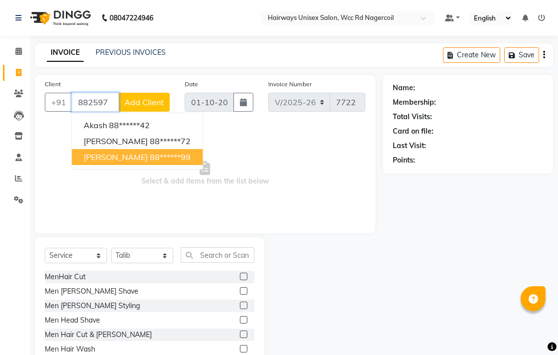
click at [117, 163] on button "[PERSON_NAME] 88******99" at bounding box center [137, 157] width 131 height 16
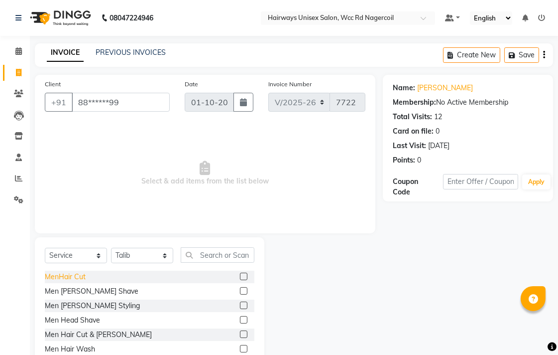
click at [60, 279] on div "MenHair Cut" at bounding box center [65, 276] width 41 height 10
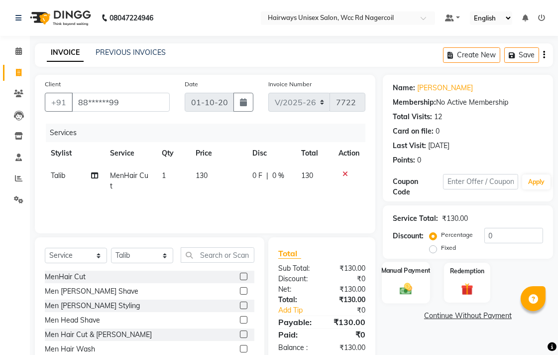
click at [399, 285] on img at bounding box center [406, 288] width 20 height 14
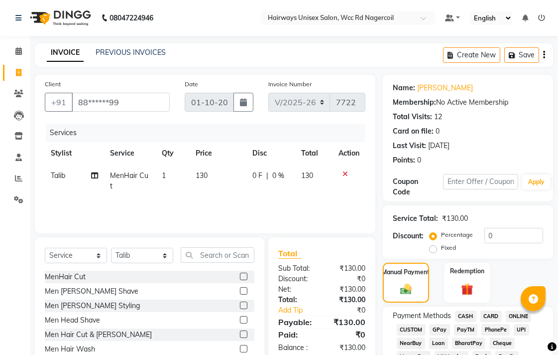
scroll to position [166, 0]
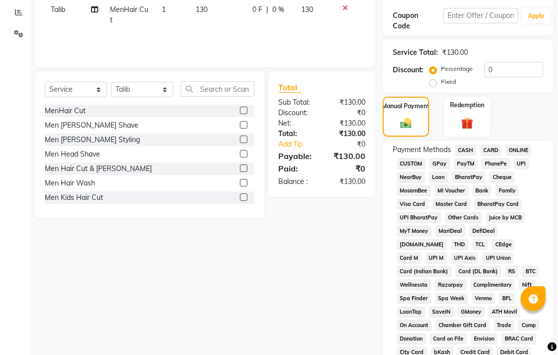
click at [520, 163] on span "UPI" at bounding box center [521, 163] width 15 height 11
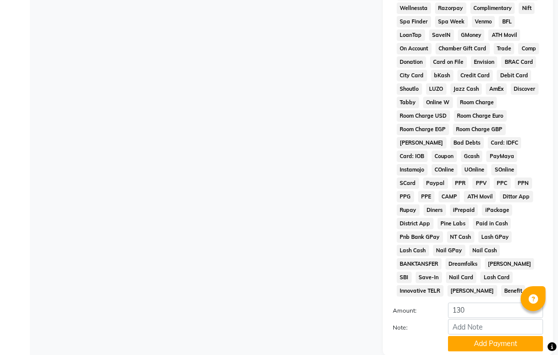
scroll to position [469, 0]
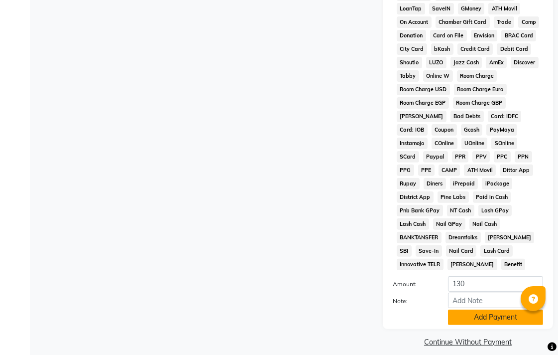
click at [479, 309] on button "Add Payment" at bounding box center [495, 316] width 95 height 15
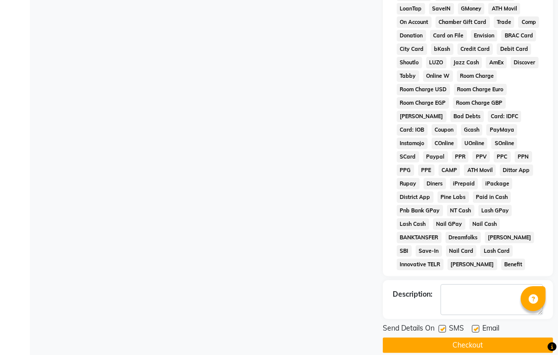
scroll to position [472, 0]
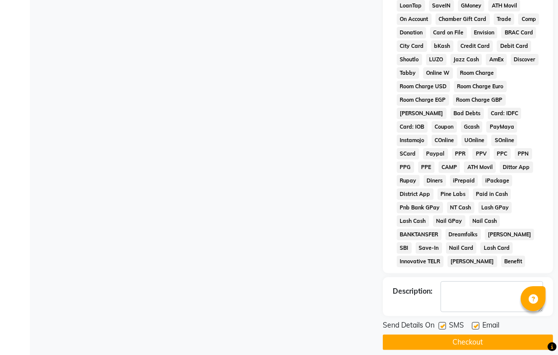
click at [469, 334] on button "Checkout" at bounding box center [468, 341] width 170 height 15
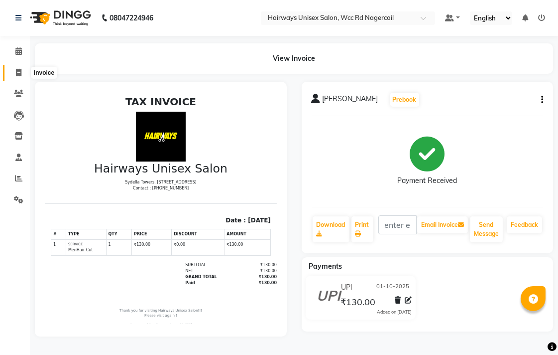
click at [19, 72] on icon at bounding box center [18, 72] width 5 height 7
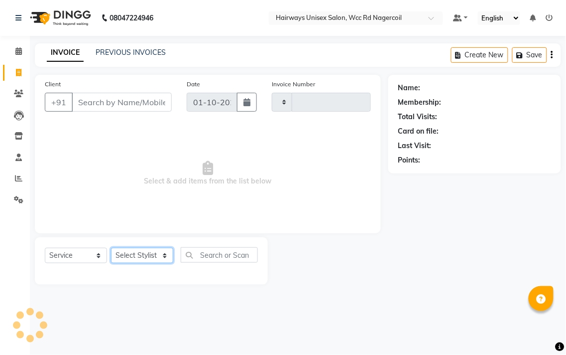
click at [144, 251] on select "Select Stylist" at bounding box center [142, 255] width 62 height 15
click at [111, 248] on select "Select Stylist Admin Chitra divya [PERSON_NAME] [PERSON_NAME] Reception [PERSON…" at bounding box center [142, 255] width 62 height 15
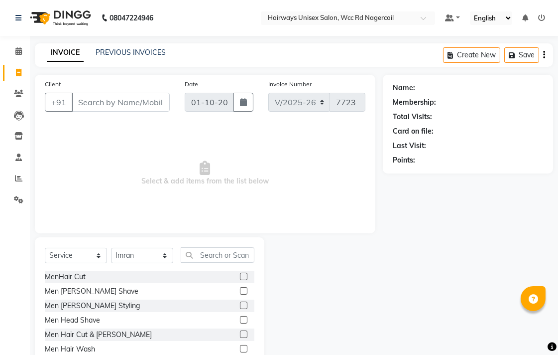
click at [240, 273] on label at bounding box center [243, 275] width 7 height 7
click at [240, 273] on input "checkbox" at bounding box center [243, 276] width 6 height 6
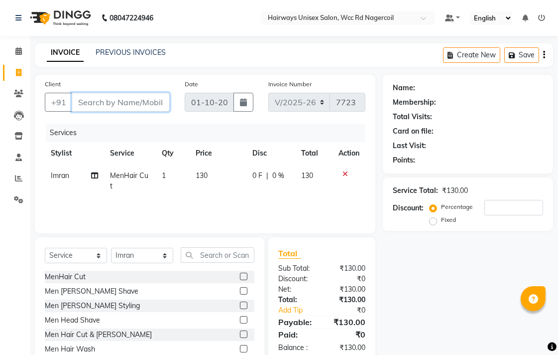
click at [135, 107] on input "Client" at bounding box center [121, 102] width 98 height 19
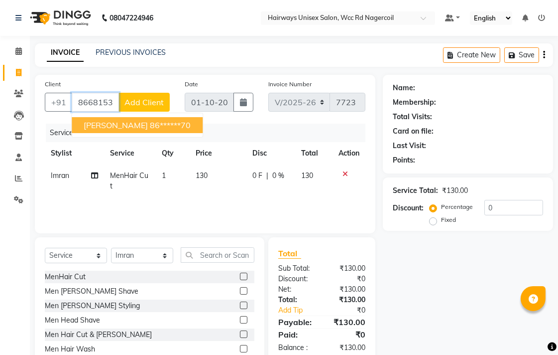
click at [150, 125] on ngb-highlight "86******70" at bounding box center [170, 125] width 41 height 10
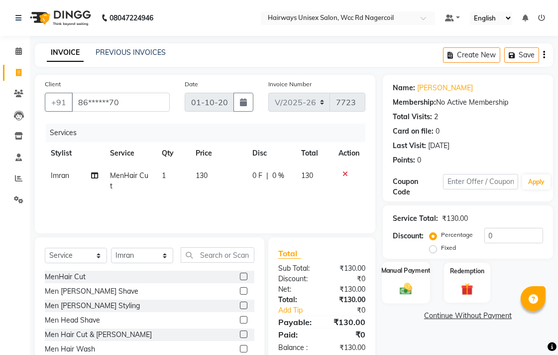
click at [406, 281] on img at bounding box center [406, 288] width 20 height 14
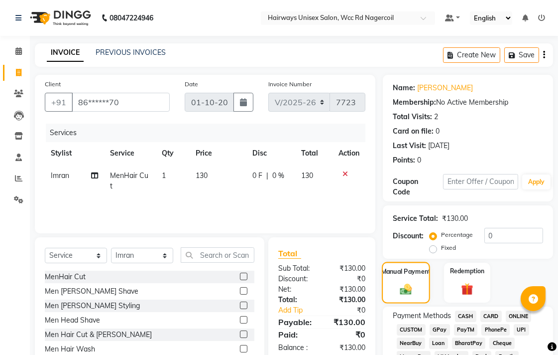
scroll to position [221, 0]
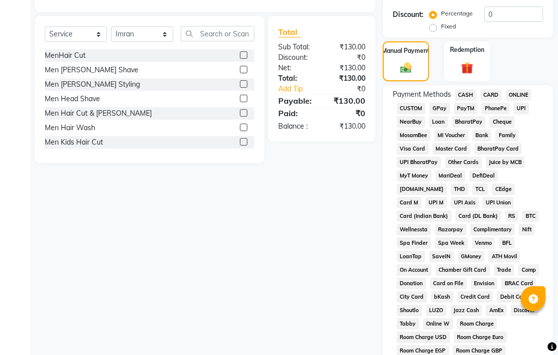
click at [519, 103] on span "UPI" at bounding box center [521, 108] width 15 height 11
click at [468, 93] on span "CASH" at bounding box center [465, 94] width 21 height 11
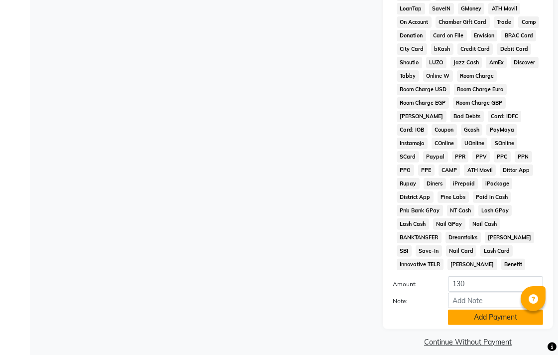
click at [472, 309] on button "Add Payment" at bounding box center [495, 316] width 95 height 15
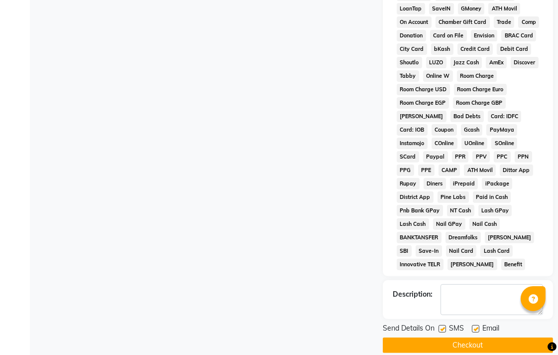
click at [481, 337] on button "Checkout" at bounding box center [468, 344] width 170 height 15
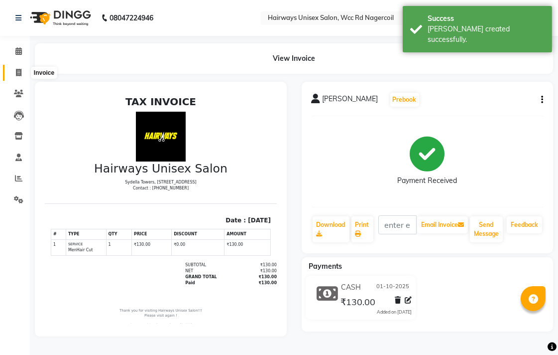
click at [20, 72] on icon at bounding box center [18, 72] width 5 height 7
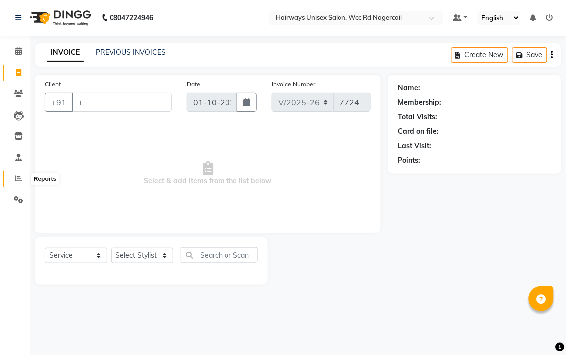
click at [13, 176] on span at bounding box center [18, 178] width 17 height 11
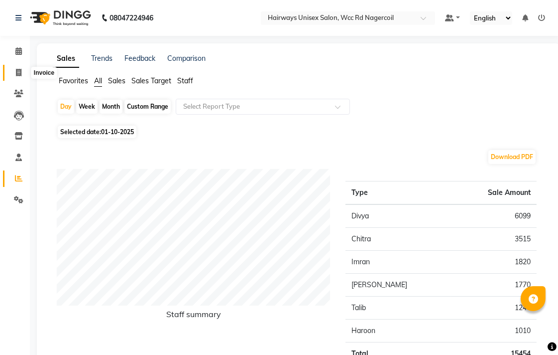
click at [17, 73] on icon at bounding box center [18, 72] width 5 height 7
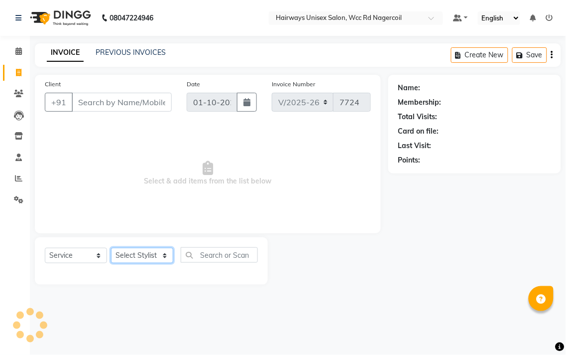
click at [151, 251] on select "Select Stylist" at bounding box center [142, 255] width 62 height 15
click at [111, 248] on select "Select Stylist Admin Chitra divya [PERSON_NAME] [PERSON_NAME] Reception [PERSON…" at bounding box center [142, 255] width 62 height 15
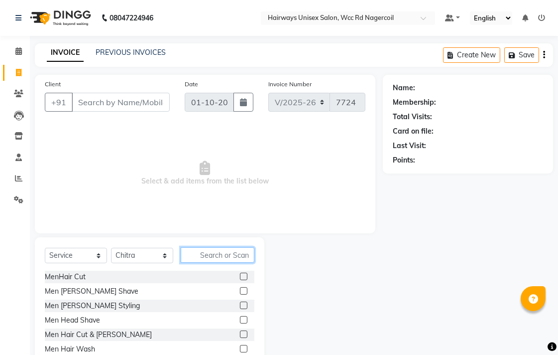
click at [225, 256] on input "text" at bounding box center [218, 254] width 74 height 15
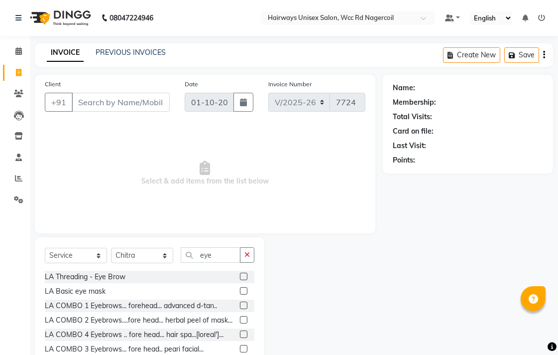
click at [240, 276] on label at bounding box center [243, 275] width 7 height 7
click at [240, 276] on input "checkbox" at bounding box center [243, 276] width 6 height 6
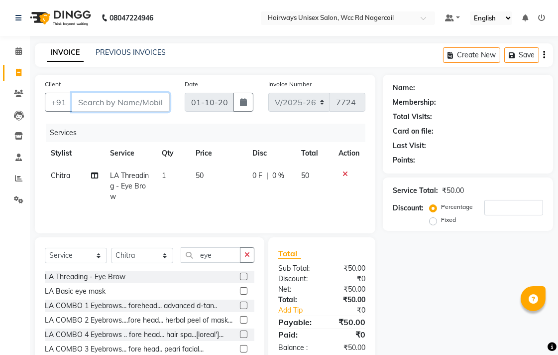
click at [157, 103] on input "Client" at bounding box center [121, 102] width 98 height 19
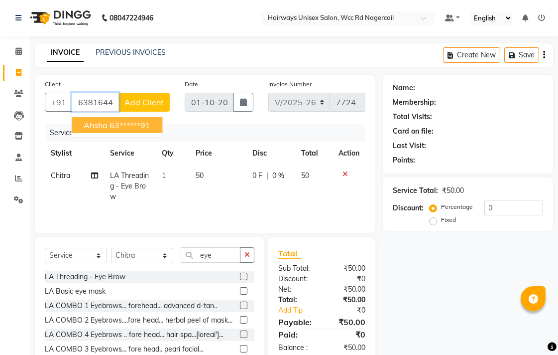
click at [149, 127] on ngb-highlight "63******91" at bounding box center [130, 125] width 41 height 10
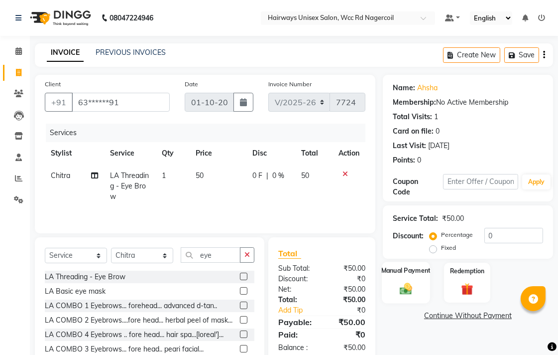
click at [407, 284] on img at bounding box center [406, 288] width 20 height 14
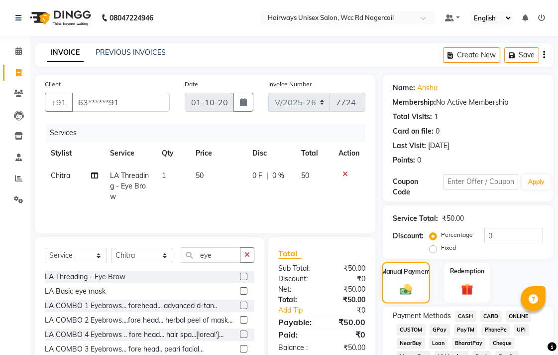
scroll to position [166, 0]
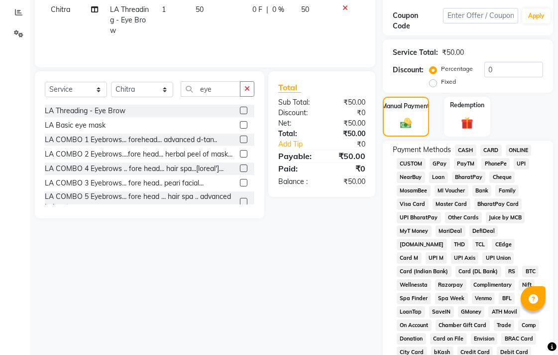
click at [518, 159] on span "UPI" at bounding box center [521, 163] width 15 height 11
click at [471, 151] on span "CASH" at bounding box center [465, 149] width 21 height 11
click at [515, 163] on span "UPI" at bounding box center [521, 163] width 15 height 11
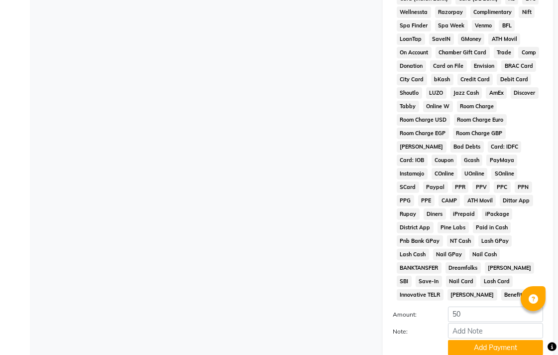
scroll to position [469, 0]
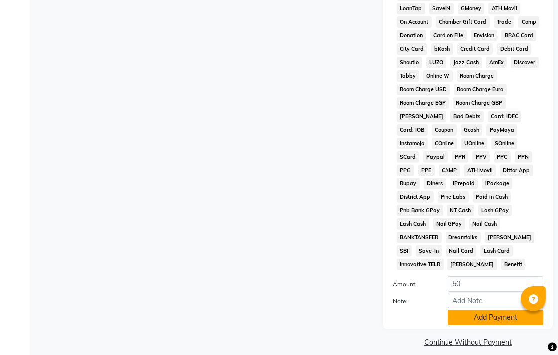
click at [457, 309] on button "Add Payment" at bounding box center [495, 316] width 95 height 15
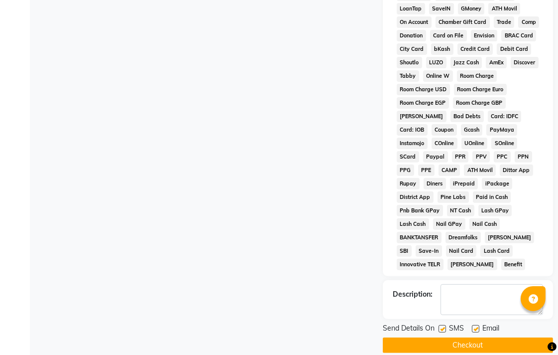
click at [462, 337] on button "Checkout" at bounding box center [468, 344] width 170 height 15
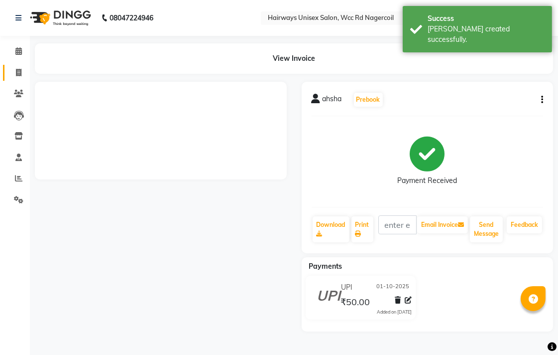
click at [22, 80] on link "Invoice" at bounding box center [15, 73] width 24 height 16
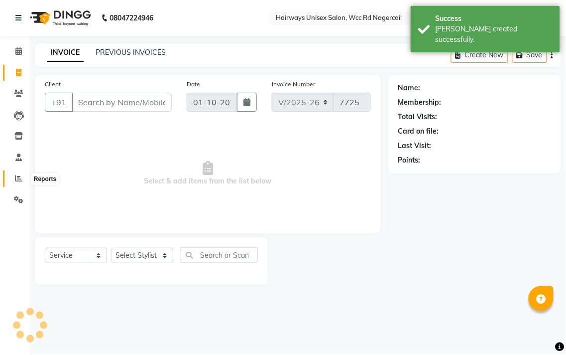
click at [13, 180] on span at bounding box center [18, 178] width 17 height 11
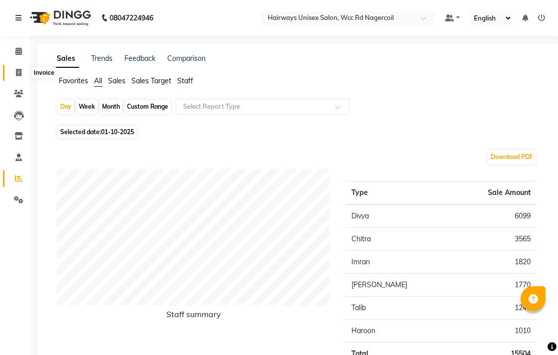
click at [21, 71] on icon at bounding box center [18, 72] width 5 height 7
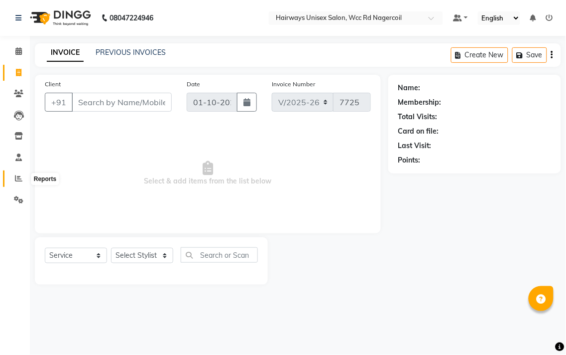
click at [18, 174] on span at bounding box center [18, 178] width 17 height 11
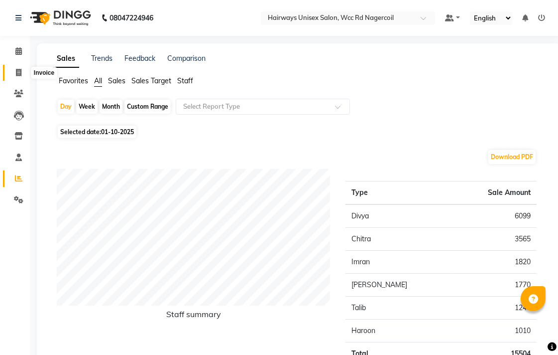
click at [21, 74] on span at bounding box center [18, 72] width 17 height 11
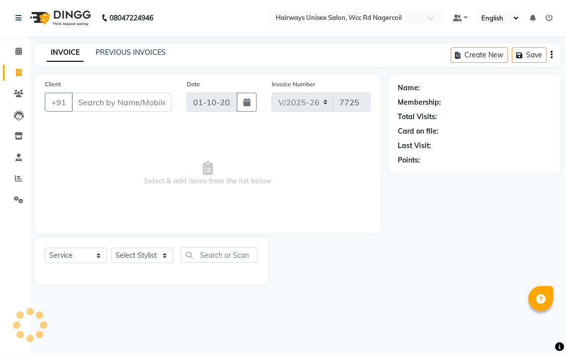
click at [21, 74] on span at bounding box center [18, 72] width 17 height 11
click at [131, 259] on select "Select Stylist" at bounding box center [142, 255] width 62 height 15
click at [139, 254] on select "Select Stylist" at bounding box center [142, 255] width 62 height 15
click at [140, 257] on select "Select Stylist" at bounding box center [142, 255] width 62 height 15
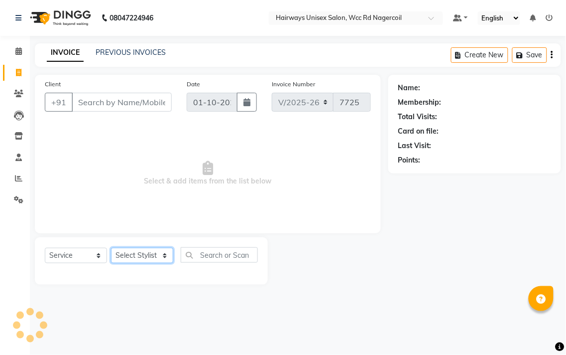
click at [141, 257] on select "Select Stylist" at bounding box center [142, 255] width 62 height 15
click at [140, 252] on select "Select Stylist" at bounding box center [142, 255] width 62 height 15
click at [140, 252] on select "Select Stylist Admin Chitra divya [PERSON_NAME] [PERSON_NAME] Reception [PERSON…" at bounding box center [142, 255] width 62 height 15
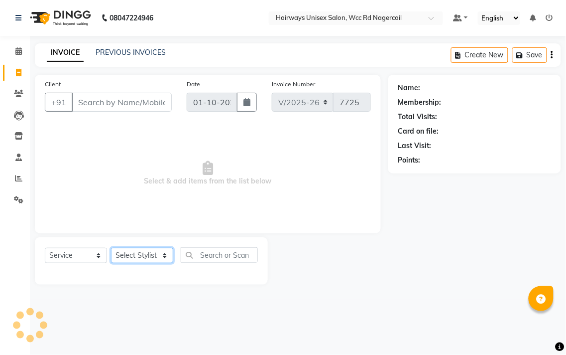
click at [140, 252] on select "Select Stylist Admin Chitra divya [PERSON_NAME] [PERSON_NAME] Reception [PERSON…" at bounding box center [142, 255] width 62 height 15
click at [140, 251] on select "Select Stylist Admin Chitra divya [PERSON_NAME] [PERSON_NAME] Reception [PERSON…" at bounding box center [142, 255] width 62 height 15
click at [111, 248] on select "Select Stylist Admin Chitra divya [PERSON_NAME] [PERSON_NAME] Reception [PERSON…" at bounding box center [142, 255] width 62 height 15
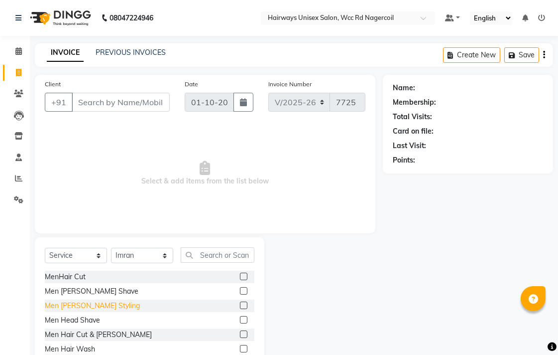
click at [95, 306] on div "Men [PERSON_NAME] Styling" at bounding box center [92, 305] width 95 height 10
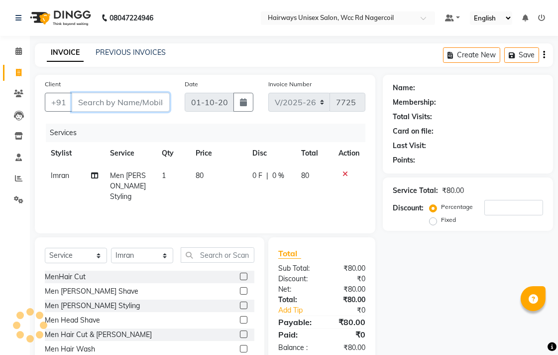
click at [131, 102] on input "Client" at bounding box center [121, 102] width 98 height 19
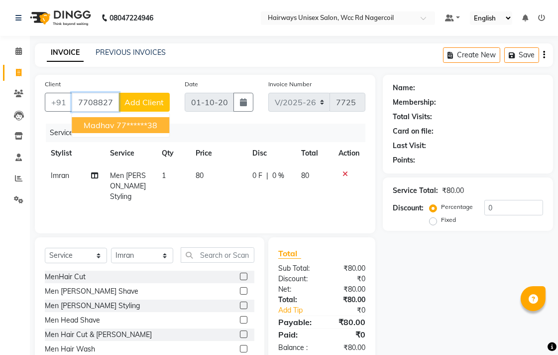
click at [133, 120] on ngb-highlight "77******38" at bounding box center [137, 125] width 41 height 10
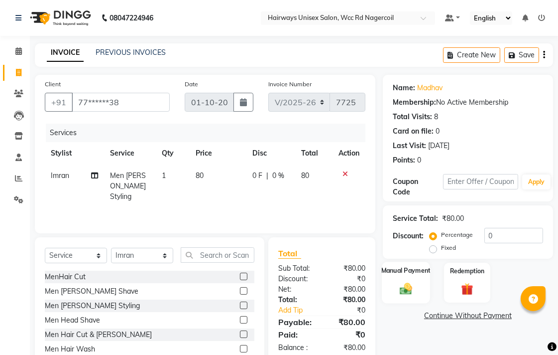
click at [412, 294] on img at bounding box center [406, 288] width 20 height 14
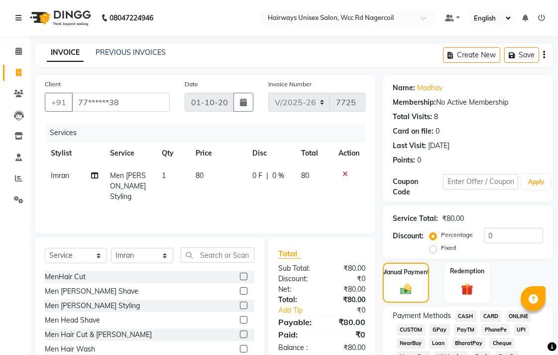
scroll to position [111, 0]
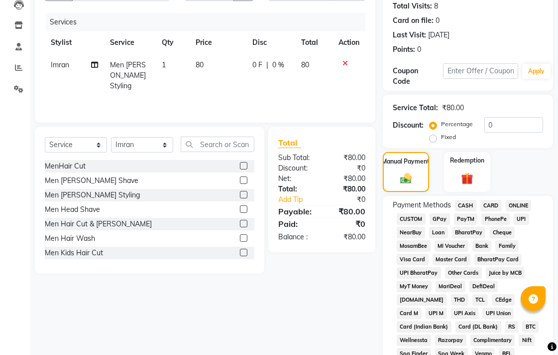
click at [521, 217] on span "UPI" at bounding box center [521, 218] width 15 height 11
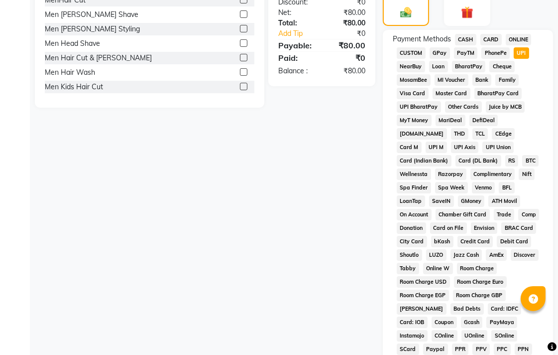
scroll to position [442, 0]
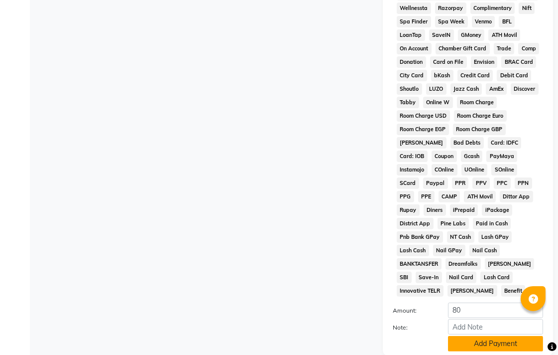
click at [486, 338] on button "Add Payment" at bounding box center [495, 343] width 95 height 15
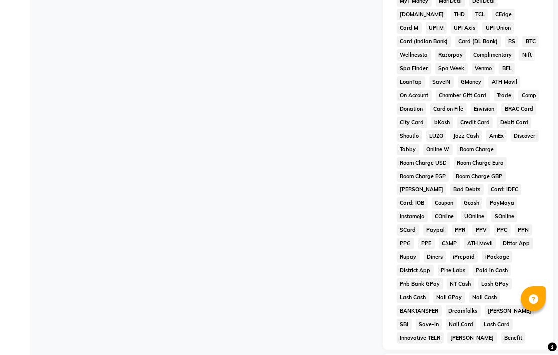
scroll to position [472, 0]
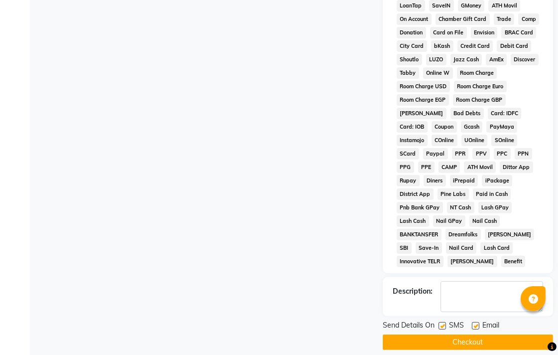
click at [486, 334] on button "Checkout" at bounding box center [468, 341] width 170 height 15
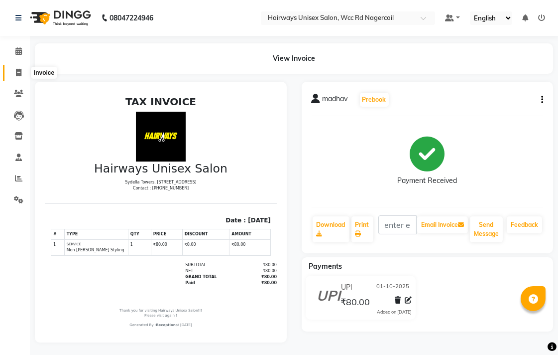
click at [12, 74] on span at bounding box center [18, 72] width 17 height 11
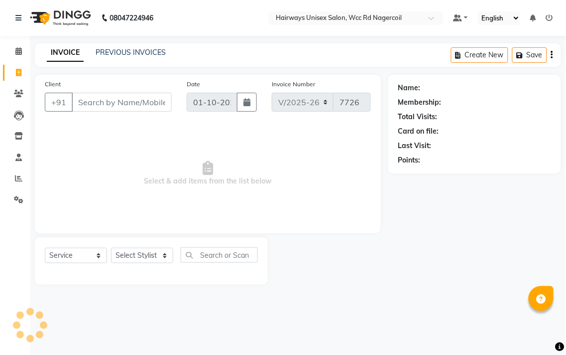
click at [90, 100] on input "Client" at bounding box center [122, 102] width 100 height 19
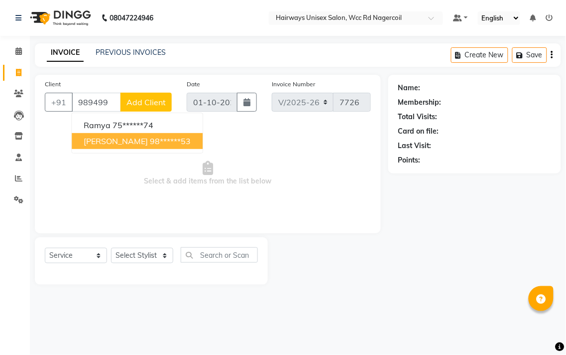
click at [108, 141] on span "[PERSON_NAME]" at bounding box center [116, 141] width 64 height 10
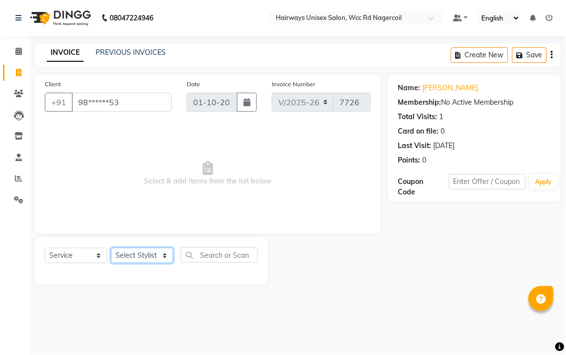
click at [140, 256] on select "Select Stylist Admin Chitra divya [PERSON_NAME] [PERSON_NAME] Reception [PERSON…" at bounding box center [142, 255] width 62 height 15
click at [111, 248] on select "Select Stylist Admin Chitra divya [PERSON_NAME] [PERSON_NAME] Reception [PERSON…" at bounding box center [142, 255] width 62 height 15
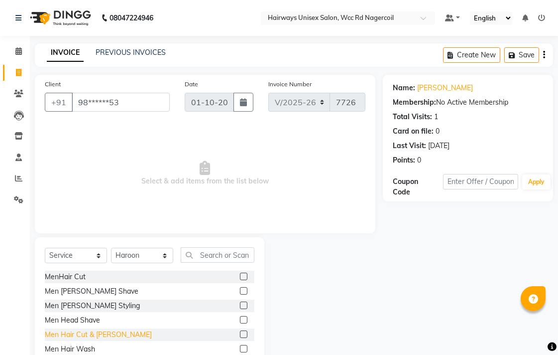
click at [105, 333] on div "Men Hair Cut & [PERSON_NAME]" at bounding box center [98, 334] width 107 height 10
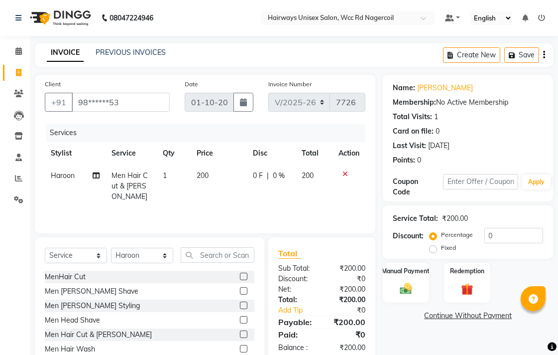
click at [367, 295] on div "₹200.00" at bounding box center [347, 299] width 51 height 10
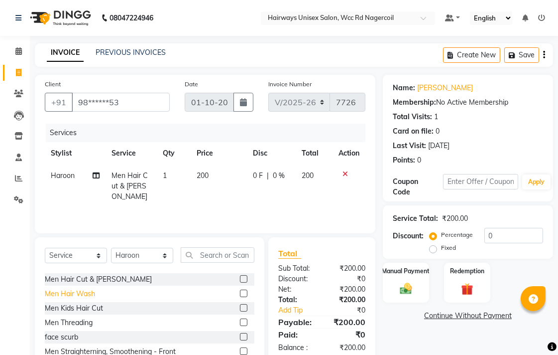
click at [74, 297] on div "Men Hair Wash" at bounding box center [70, 293] width 50 height 10
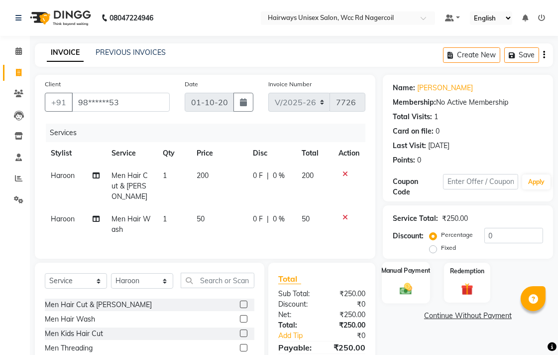
click at [420, 284] on div "Manual Payment" at bounding box center [406, 282] width 48 height 42
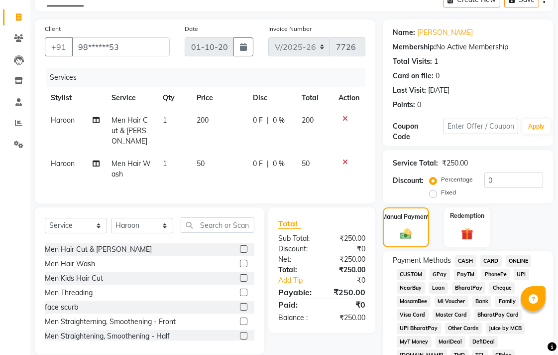
click at [459, 260] on span "CASH" at bounding box center [465, 260] width 21 height 11
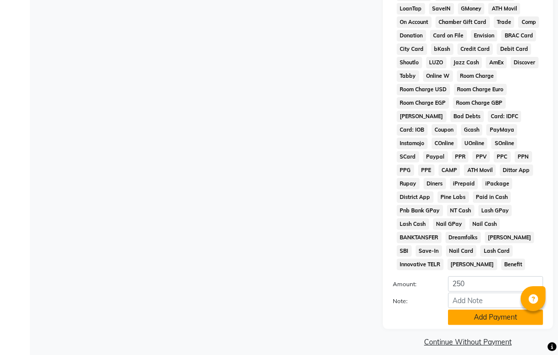
click at [453, 309] on button "Add Payment" at bounding box center [495, 316] width 95 height 15
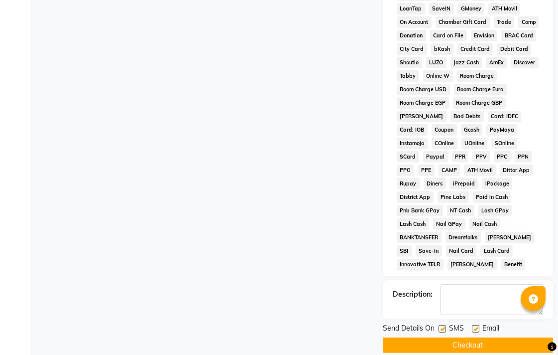
scroll to position [472, 0]
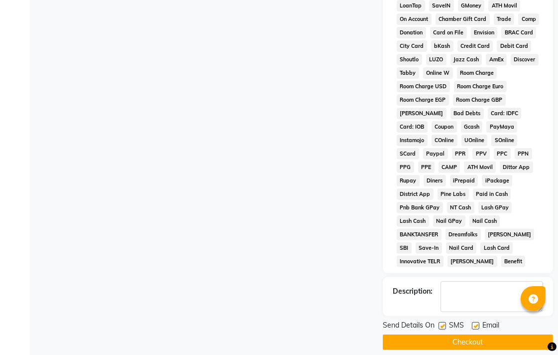
click at [445, 334] on button "Checkout" at bounding box center [468, 341] width 170 height 15
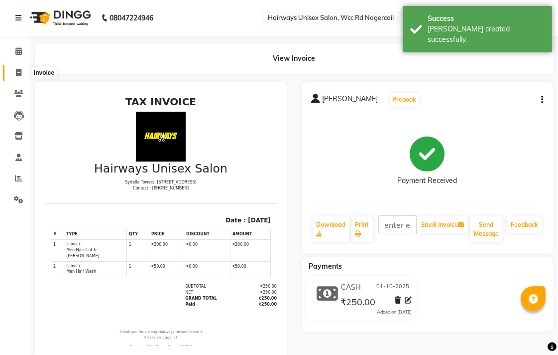
click at [17, 75] on icon at bounding box center [18, 72] width 5 height 7
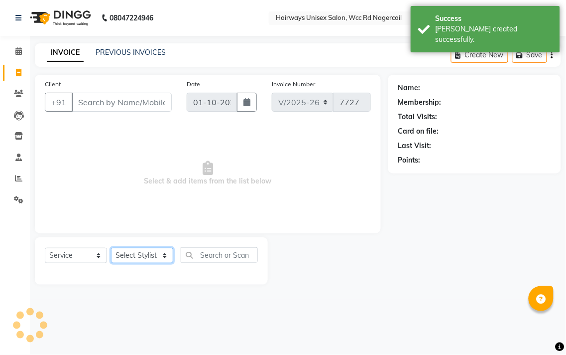
click at [149, 253] on select "Select Stylist" at bounding box center [142, 255] width 62 height 15
click at [111, 248] on select "Select Stylist Admin Chitra divya [PERSON_NAME] [PERSON_NAME] Reception [PERSON…" at bounding box center [142, 255] width 62 height 15
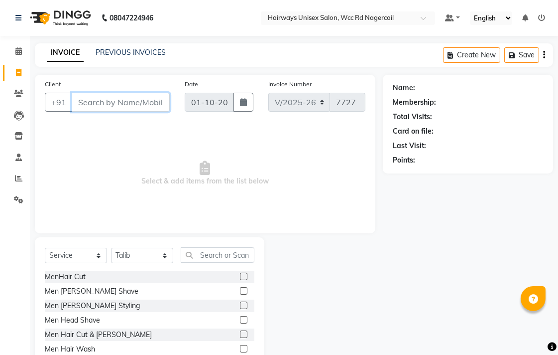
click at [93, 103] on input "Client" at bounding box center [121, 102] width 98 height 19
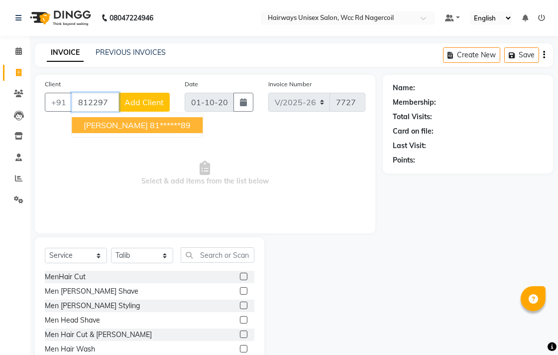
click at [93, 118] on button "[PERSON_NAME] 81******89" at bounding box center [137, 125] width 131 height 16
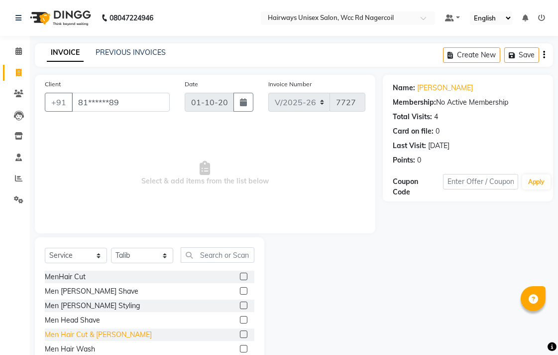
click at [86, 336] on div "Men Hair Cut & [PERSON_NAME]" at bounding box center [98, 334] width 107 height 10
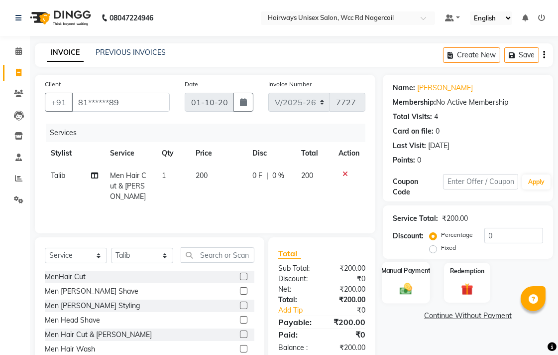
click at [414, 288] on img at bounding box center [406, 288] width 20 height 14
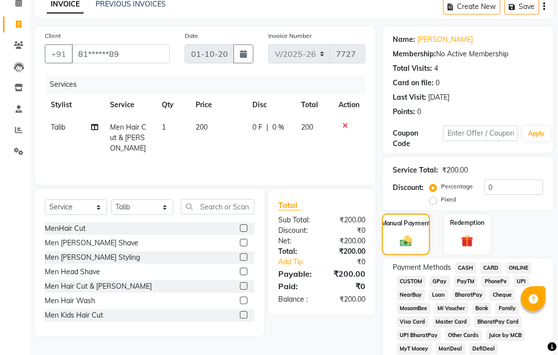
scroll to position [55, 0]
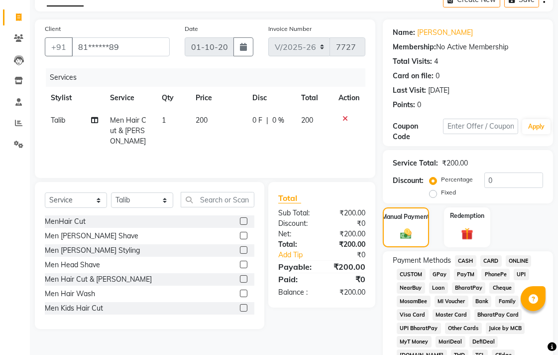
click at [524, 274] on span "UPI" at bounding box center [521, 273] width 15 height 11
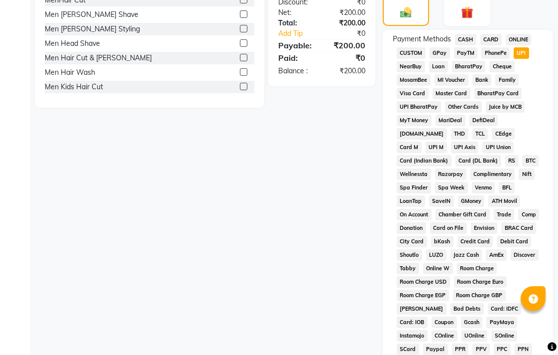
scroll to position [111, 0]
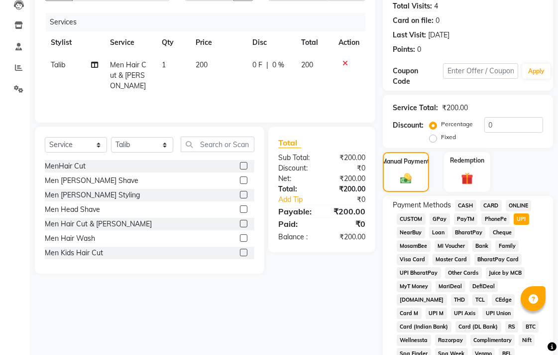
click at [472, 206] on span "CASH" at bounding box center [465, 205] width 21 height 11
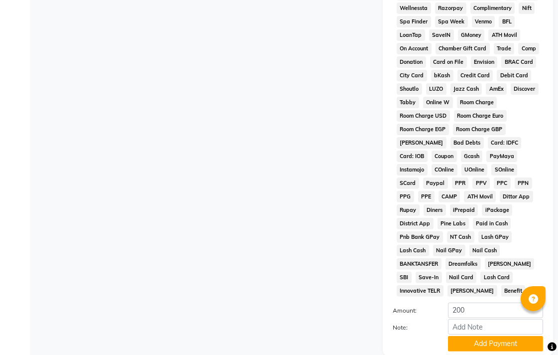
scroll to position [469, 0]
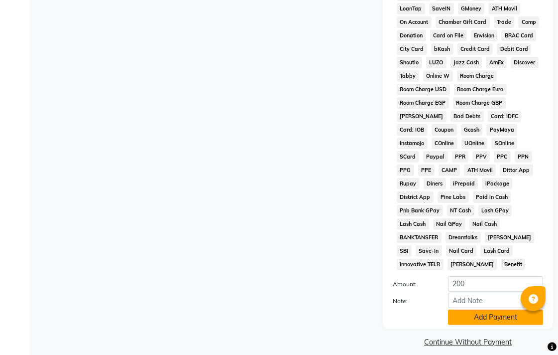
click at [467, 309] on button "Add Payment" at bounding box center [495, 316] width 95 height 15
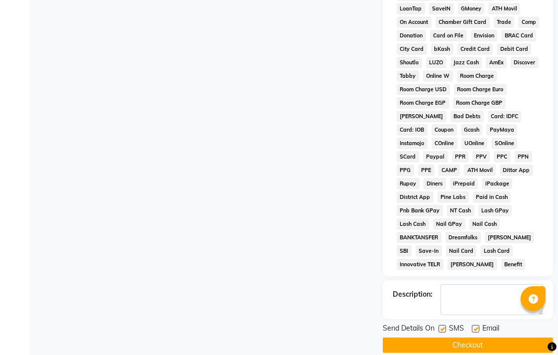
scroll to position [472, 0]
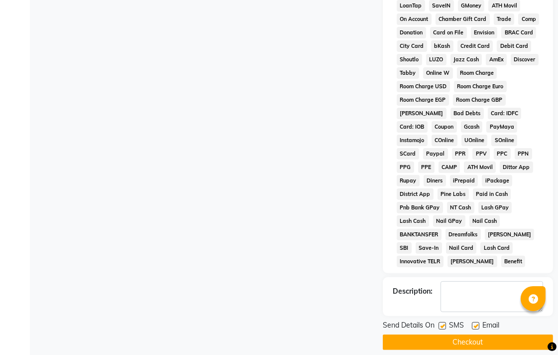
click at [464, 334] on button "Checkout" at bounding box center [468, 341] width 170 height 15
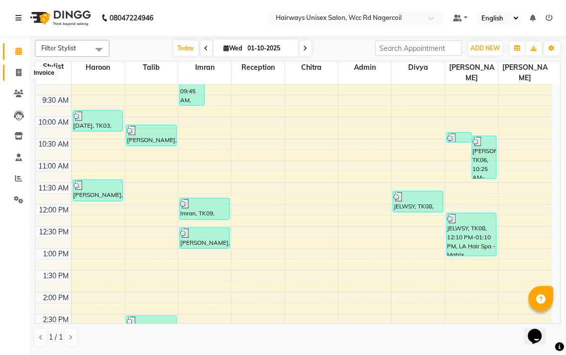
click at [16, 69] on icon at bounding box center [18, 72] width 5 height 7
select select "6523"
select select "service"
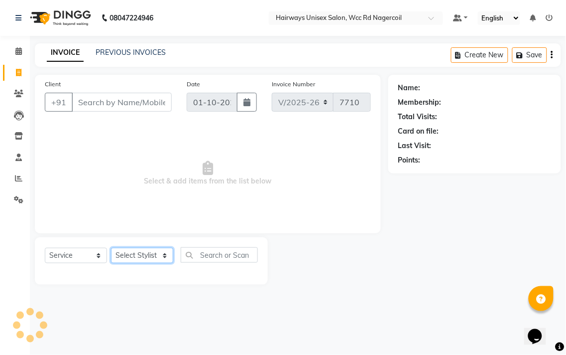
click at [132, 262] on select "Select Stylist Admin Chitra divya [PERSON_NAME] [PERSON_NAME] Reception [PERSON…" at bounding box center [142, 255] width 62 height 15
click at [156, 258] on select "Select Stylist Admin Chitra divya [PERSON_NAME] [PERSON_NAME] Reception [PERSON…" at bounding box center [142, 255] width 62 height 15
select select "49914"
click at [111, 248] on select "Select Stylist Admin Chitra divya [PERSON_NAME] [PERSON_NAME] Reception [PERSON…" at bounding box center [142, 255] width 62 height 15
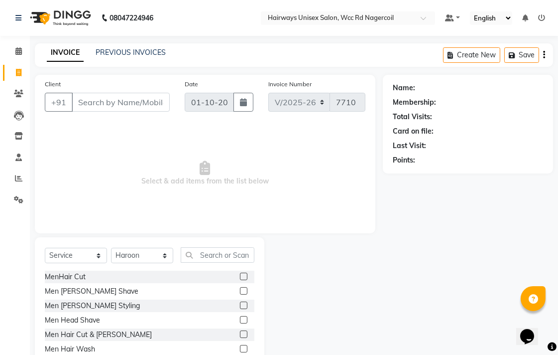
click at [240, 306] on label at bounding box center [243, 304] width 7 height 7
click at [240, 306] on input "checkbox" at bounding box center [243, 305] width 6 height 6
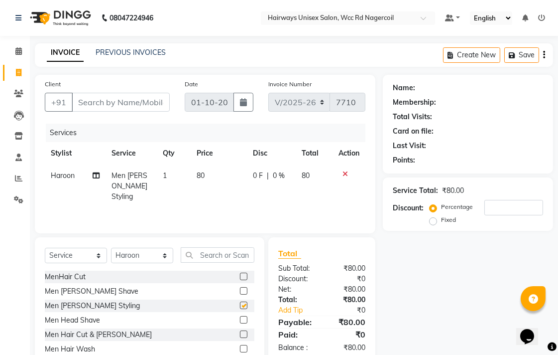
checkbox input "false"
click at [161, 255] on select "Select Stylist Admin Chitra divya [PERSON_NAME] [PERSON_NAME] Reception [PERSON…" at bounding box center [142, 255] width 62 height 15
select select "49916"
click at [111, 248] on select "Select Stylist Admin Chitra divya [PERSON_NAME] [PERSON_NAME] Reception [PERSON…" at bounding box center [142, 255] width 62 height 15
click at [240, 332] on label at bounding box center [243, 333] width 7 height 7
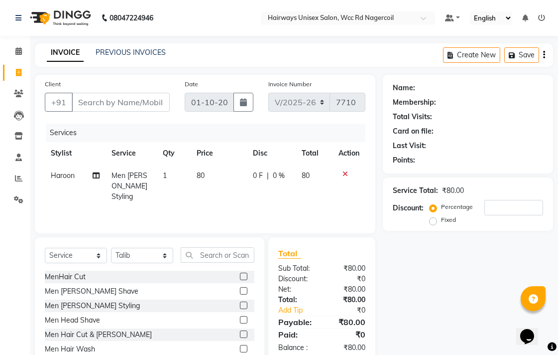
click at [240, 332] on input "checkbox" at bounding box center [243, 334] width 6 height 6
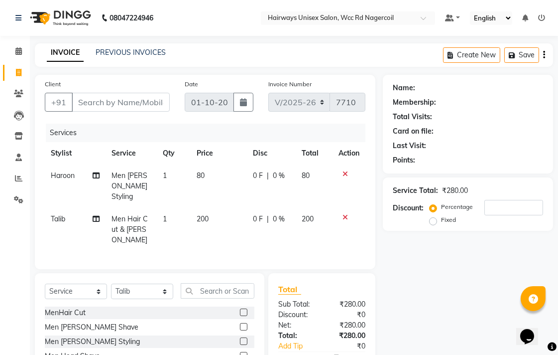
checkbox input "false"
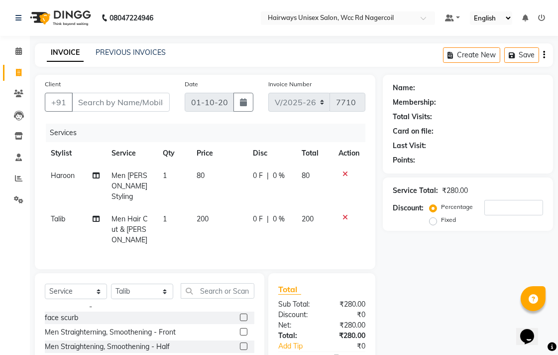
scroll to position [55, 0]
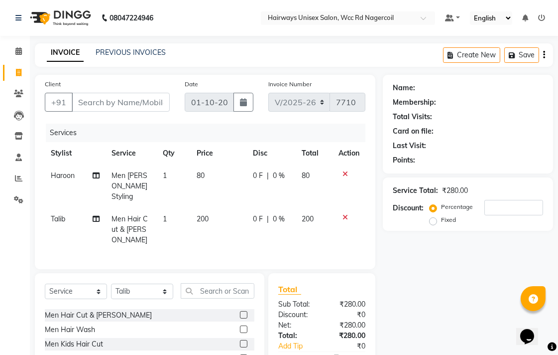
click at [240, 340] on label at bounding box center [243, 343] width 7 height 7
click at [240, 341] on input "checkbox" at bounding box center [243, 344] width 6 height 6
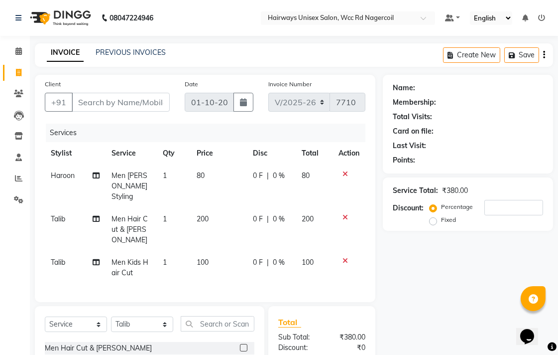
checkbox input "false"
click at [341, 257] on div at bounding box center [349, 260] width 21 height 7
click at [344, 257] on icon at bounding box center [345, 260] width 5 height 7
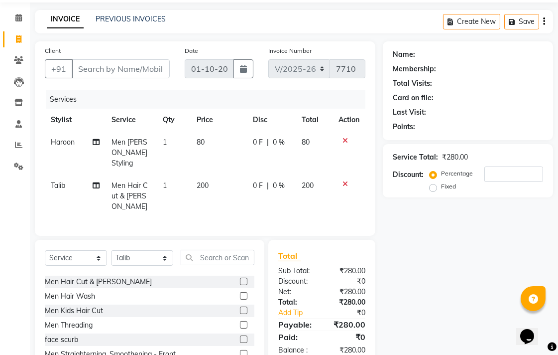
scroll to position [67, 0]
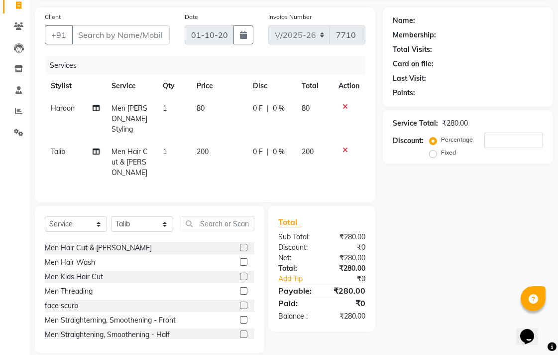
click at [240, 258] on label at bounding box center [243, 261] width 7 height 7
click at [240, 259] on input "checkbox" at bounding box center [243, 262] width 6 height 6
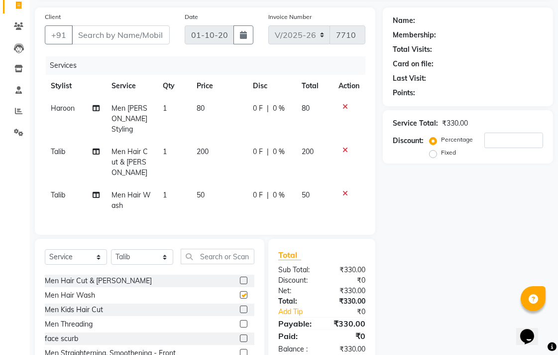
checkbox input "false"
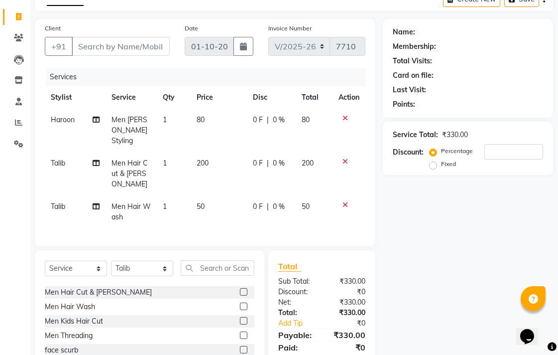
scroll to position [0, 0]
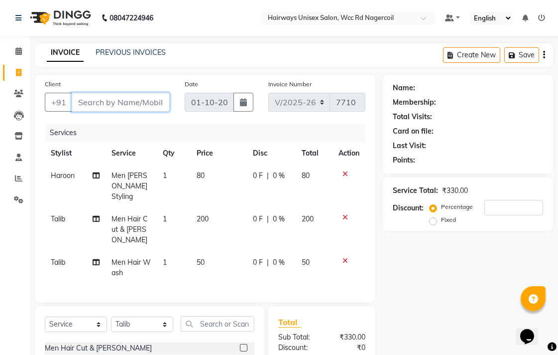
click at [146, 101] on input "Client" at bounding box center [121, 102] width 98 height 19
type input "H"
type input "0"
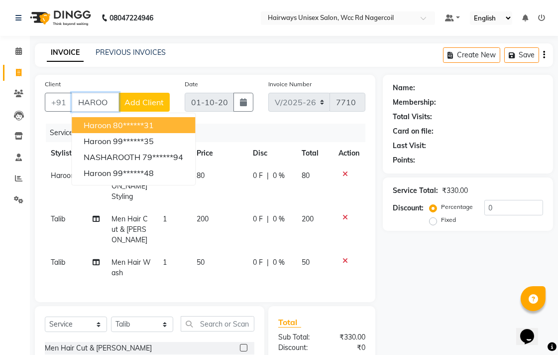
click at [143, 118] on button "Haroon 80******31" at bounding box center [134, 125] width 124 height 16
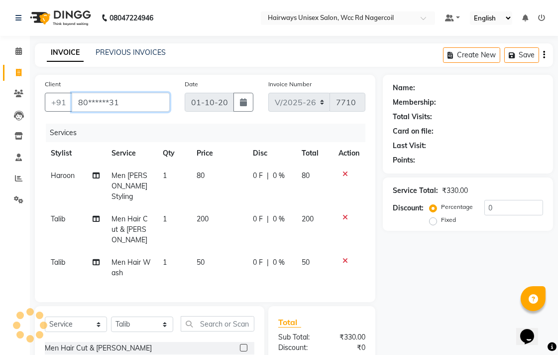
type input "80******31"
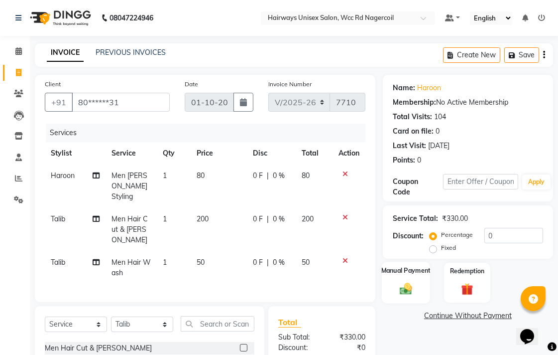
click at [404, 290] on img at bounding box center [406, 288] width 20 height 14
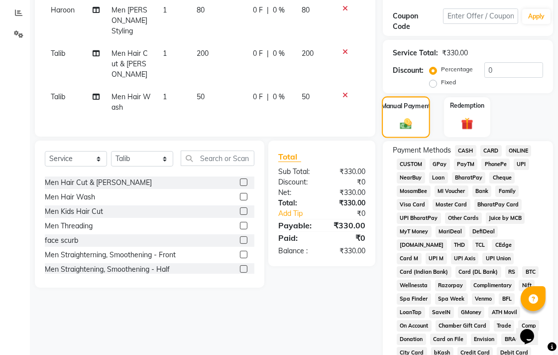
scroll to position [166, 0]
click at [519, 161] on span "UPI" at bounding box center [521, 163] width 15 height 11
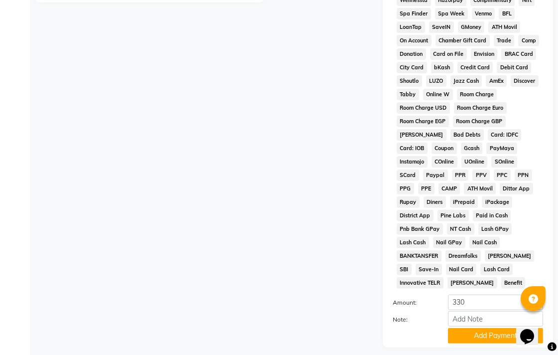
scroll to position [469, 0]
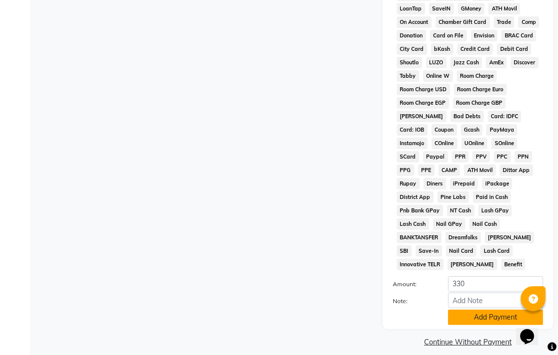
click at [464, 309] on button "Add Payment" at bounding box center [495, 316] width 95 height 15
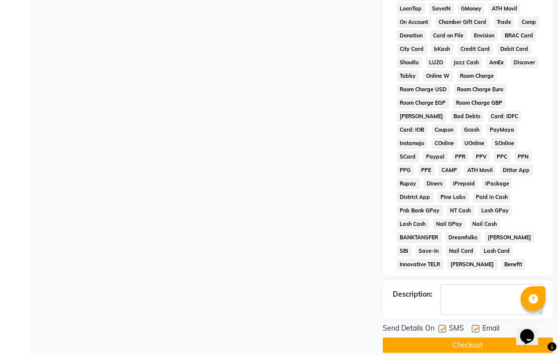
click at [466, 337] on button "Checkout" at bounding box center [468, 344] width 170 height 15
